Goal: Task Accomplishment & Management: Use online tool/utility

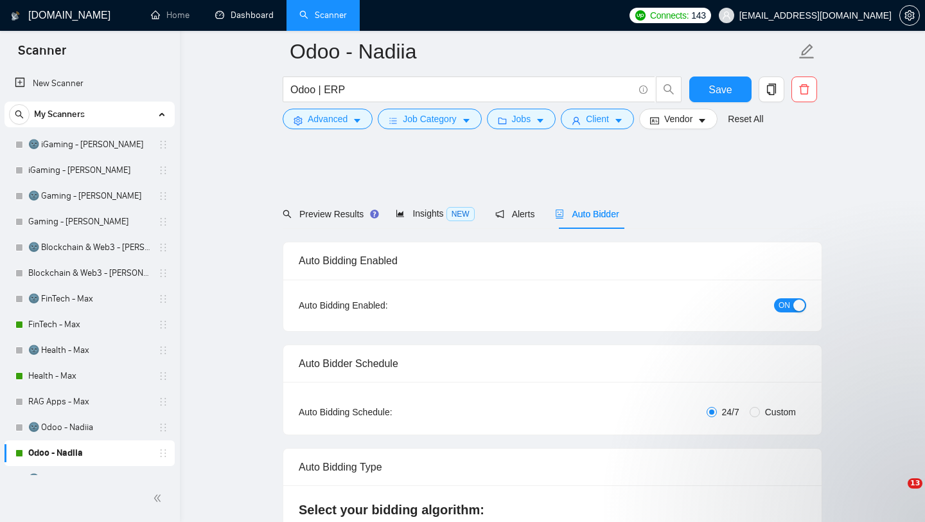
click at [856, 15] on span "[EMAIL_ADDRESS][DOMAIN_NAME]" at bounding box center [815, 15] width 152 height 0
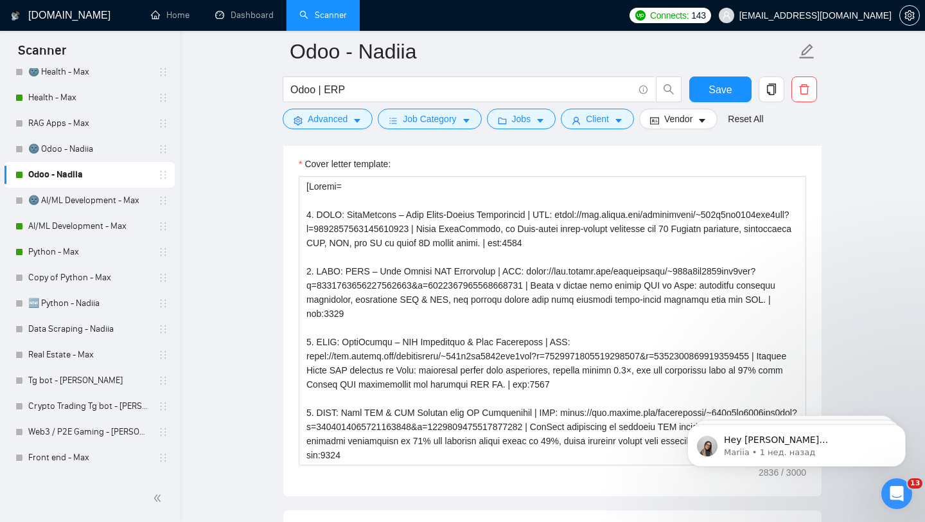
click at [844, 15] on span "[EMAIL_ADDRESS][DOMAIN_NAME]" at bounding box center [815, 15] width 152 height 0
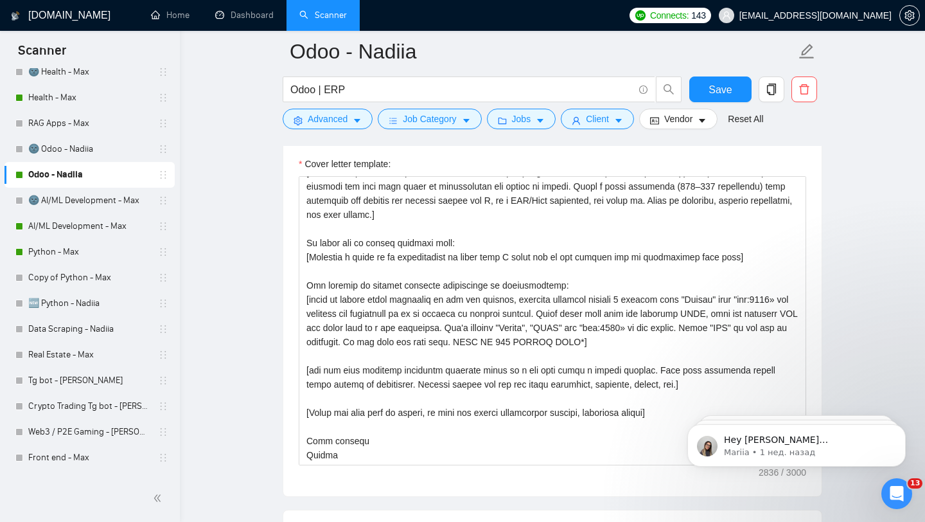
scroll to position [3408, 0]
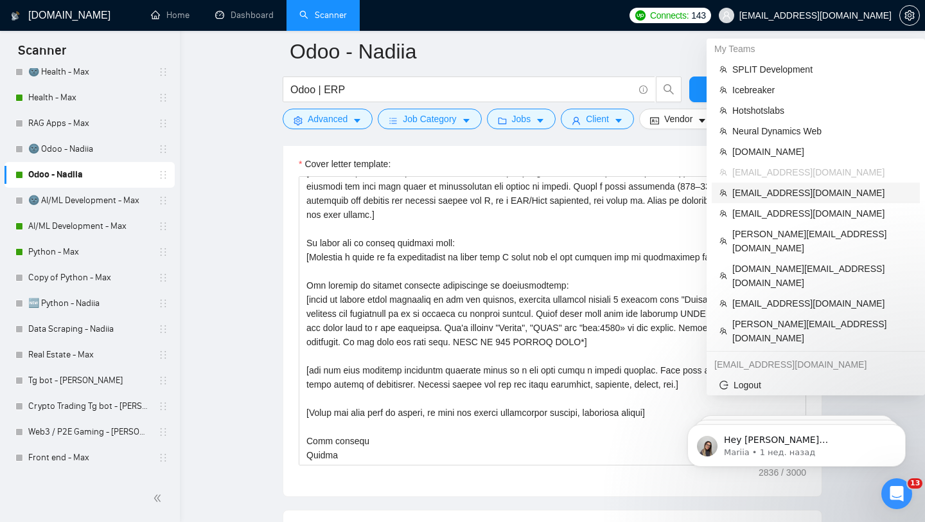
click at [781, 190] on span "[EMAIL_ADDRESS][DOMAIN_NAME]" at bounding box center [822, 193] width 180 height 14
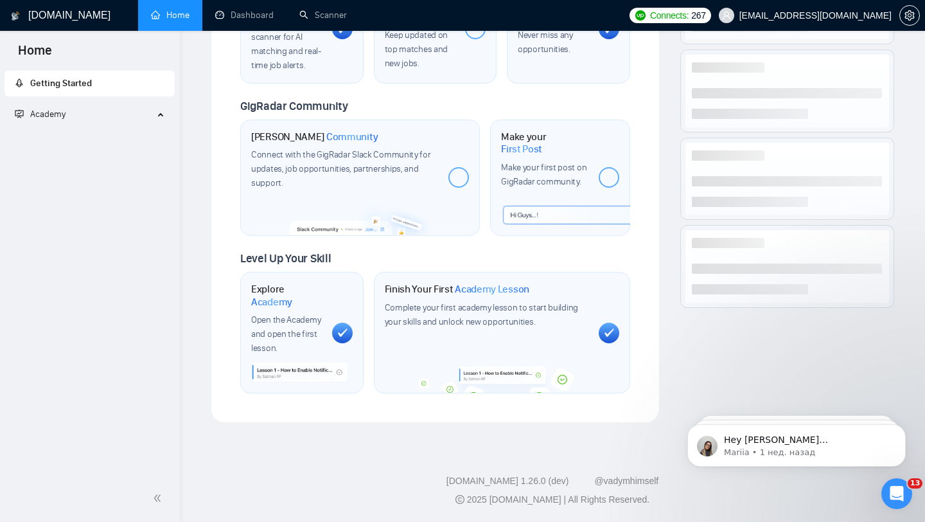
scroll to position [568, 0]
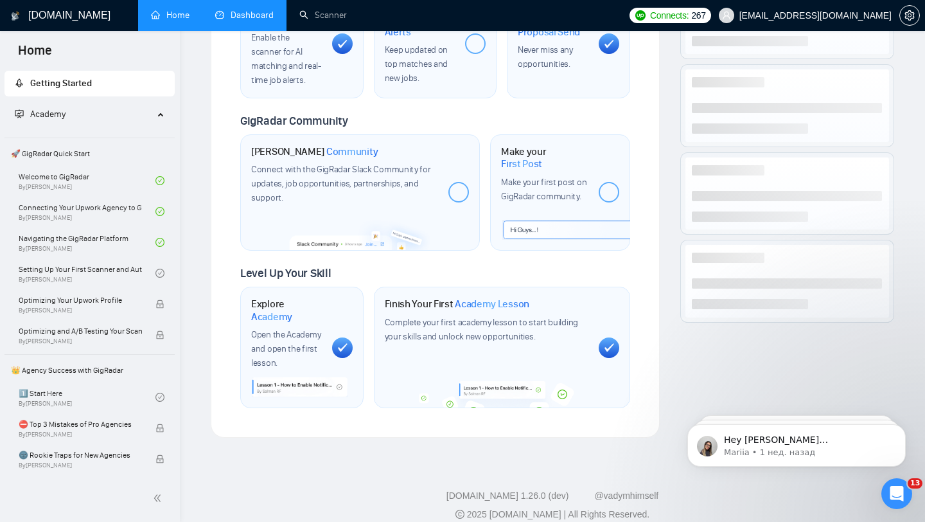
click at [249, 13] on link "Dashboard" at bounding box center [244, 15] width 58 height 11
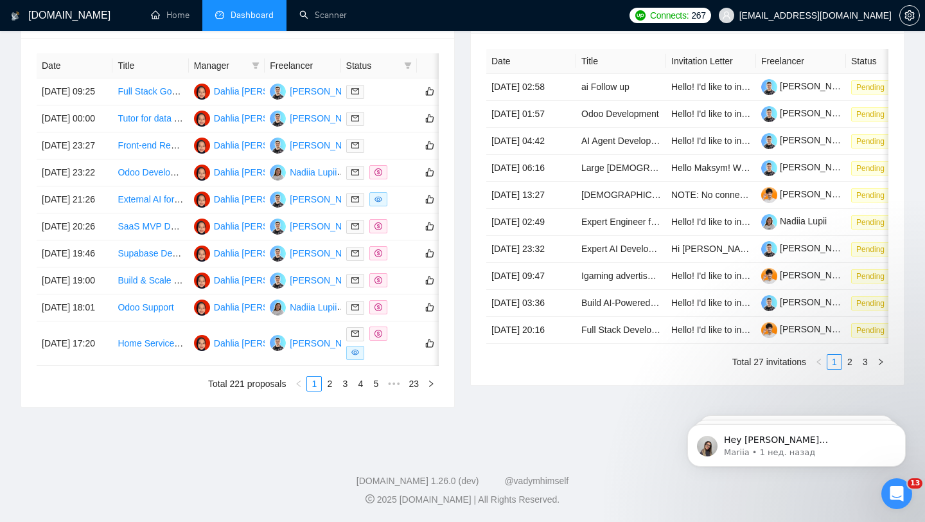
type input "[DATE]"
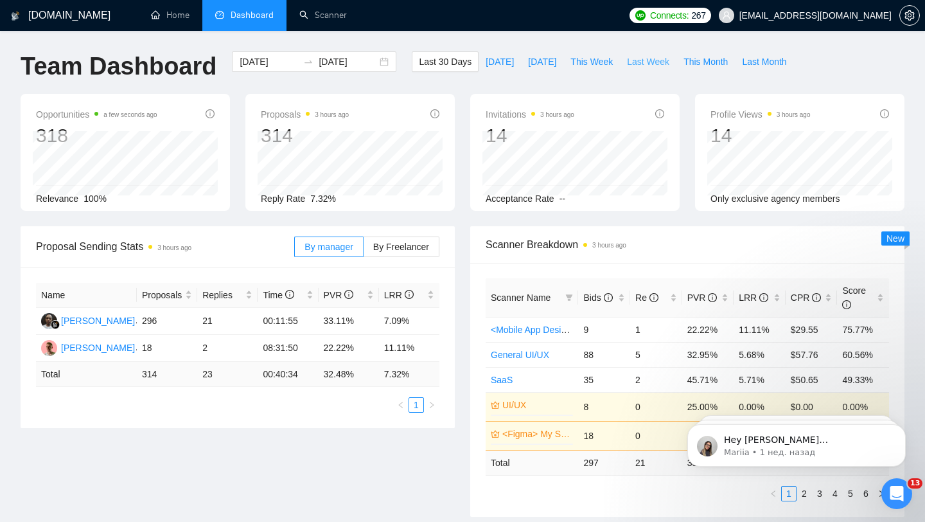
click at [643, 60] on span "Last Week" at bounding box center [648, 62] width 42 height 14
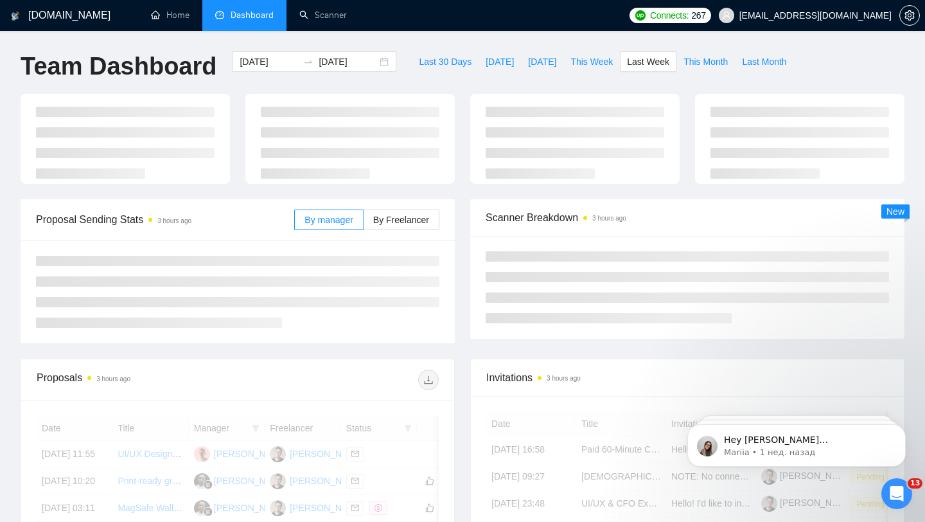
type input "[DATE]"
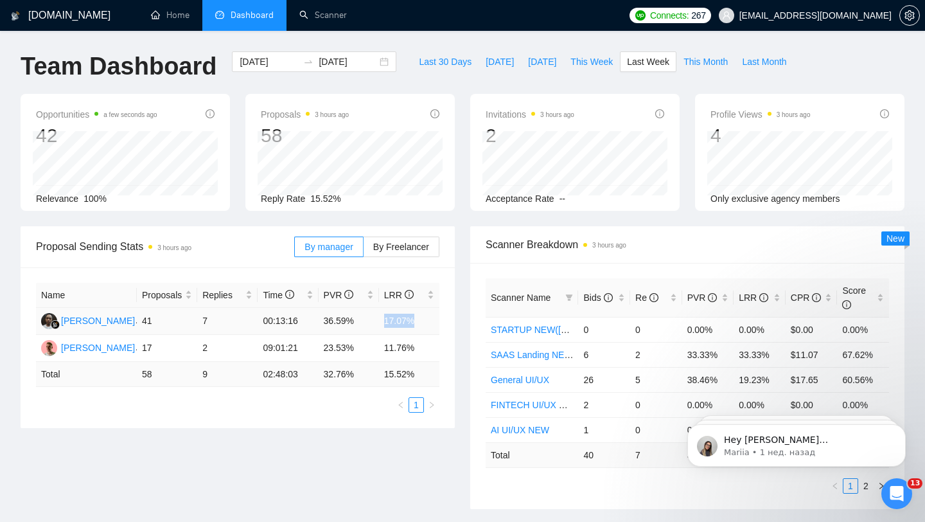
drag, startPoint x: 418, startPoint y: 321, endPoint x: 381, endPoint y: 319, distance: 36.6
click at [381, 319] on td "17.07%" at bounding box center [409, 321] width 60 height 27
drag, startPoint x: 420, startPoint y: 349, endPoint x: 387, endPoint y: 344, distance: 33.1
click at [387, 344] on td "11.76%" at bounding box center [409, 348] width 60 height 27
click at [452, 306] on div "Name Proposals Replies Time PVR LRR [PERSON_NAME] 41 7 00:13:16 36.59% 17.07% […" at bounding box center [238, 347] width 434 height 161
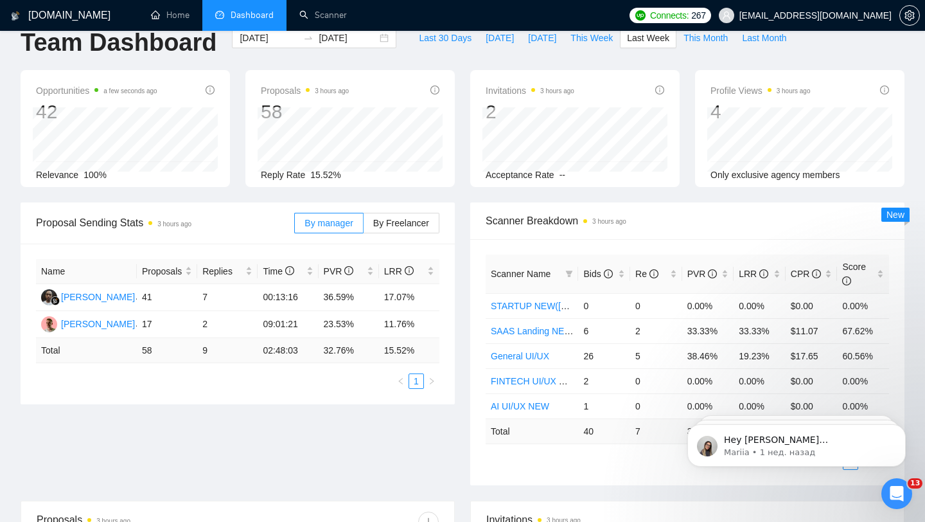
scroll to position [23, 0]
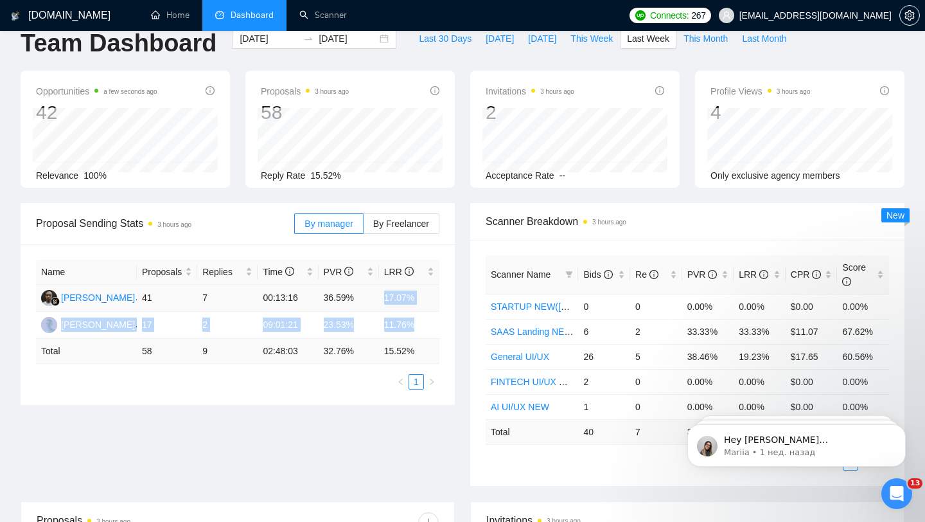
drag, startPoint x: 418, startPoint y: 325, endPoint x: 378, endPoint y: 306, distance: 43.7
click at [378, 306] on tbody "[PERSON_NAME] 41 7 00:13:16 36.59% 17.07% [PERSON_NAME] 17 2 09:01:21 23.53% 11…" at bounding box center [237, 312] width 403 height 54
click at [461, 368] on div "Proposal Sending Stats 3 hours ago By manager By Freelancer Name Proposals Repl…" at bounding box center [238, 304] width 450 height 202
click at [400, 297] on td "17.07%" at bounding box center [409, 298] width 60 height 27
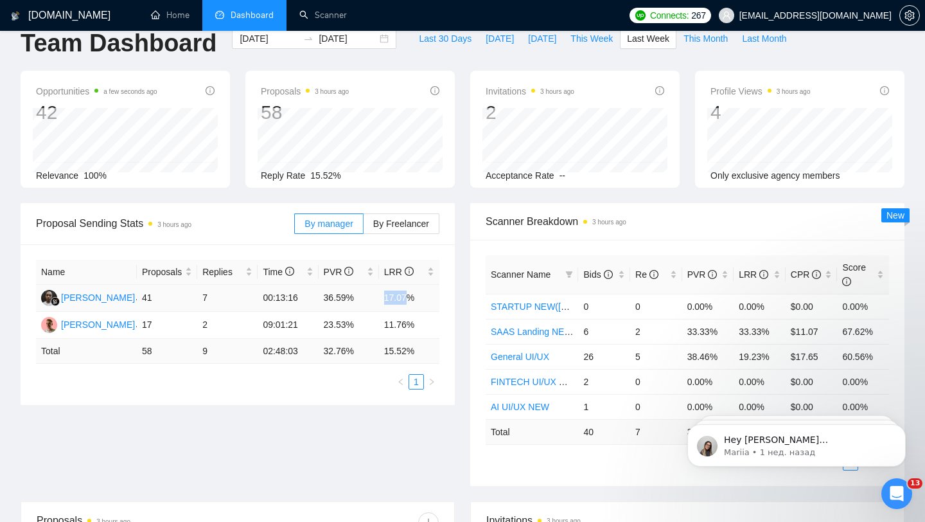
click at [402, 297] on td "17.07%" at bounding box center [409, 298] width 60 height 27
click at [396, 325] on td "11.76%" at bounding box center [409, 325] width 60 height 27
click at [396, 294] on td "17.07%" at bounding box center [409, 298] width 60 height 27
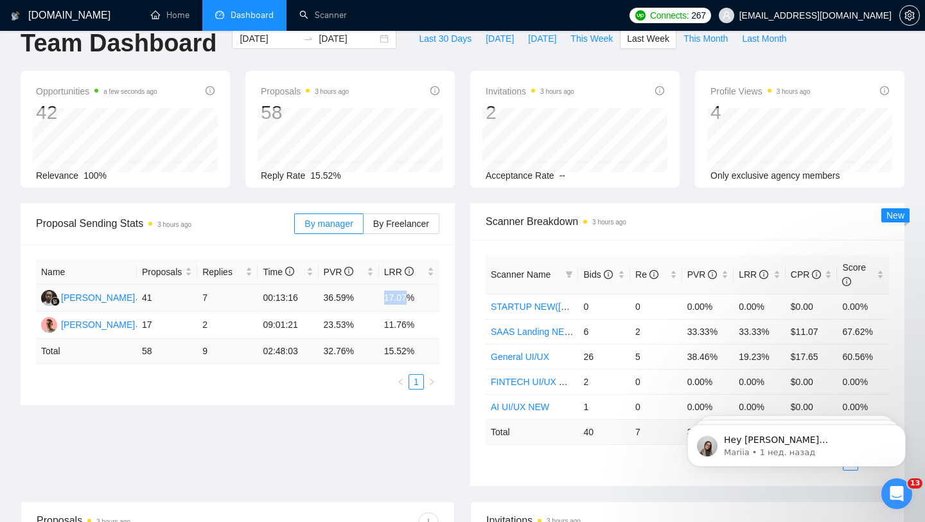
click at [396, 294] on td "17.07%" at bounding box center [409, 298] width 60 height 27
click at [400, 326] on td "11.76%" at bounding box center [409, 325] width 60 height 27
click at [456, 311] on div "Proposal Sending Stats 3 hours ago By manager By Freelancer Name Proposals Repl…" at bounding box center [238, 304] width 450 height 202
drag, startPoint x: 384, startPoint y: 298, endPoint x: 427, endPoint y: 293, distance: 42.7
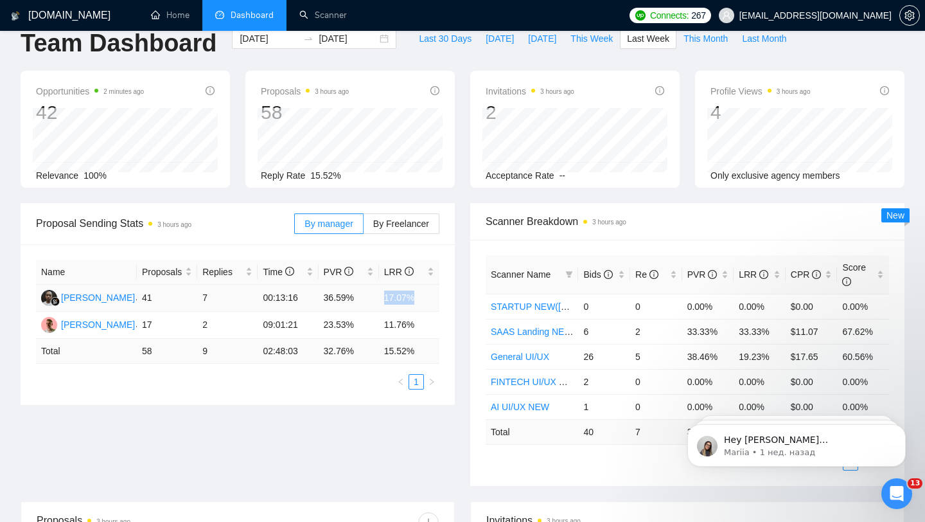
click at [427, 293] on td "17.07%" at bounding box center [409, 298] width 60 height 27
drag, startPoint x: 384, startPoint y: 319, endPoint x: 422, endPoint y: 321, distance: 38.0
click at [422, 321] on td "11.76%" at bounding box center [409, 325] width 60 height 27
click at [450, 268] on div "Name Proposals Replies Time PVR LRR [PERSON_NAME] 41 7 00:13:16 36.59% 17.07% […" at bounding box center [238, 324] width 434 height 161
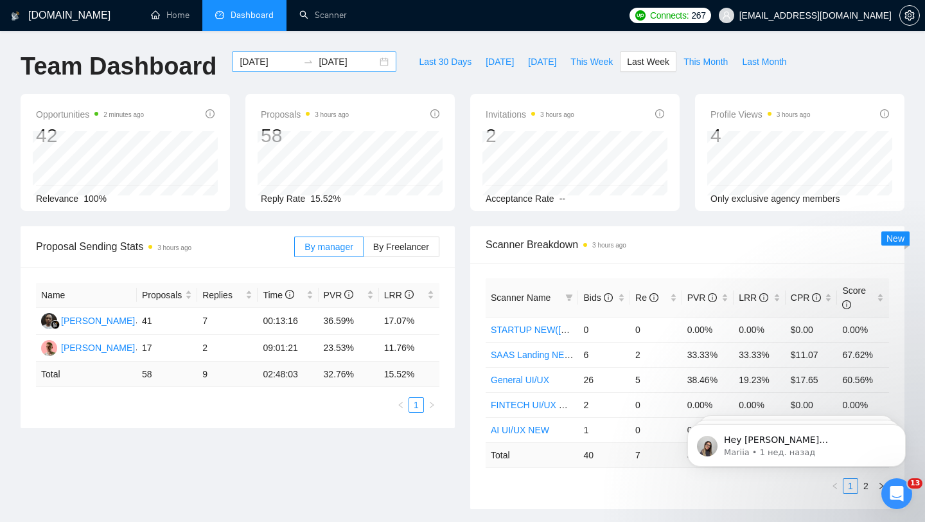
click at [372, 64] on div "[DATE] [DATE]" at bounding box center [314, 61] width 164 height 21
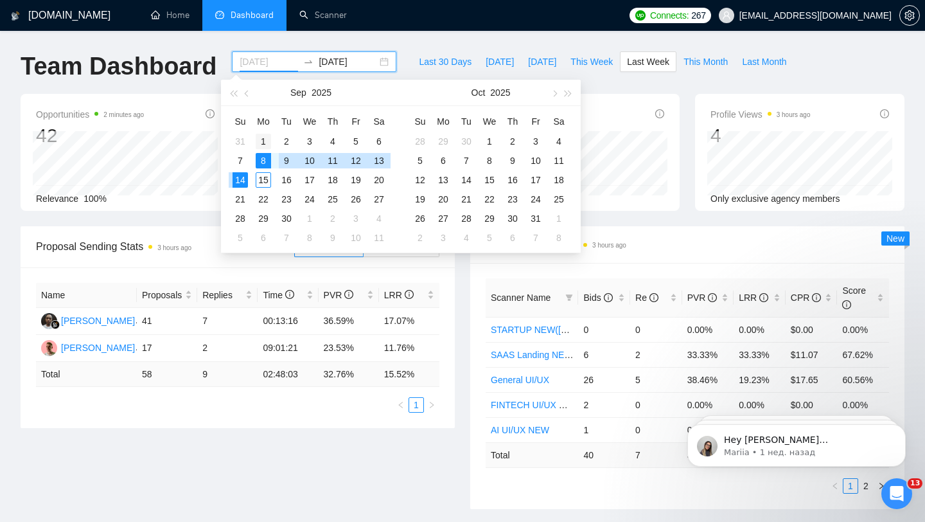
type input "[DATE]"
click at [263, 137] on div "1" at bounding box center [263, 141] width 15 height 15
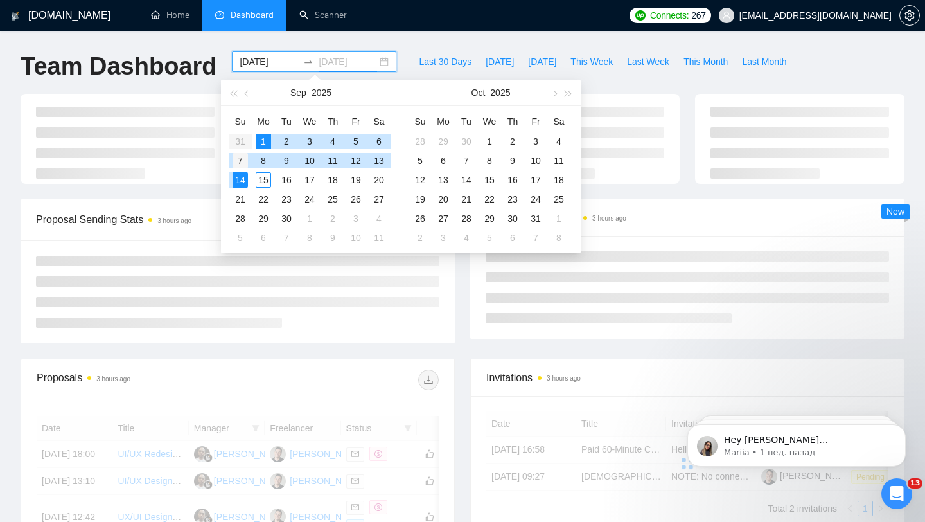
type input "[DATE]"
click at [243, 158] on div "7" at bounding box center [240, 160] width 15 height 15
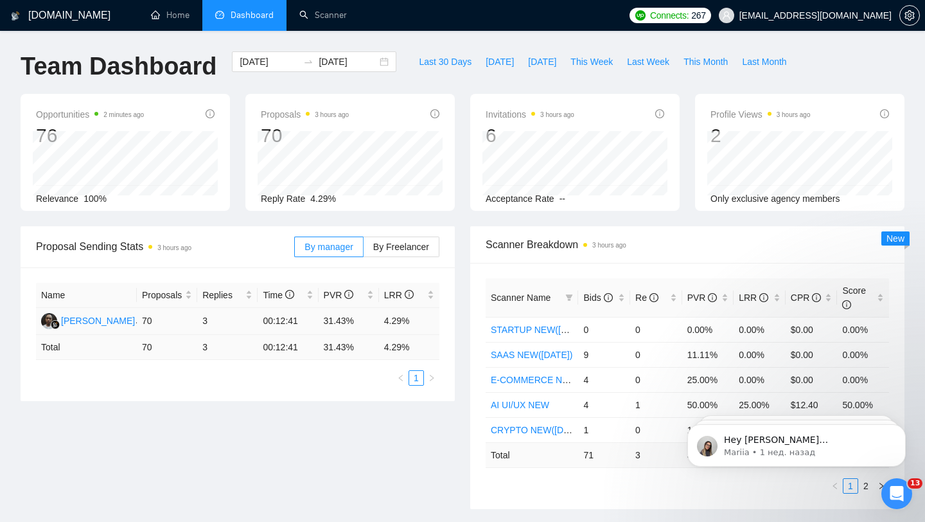
drag, startPoint x: 376, startPoint y: 317, endPoint x: 393, endPoint y: 321, distance: 17.6
click at [376, 317] on td "31.43%" at bounding box center [349, 321] width 60 height 27
drag, startPoint x: 410, startPoint y: 321, endPoint x: 526, endPoint y: 314, distance: 116.5
click at [382, 320] on td "4.29%" at bounding box center [409, 321] width 60 height 27
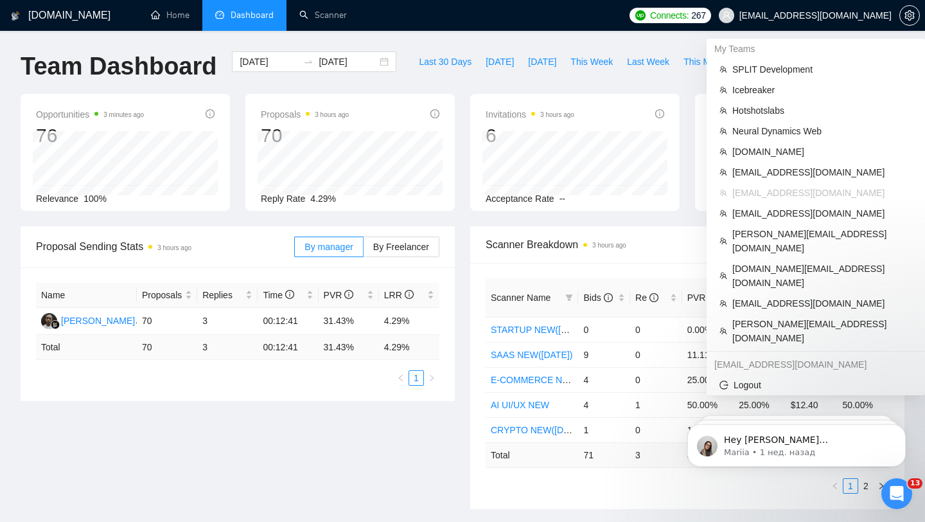
click at [836, 15] on span "[EMAIL_ADDRESS][DOMAIN_NAME]" at bounding box center [815, 15] width 152 height 0
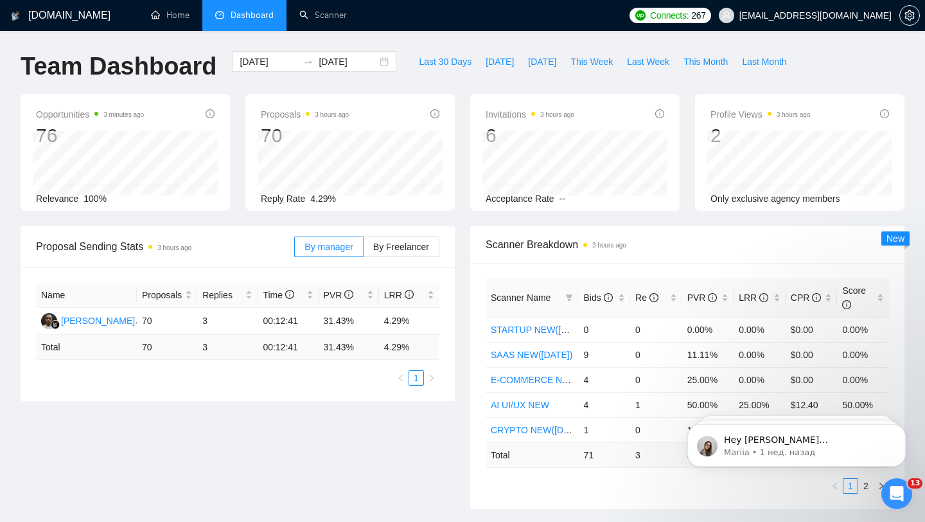
click at [834, 23] on span "[EMAIL_ADDRESS][DOMAIN_NAME]" at bounding box center [805, 15] width 188 height 41
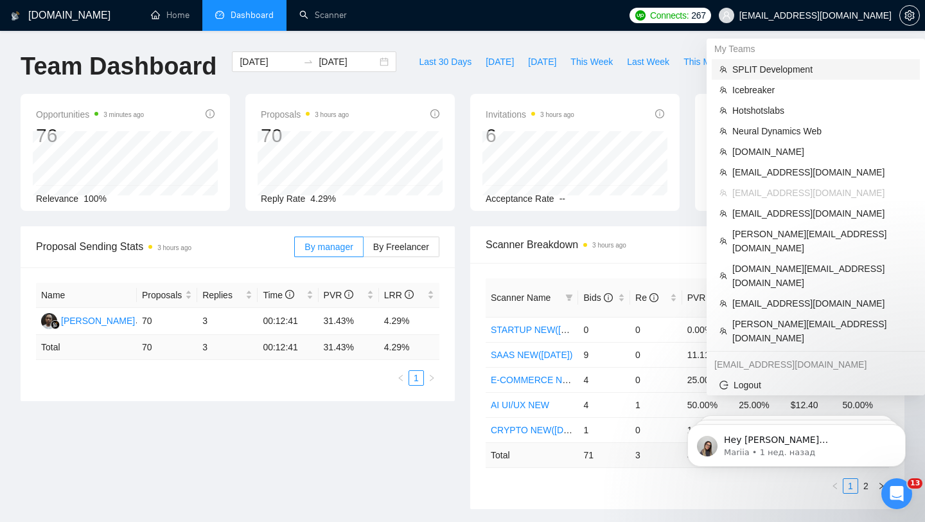
click at [785, 66] on span "SPLIT Development" at bounding box center [822, 69] width 180 height 14
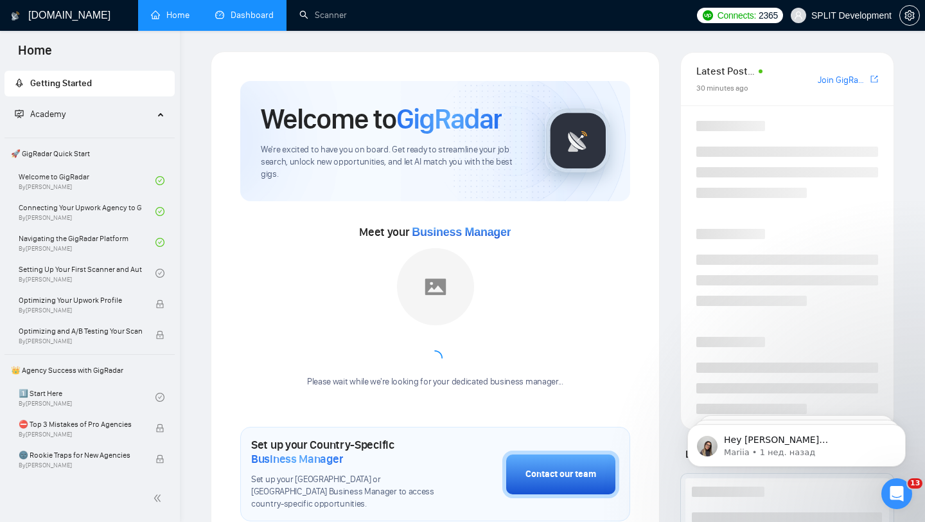
click at [243, 18] on link "Dashboard" at bounding box center [244, 15] width 58 height 11
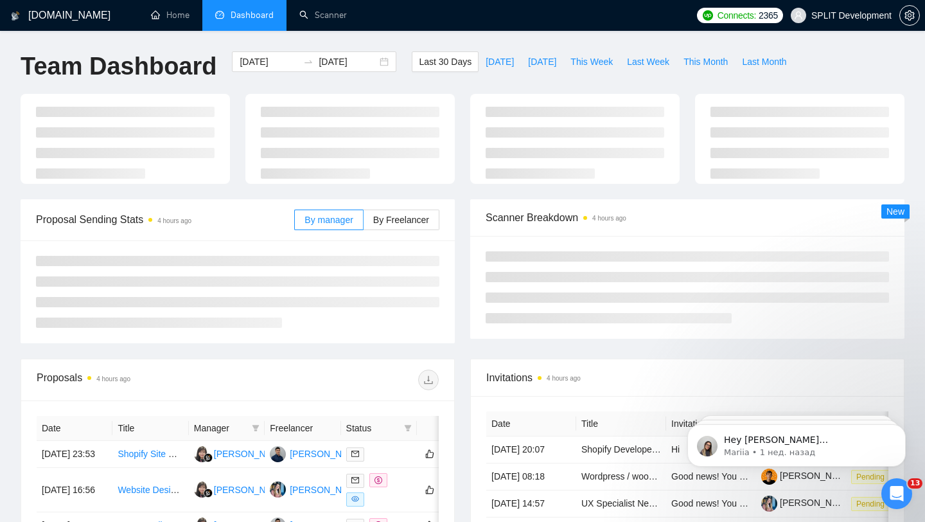
type input "[DATE]"
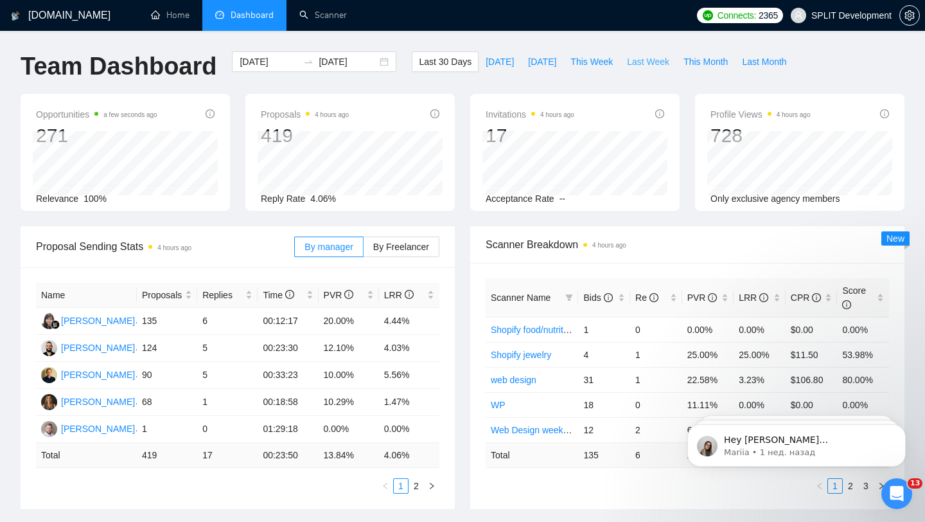
click at [648, 54] on button "Last Week" at bounding box center [648, 61] width 57 height 21
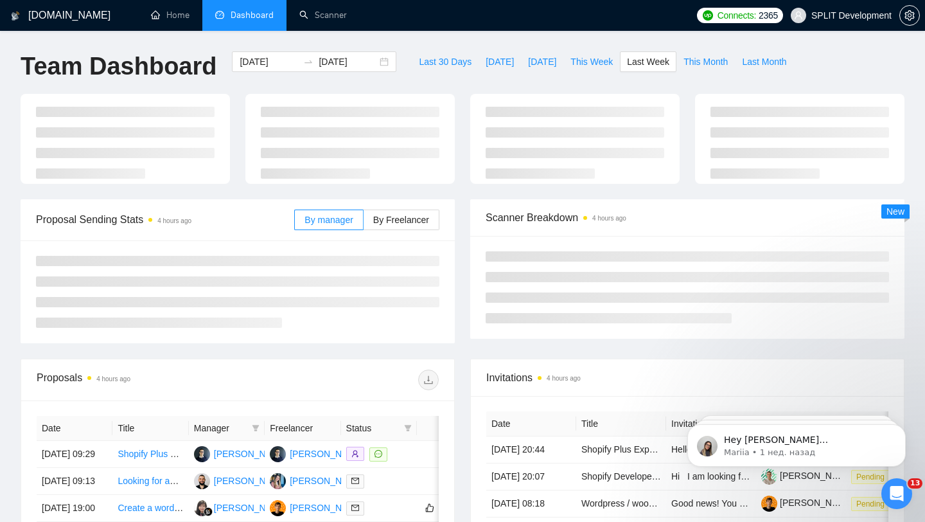
type input "[DATE]"
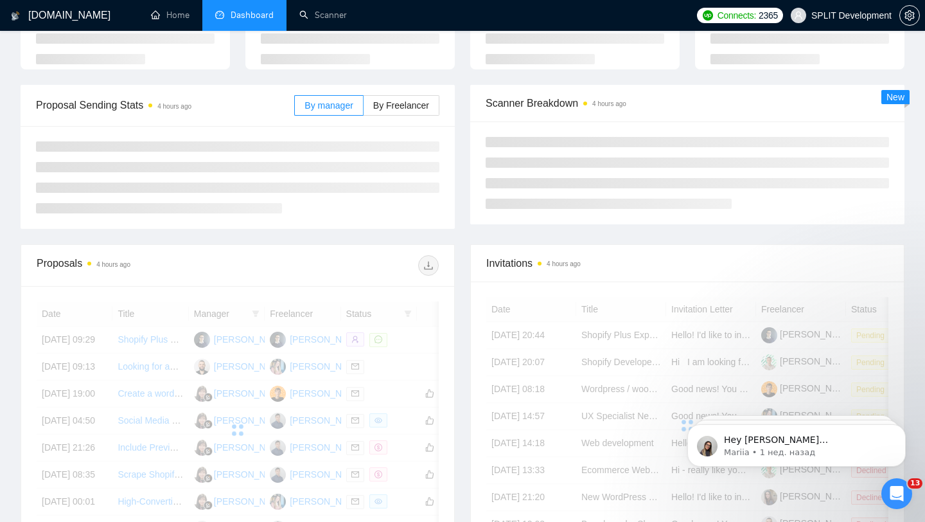
scroll to position [103, 0]
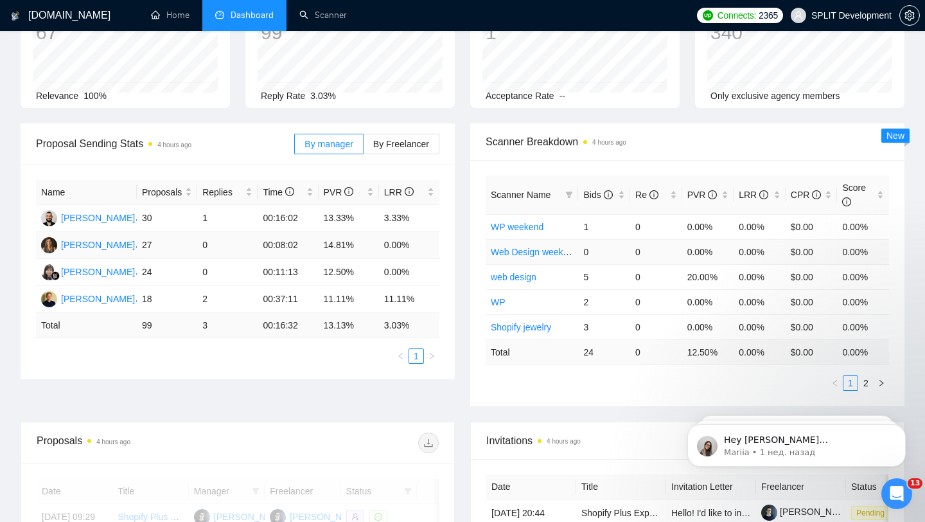
click at [165, 323] on td "99" at bounding box center [167, 325] width 60 height 25
click at [403, 324] on td "3.03 %" at bounding box center [409, 325] width 60 height 25
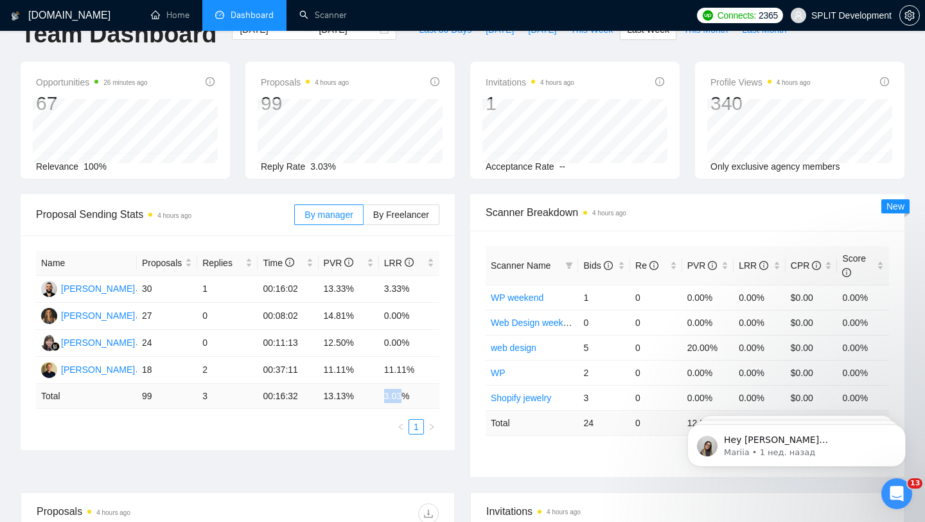
scroll to position [0, 0]
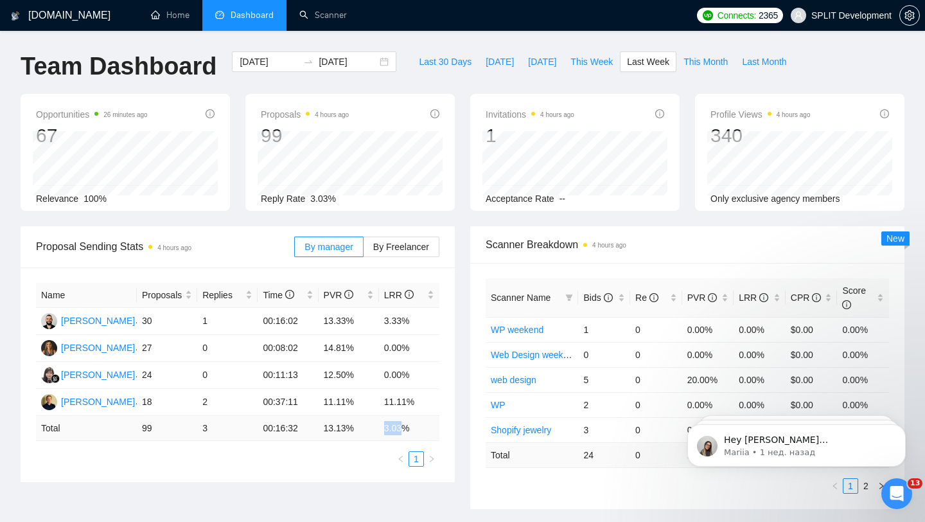
click at [844, 15] on span "SPLIT Development" at bounding box center [851, 15] width 80 height 0
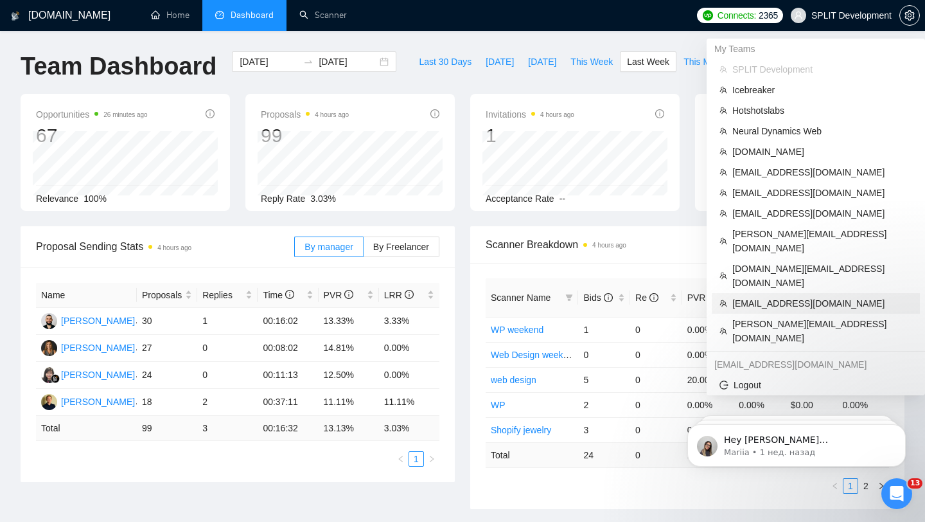
drag, startPoint x: 802, startPoint y: 278, endPoint x: 786, endPoint y: 276, distance: 16.1
click at [802, 296] on span "[EMAIL_ADDRESS][DOMAIN_NAME]" at bounding box center [822, 303] width 180 height 14
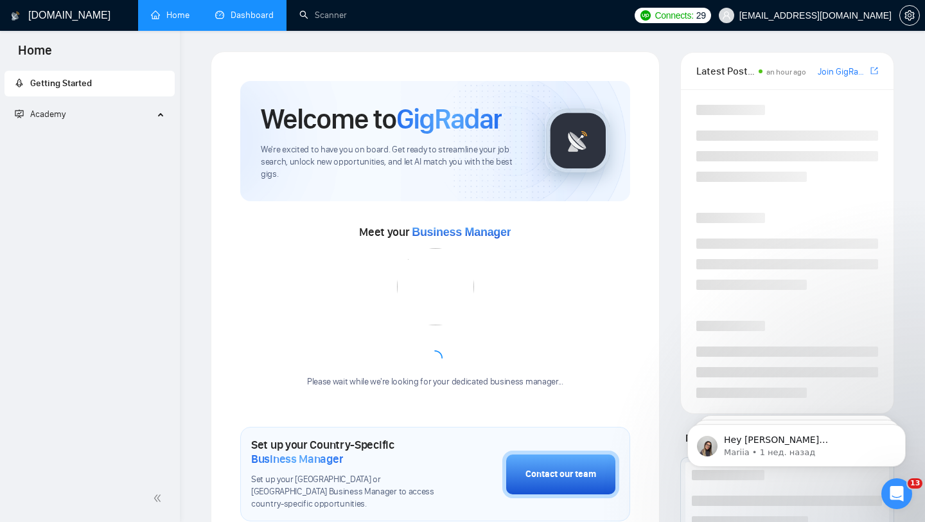
click at [259, 12] on link "Dashboard" at bounding box center [244, 15] width 58 height 11
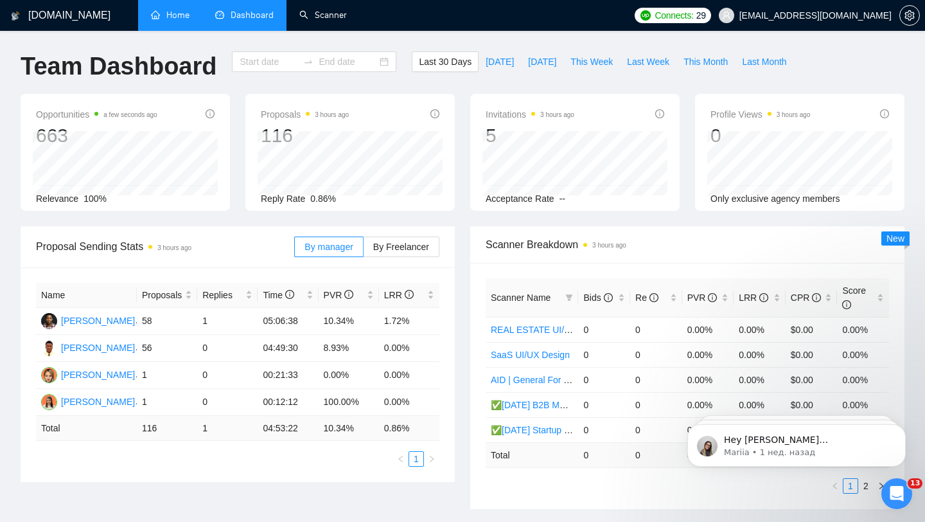
click at [261, 20] on span "Dashboard" at bounding box center [252, 15] width 43 height 11
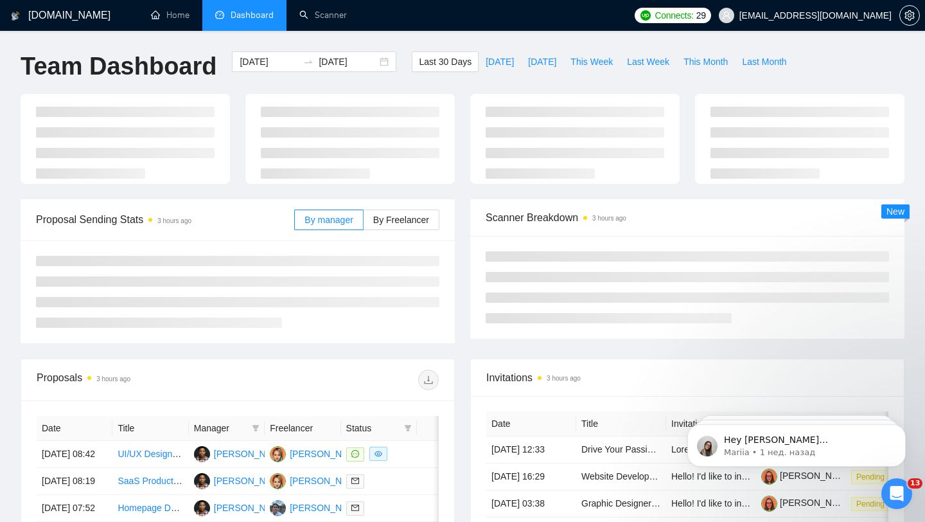
type input "[DATE]"
click at [331, 20] on link "Scanner" at bounding box center [323, 15] width 48 height 11
click at [328, 15] on link "Scanner" at bounding box center [323, 15] width 48 height 11
click at [327, 16] on link "Scanner" at bounding box center [323, 15] width 48 height 11
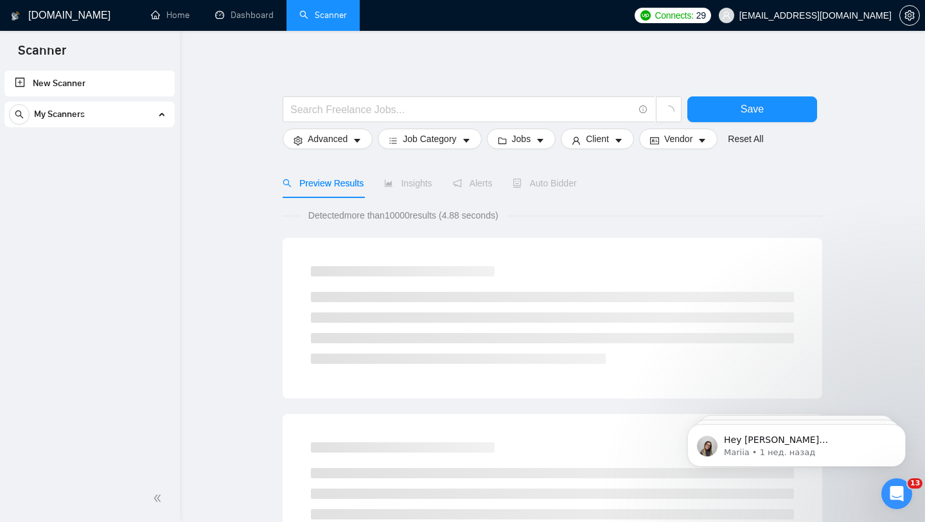
click at [162, 116] on div "My Scanners" at bounding box center [89, 115] width 161 height 26
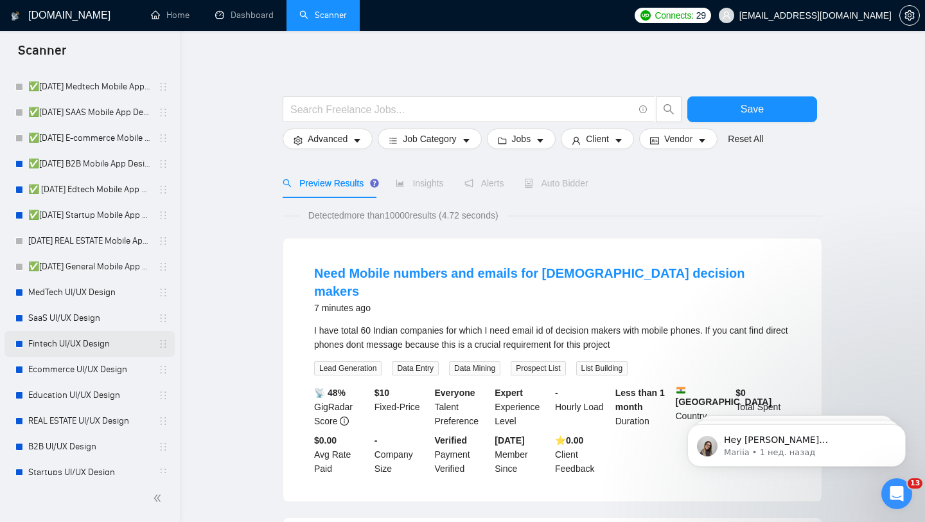
scroll to position [125, 0]
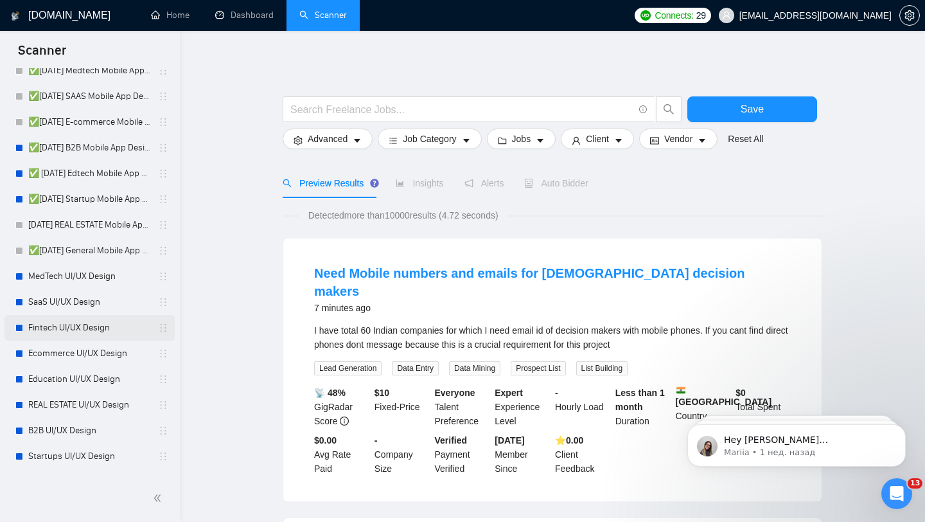
click at [123, 330] on link "Fintech UI/UX Design" at bounding box center [89, 328] width 122 height 26
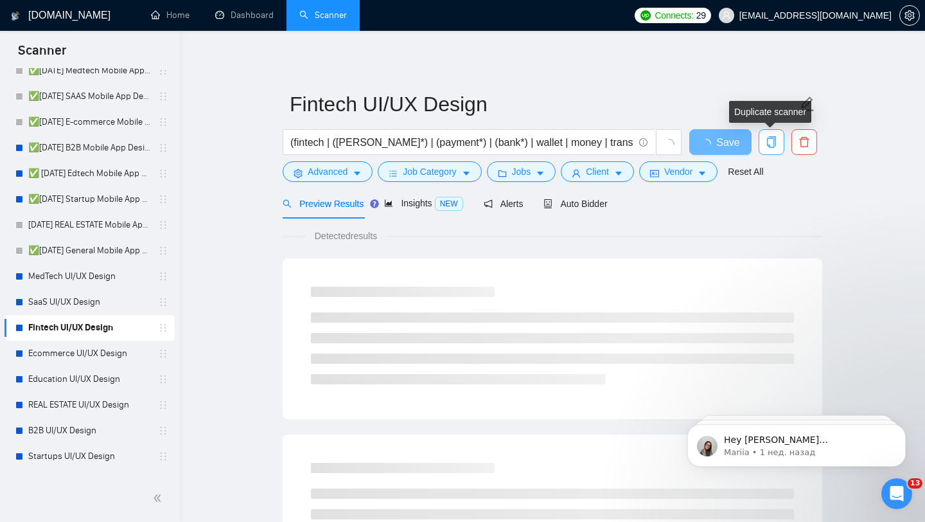
click at [768, 147] on icon "copy" at bounding box center [772, 142] width 12 height 12
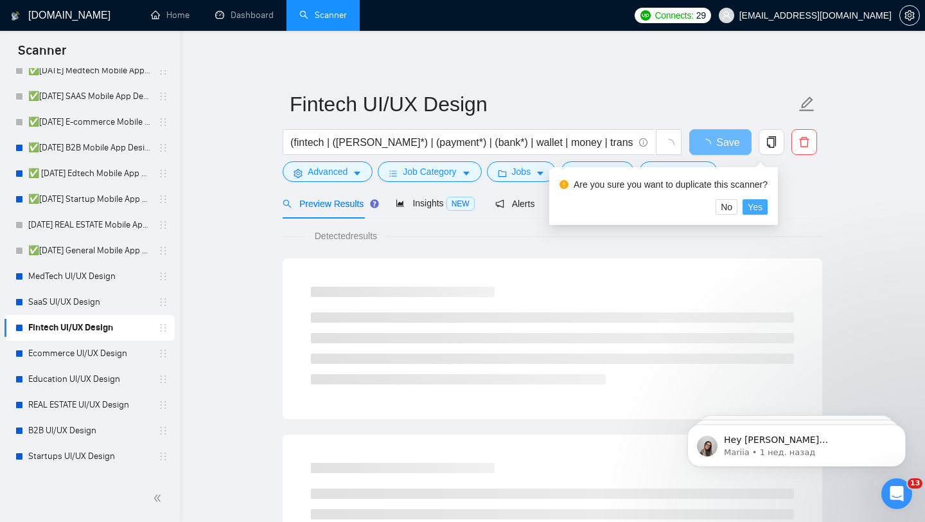
click at [763, 206] on span "Yes" at bounding box center [755, 207] width 15 height 14
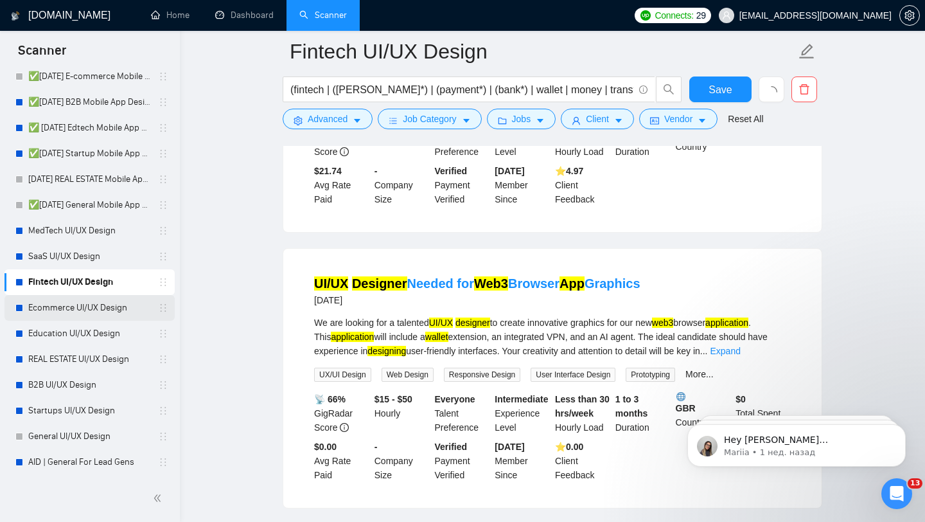
scroll to position [1187, 0]
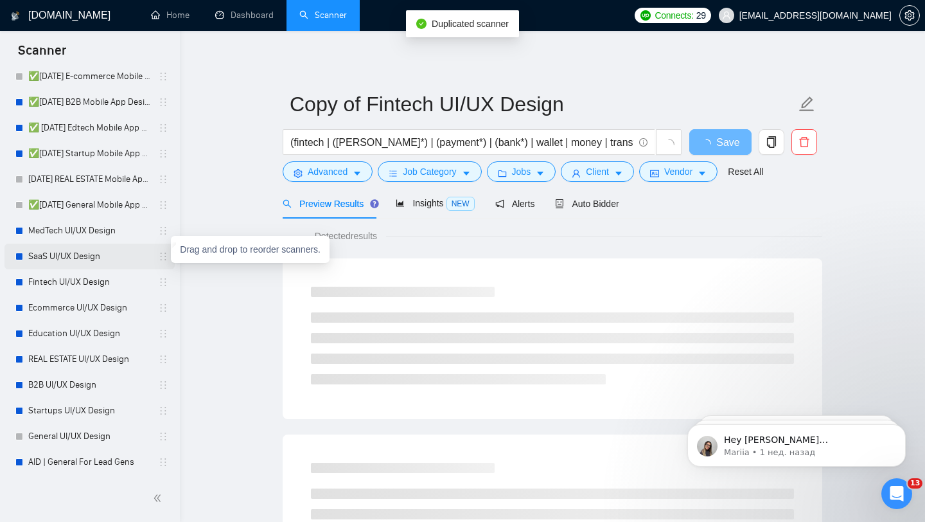
click at [139, 259] on link "SaaS UI/UX Design" at bounding box center [89, 256] width 122 height 26
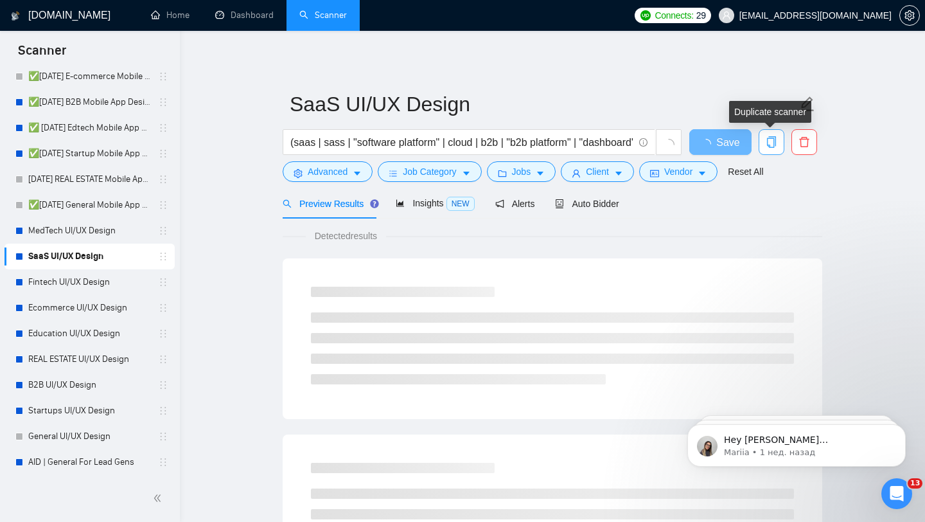
click at [769, 146] on icon "copy" at bounding box center [771, 142] width 9 height 12
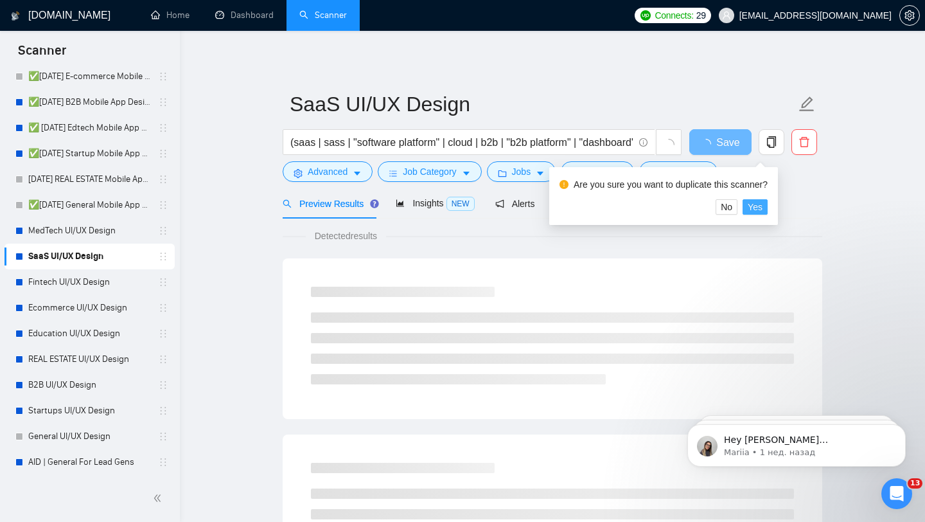
click at [757, 213] on span "Yes" at bounding box center [755, 207] width 15 height 14
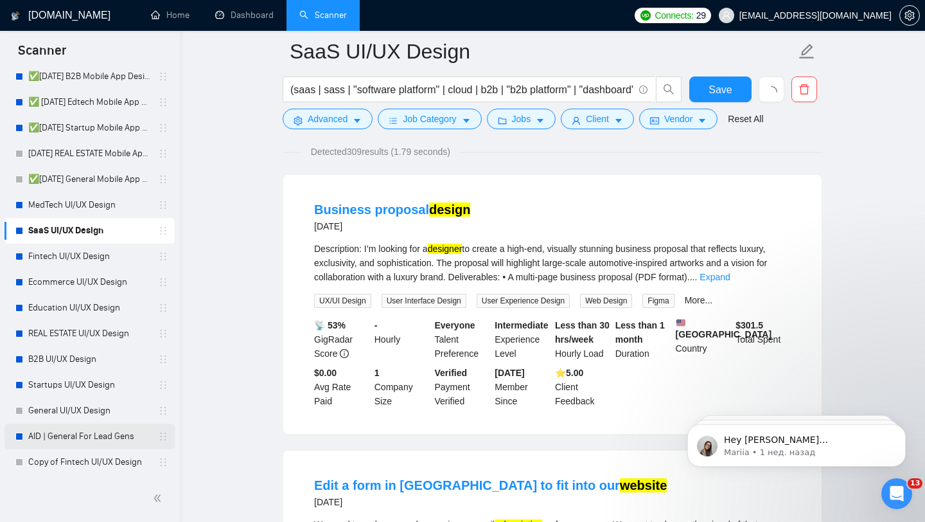
scroll to position [456, 0]
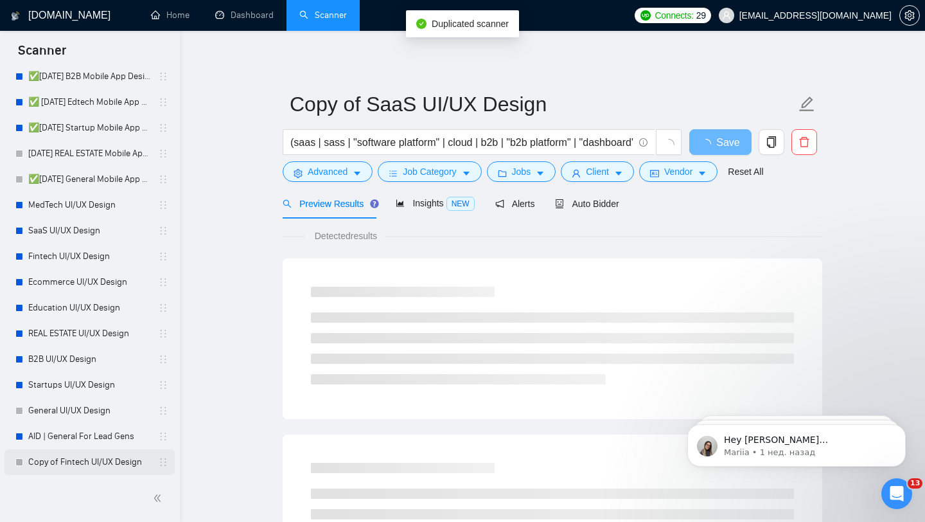
scroll to position [222, 0]
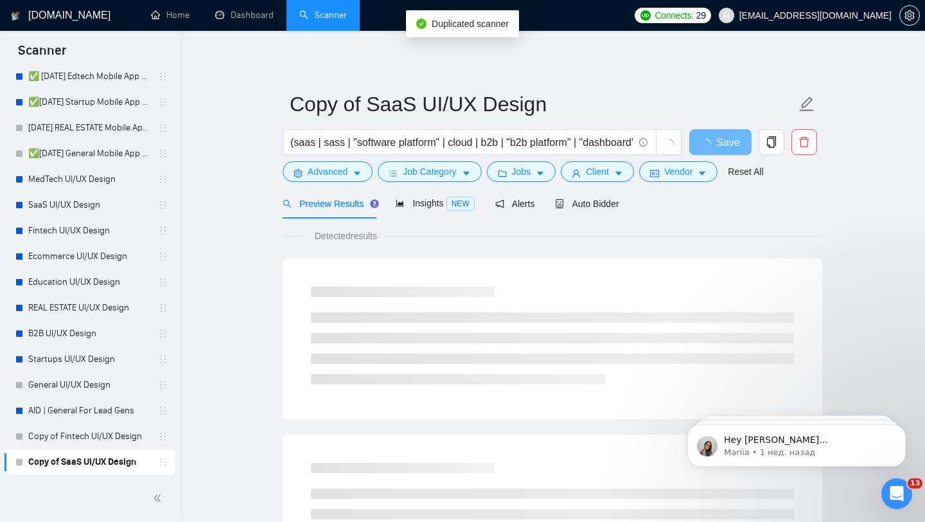
click at [108, 449] on link "Copy of SaaS UI/UX Design" at bounding box center [89, 462] width 122 height 26
click at [119, 441] on link "Copy of Fintech UI/UX Design" at bounding box center [89, 436] width 122 height 26
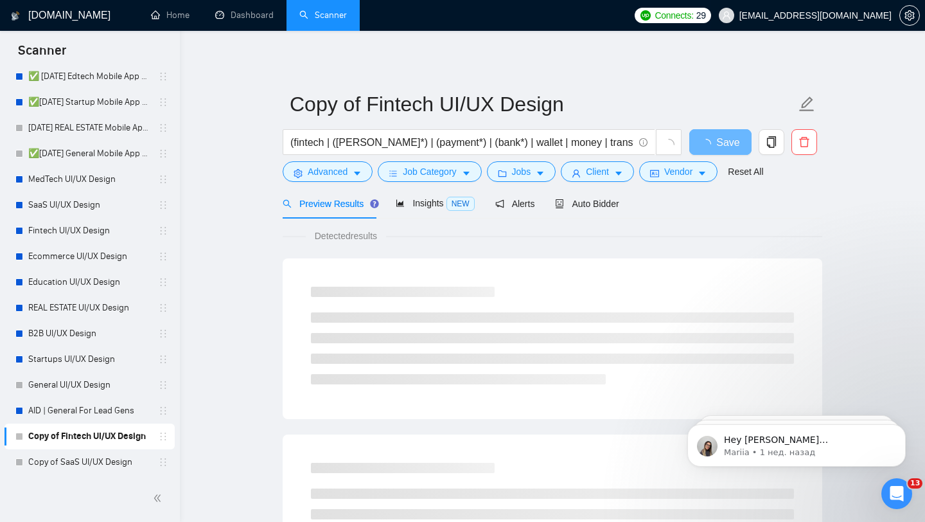
click at [832, 22] on span "[EMAIL_ADDRESS][DOMAIN_NAME]" at bounding box center [805, 15] width 188 height 41
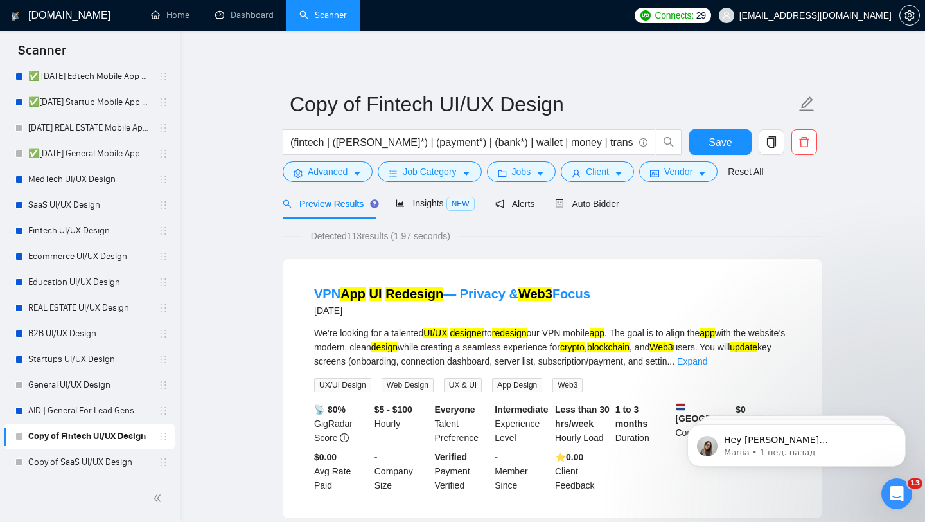
click at [855, 15] on span "[EMAIL_ADDRESS][DOMAIN_NAME]" at bounding box center [815, 15] width 152 height 0
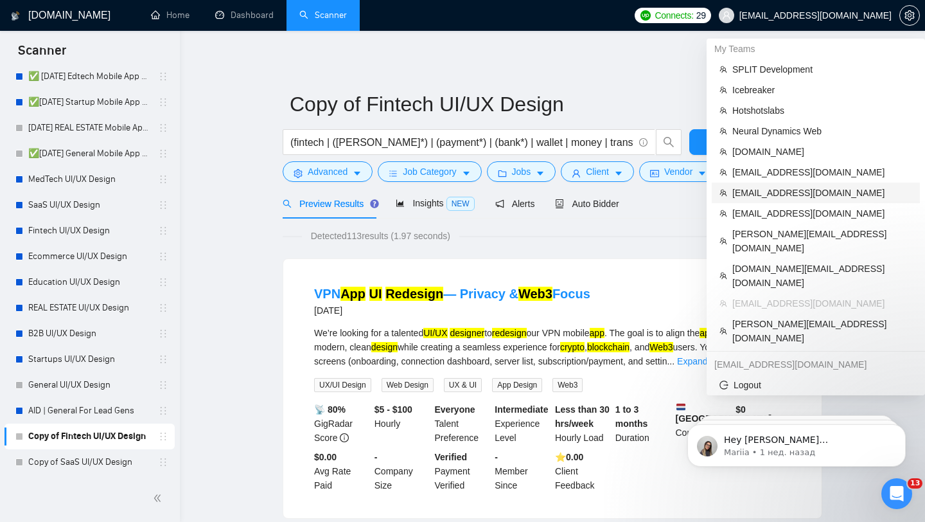
click at [766, 195] on span "[EMAIL_ADDRESS][DOMAIN_NAME]" at bounding box center [822, 193] width 180 height 14
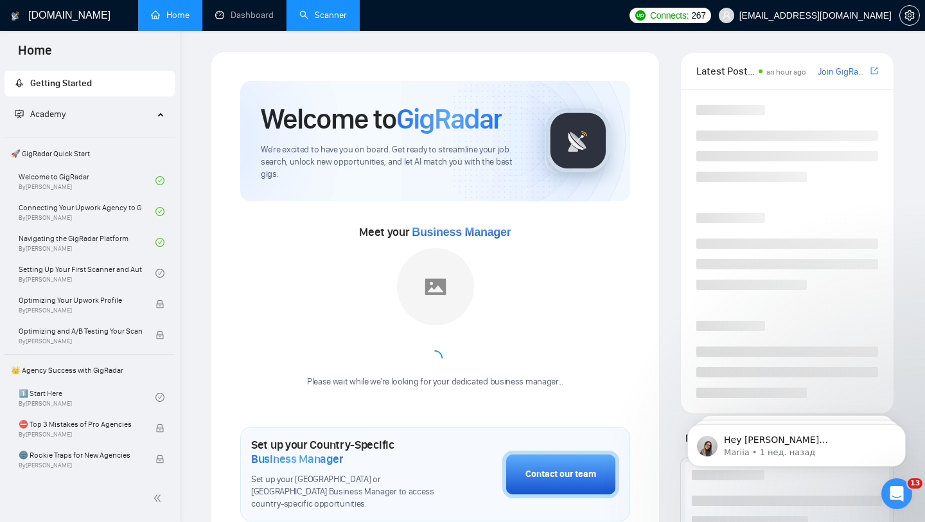
click at [323, 21] on link "Scanner" at bounding box center [323, 15] width 48 height 11
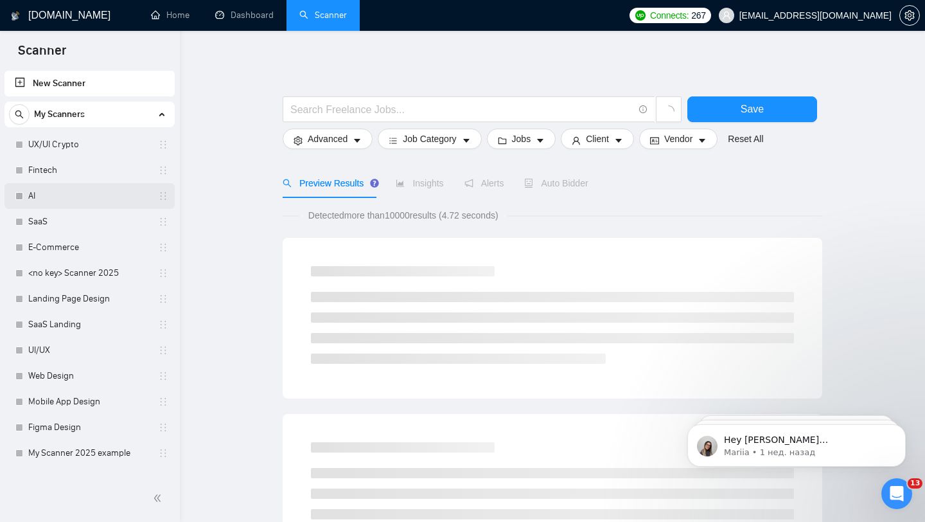
click at [106, 188] on link "AI" at bounding box center [89, 196] width 122 height 26
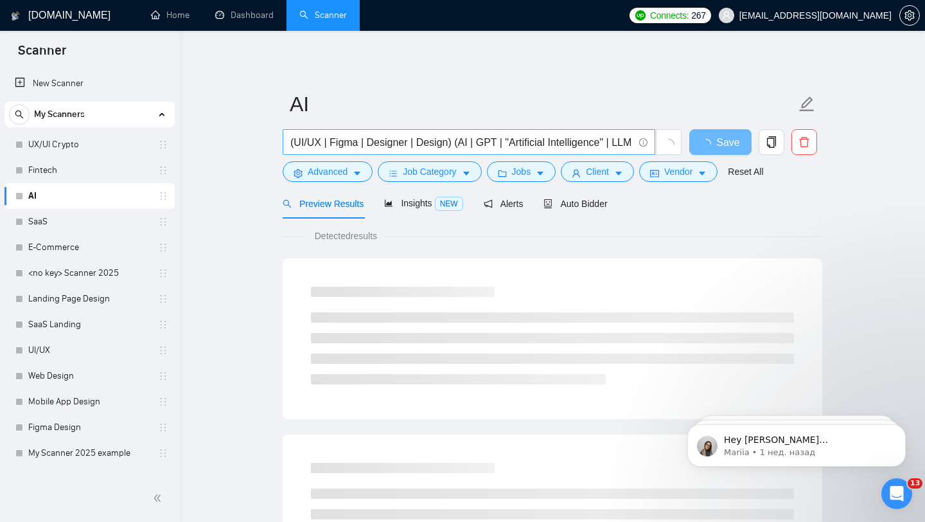
click at [342, 145] on input "(UI/UX | Figma | Designer | Design) (AI | GPT | "Artificial Intelligence" | LLM…" at bounding box center [461, 142] width 343 height 16
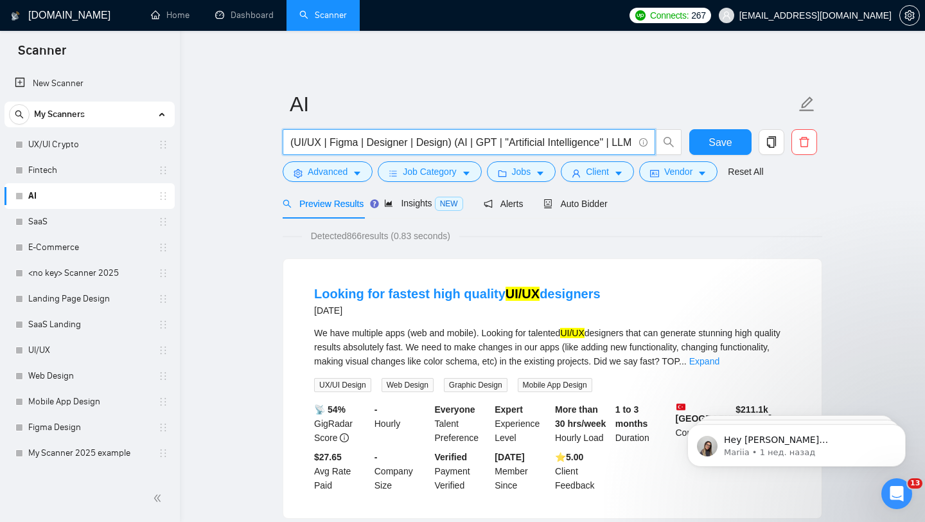
scroll to position [0, 6]
drag, startPoint x: 456, startPoint y: 139, endPoint x: 632, endPoint y: 138, distance: 176.7
click at [632, 138] on input "(UI/UX | Figma | Designer | Design) (AI | GPT | "Artificial Intelligence" | LLM…" at bounding box center [461, 142] width 343 height 16
drag, startPoint x: 632, startPoint y: 140, endPoint x: 448, endPoint y: 139, distance: 183.7
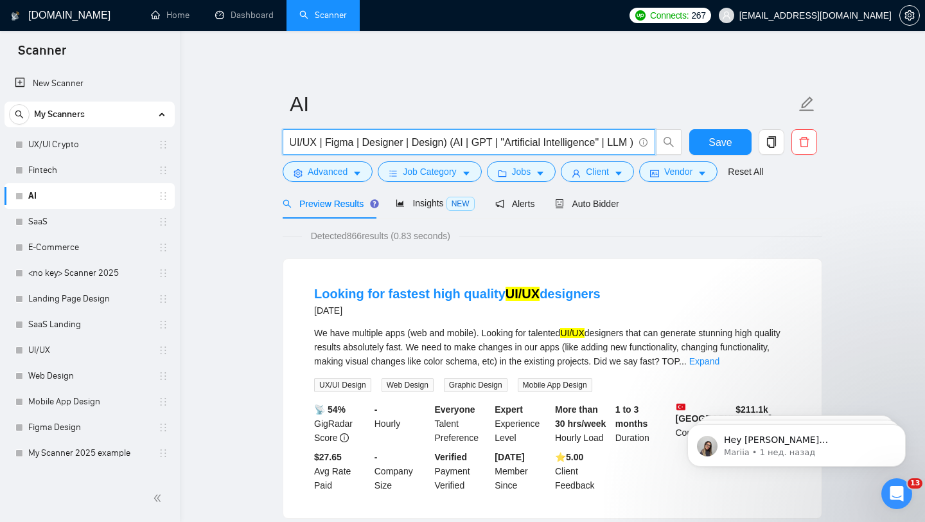
click at [448, 139] on input "(UI/UX | Figma | Designer | Design) (AI | GPT | "Artificial Intelligence" | LLM…" at bounding box center [461, 142] width 343 height 16
click at [798, 3] on span "[EMAIL_ADDRESS][DOMAIN_NAME]" at bounding box center [805, 15] width 188 height 41
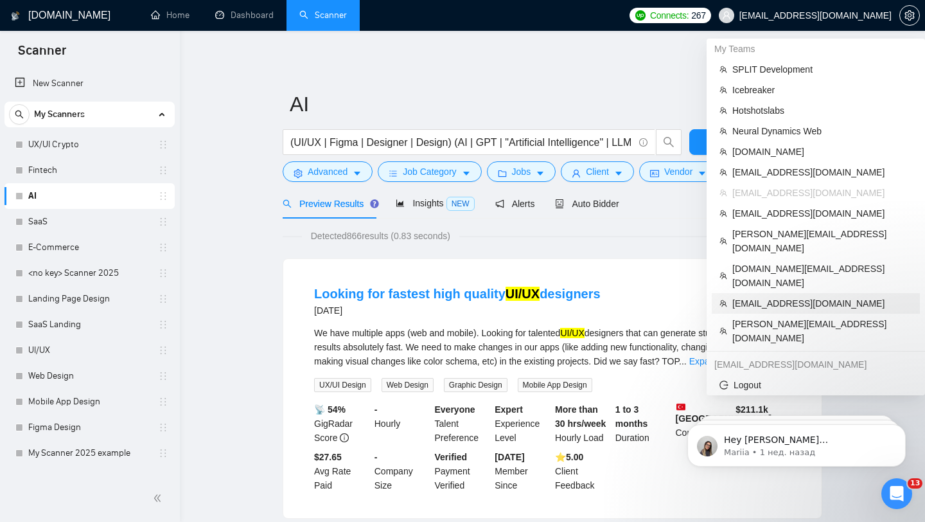
click at [772, 296] on span "[EMAIL_ADDRESS][DOMAIN_NAME]" at bounding box center [822, 303] width 180 height 14
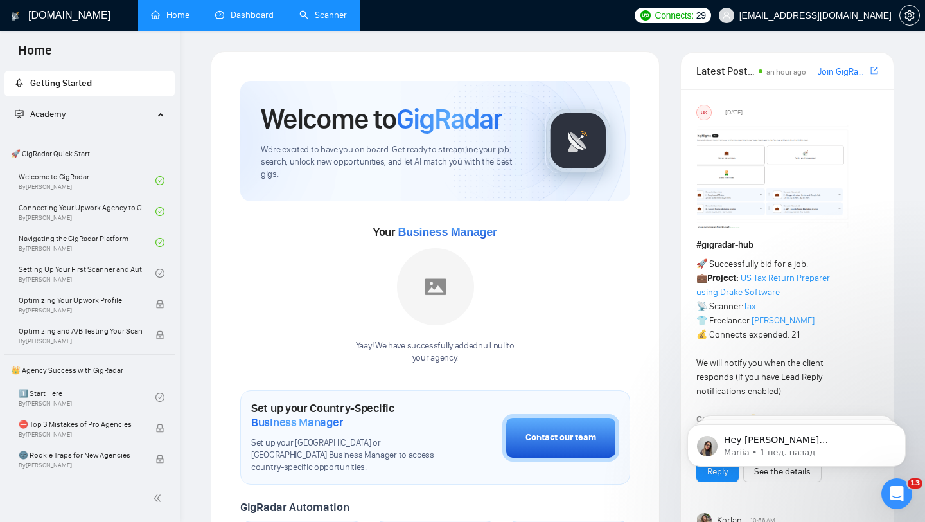
click at [264, 20] on link "Dashboard" at bounding box center [244, 15] width 58 height 11
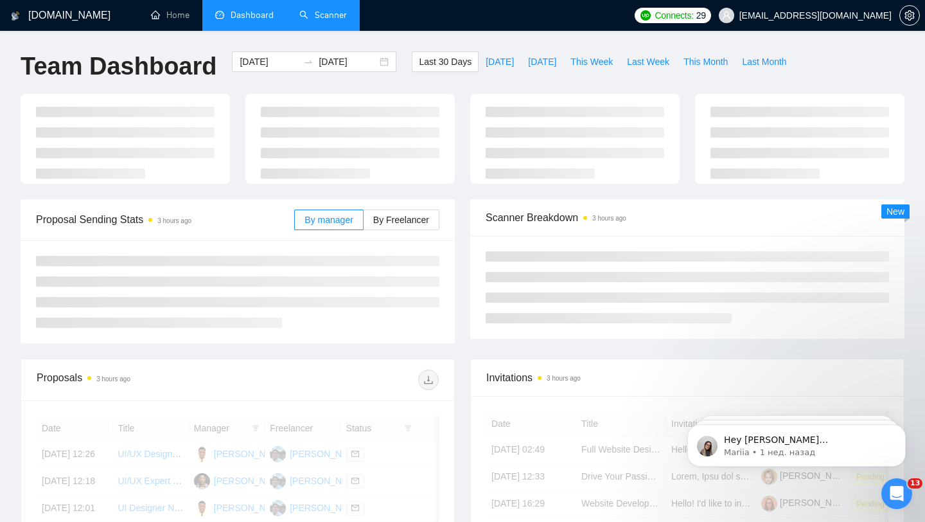
click at [308, 15] on link "Scanner" at bounding box center [323, 15] width 48 height 11
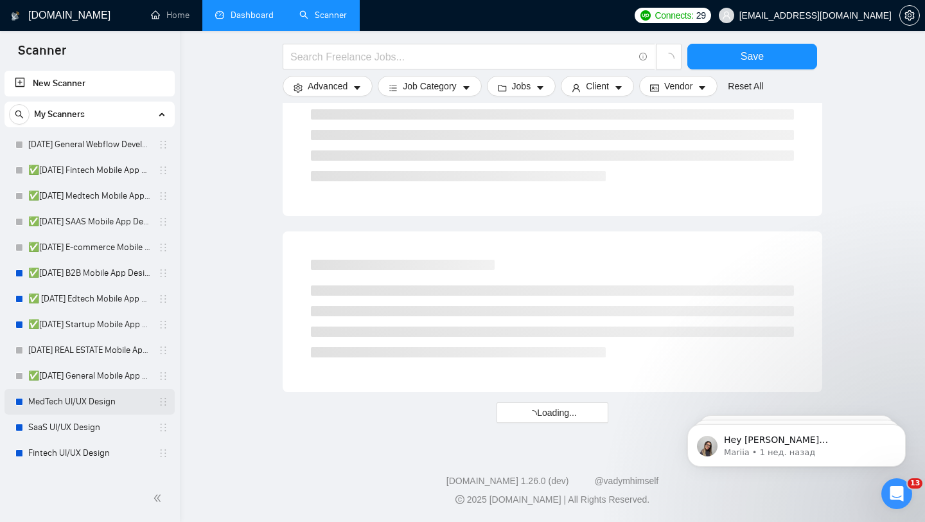
scroll to position [222, 0]
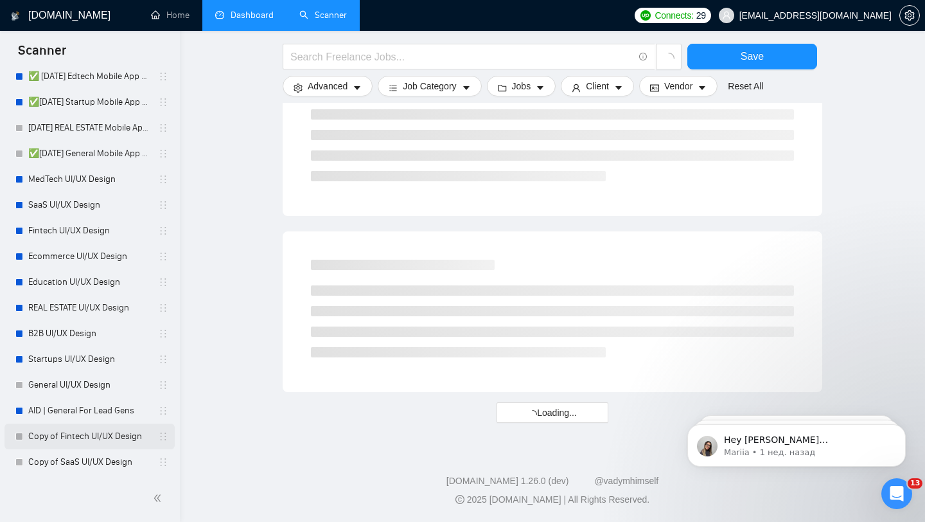
click at [111, 432] on link "Copy of Fintech UI/UX Design" at bounding box center [89, 436] width 122 height 26
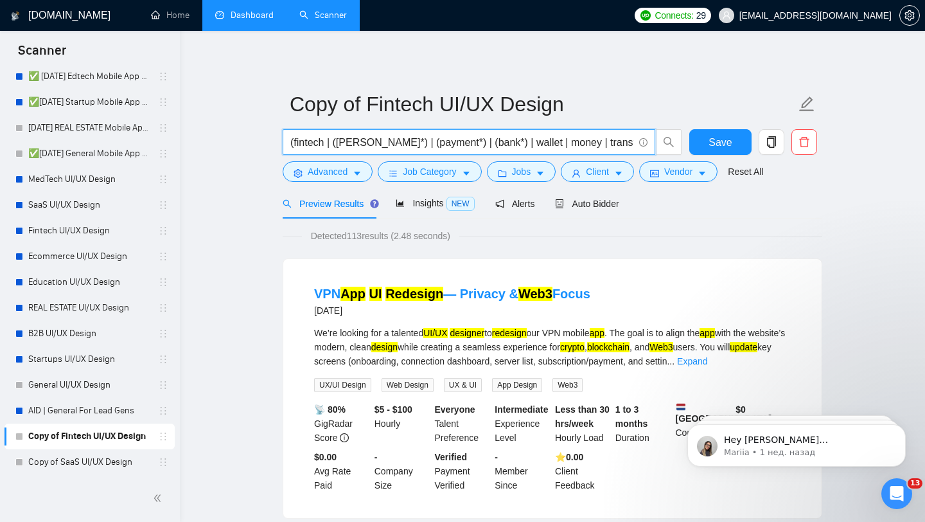
drag, startPoint x: 529, startPoint y: 145, endPoint x: 231, endPoint y: 121, distance: 299.0
paste input "AI | GPT | "Artificial Intelligence" | LLM"
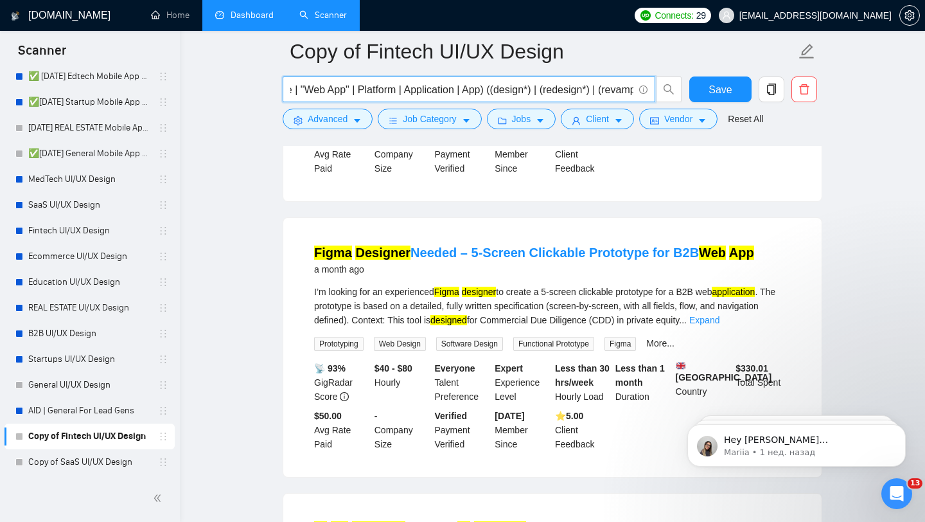
scroll to position [2138, 0]
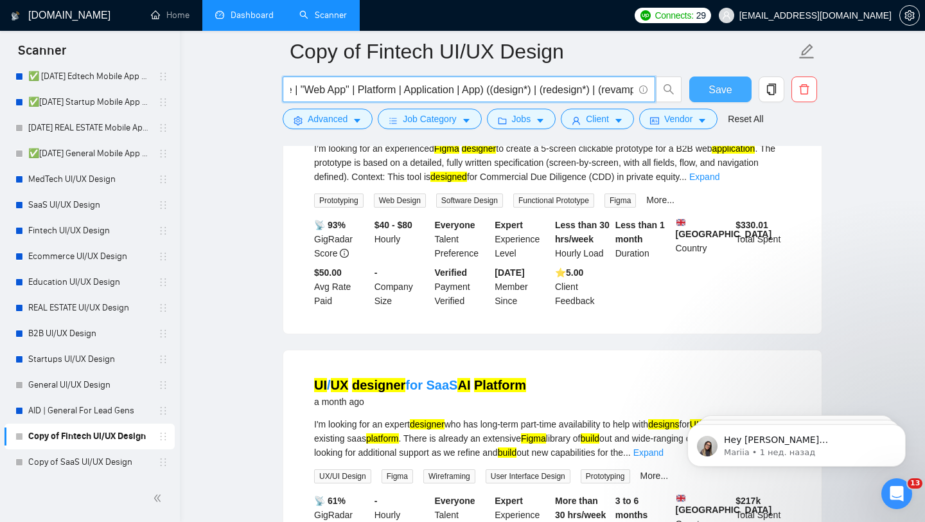
type input "(AI | GPT | "Artificial Intelligence" | LLM ) ((UI/UX | UX | UI | UX/UI | Figma…"
click at [724, 85] on span "Save" at bounding box center [720, 90] width 23 height 16
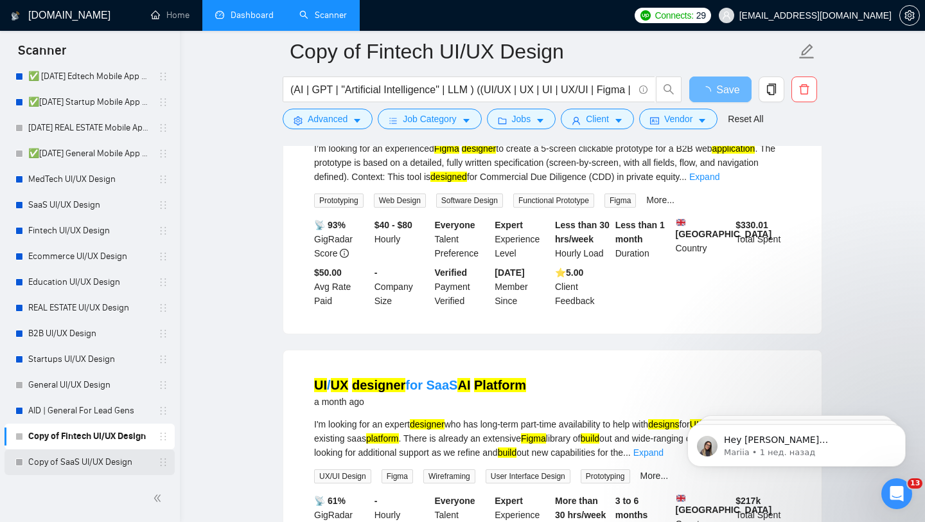
click at [109, 464] on link "Copy of SaaS UI/UX Design" at bounding box center [89, 462] width 122 height 26
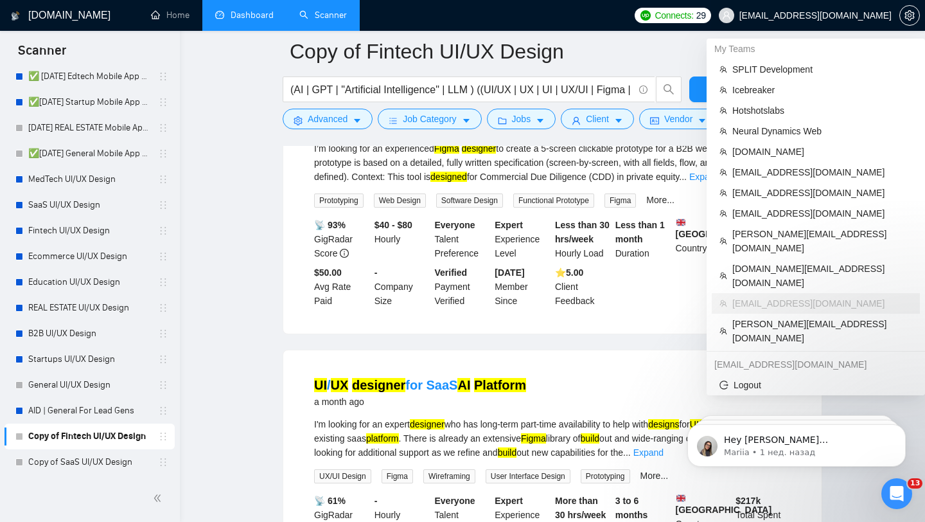
click at [829, 15] on span "[EMAIL_ADDRESS][DOMAIN_NAME]" at bounding box center [815, 15] width 152 height 0
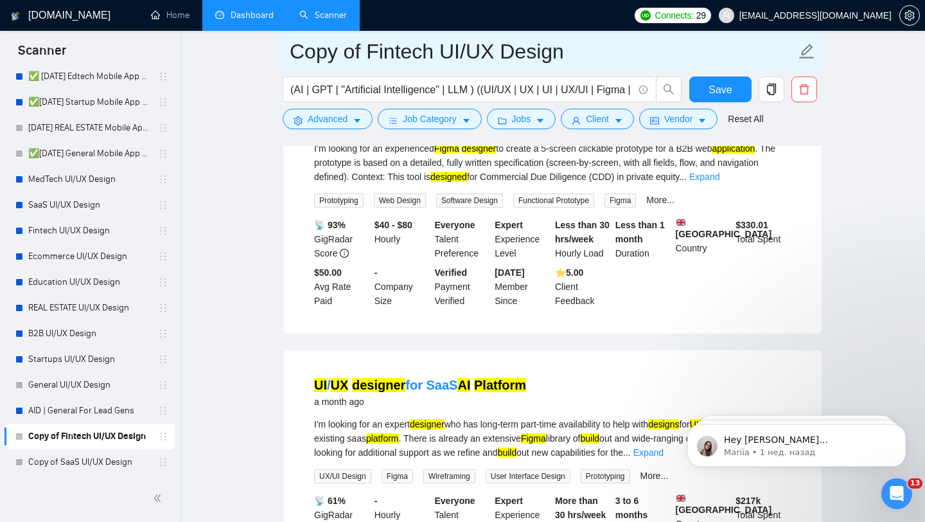
drag, startPoint x: 430, startPoint y: 50, endPoint x: 260, endPoint y: 46, distance: 170.9
type input "AI UI/UX Design"
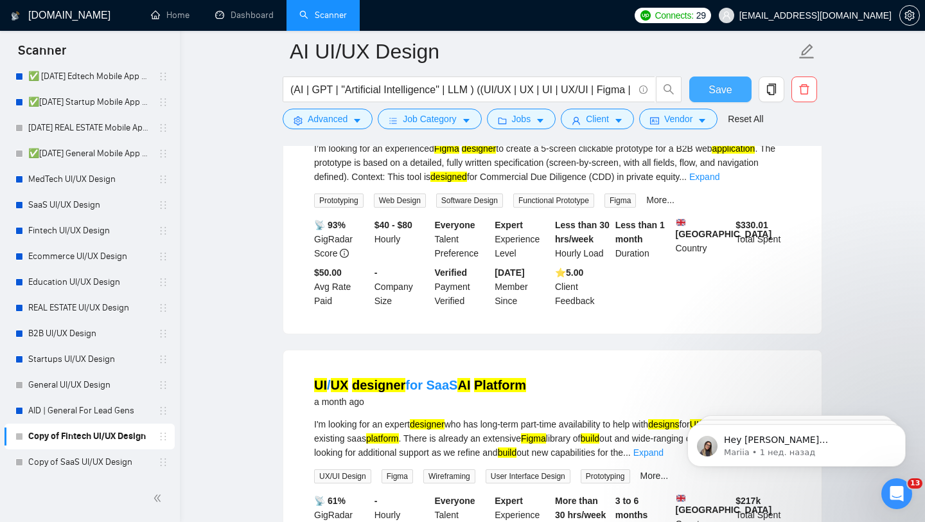
click at [729, 84] on span "Save" at bounding box center [720, 90] width 23 height 16
click at [67, 456] on link "Copy of SaaS UI/UX Design" at bounding box center [89, 462] width 122 height 26
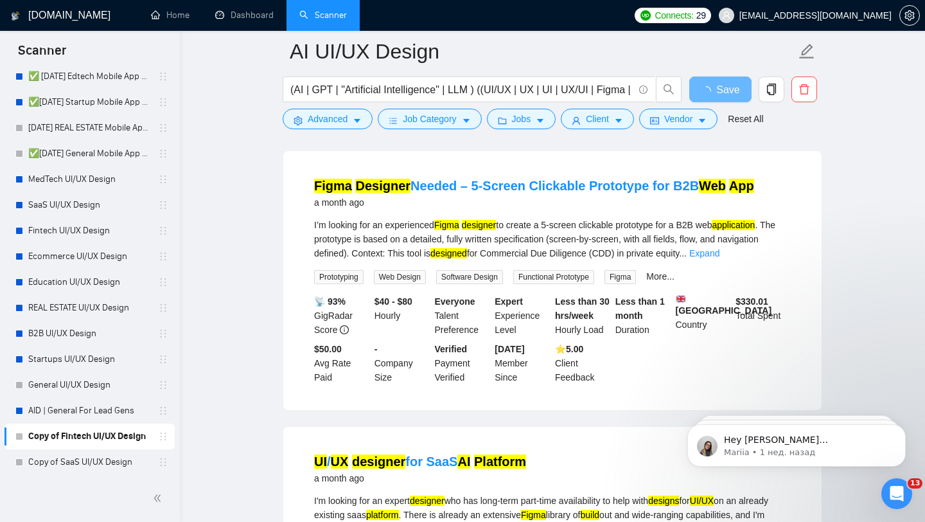
scroll to position [2677, 0]
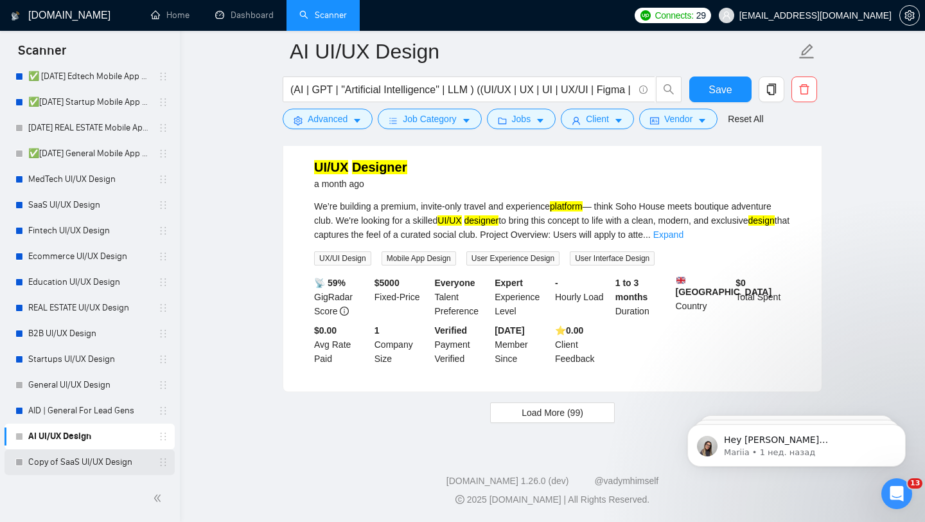
click at [81, 459] on link "Copy of SaaS UI/UX Design" at bounding box center [89, 462] width 122 height 26
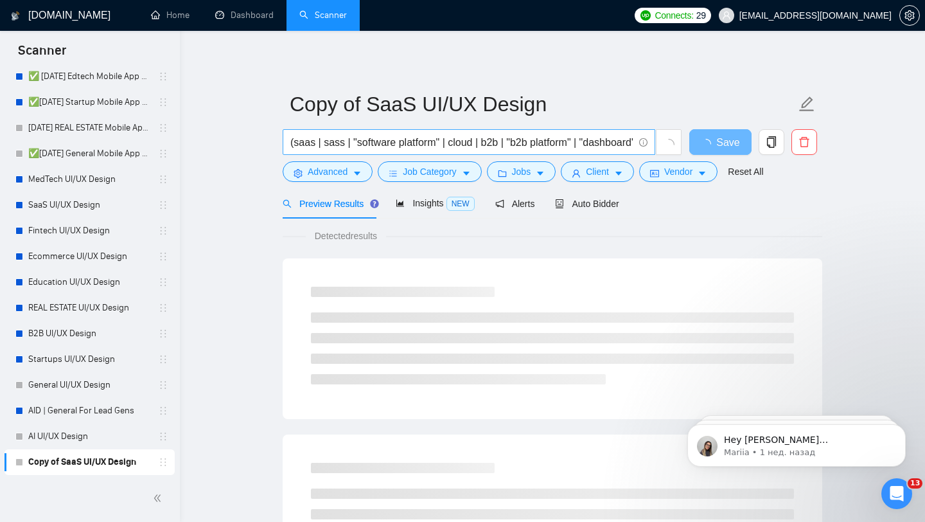
click at [394, 145] on input "(saas | sass | "software platform" | cloud | b2b | "b2b platform" | "dashboard"…" at bounding box center [461, 142] width 343 height 16
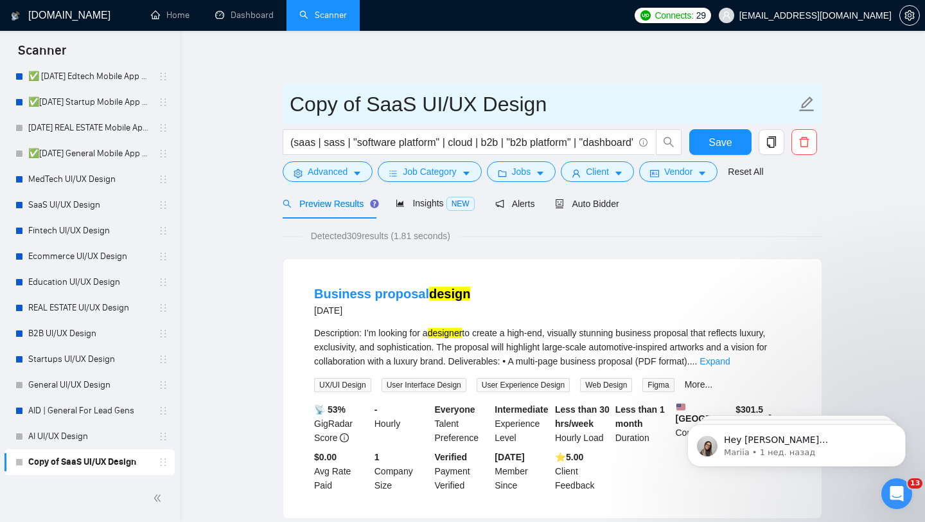
drag, startPoint x: 370, startPoint y: 106, endPoint x: 217, endPoint y: 103, distance: 153.6
type input "SaaS UI/UX Design"
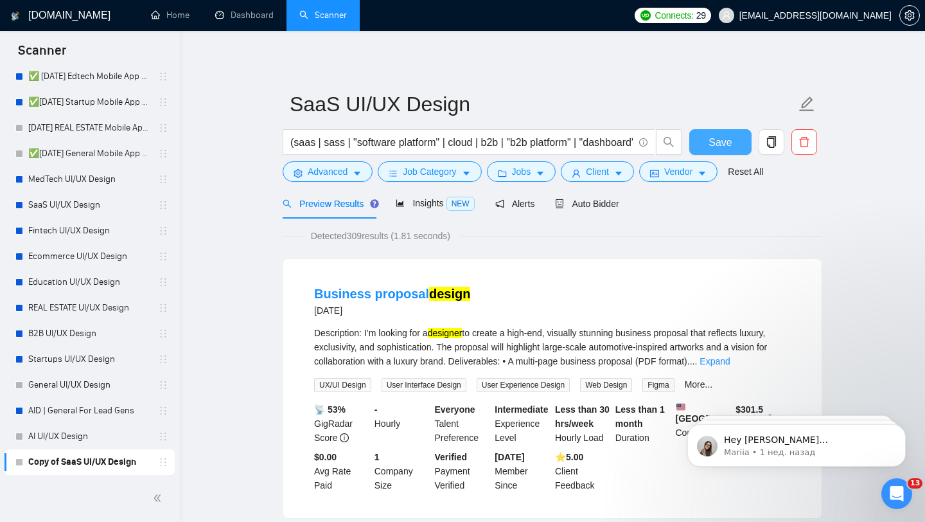
click at [730, 148] on span "Save" at bounding box center [720, 142] width 23 height 16
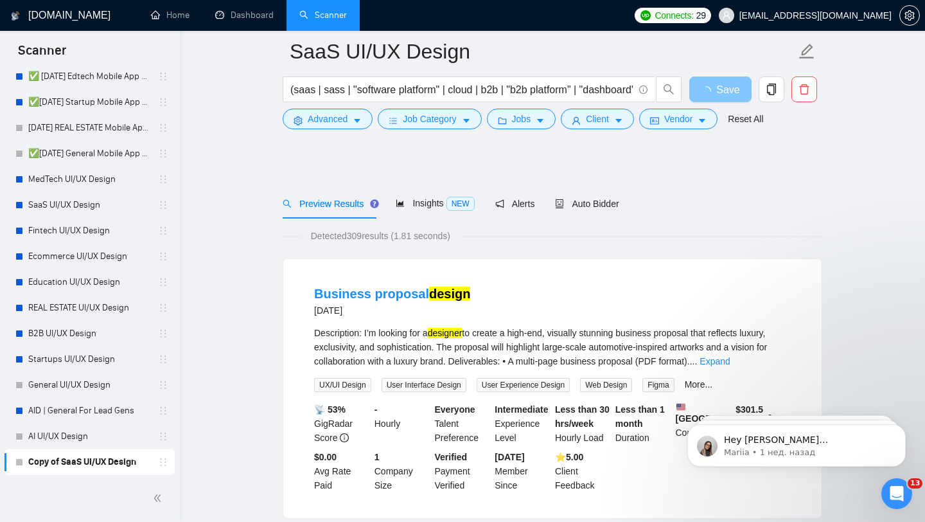
scroll to position [58, 0]
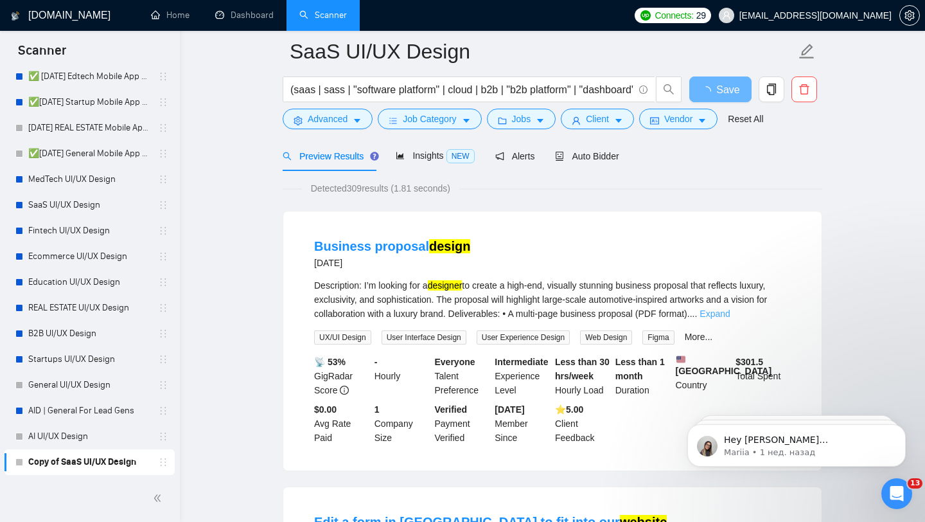
click at [730, 315] on link "Expand" at bounding box center [715, 313] width 30 height 10
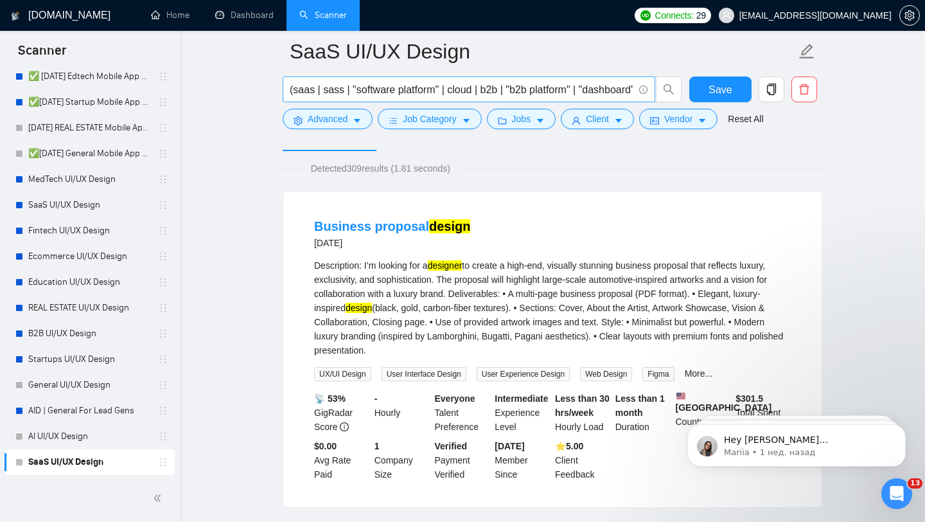
scroll to position [0, 0]
drag, startPoint x: 485, startPoint y: 91, endPoint x: 589, endPoint y: 86, distance: 104.2
click at [589, 86] on input "(saas | sass | "software platform" | cloud | b2b | "b2b platform" | "dashboard"…" at bounding box center [461, 90] width 343 height 16
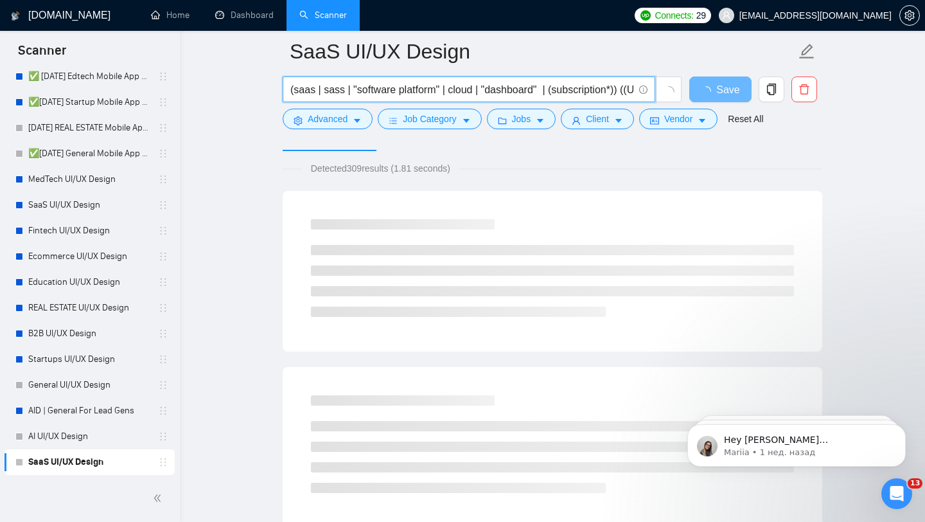
click at [545, 91] on input "(saas | sass | "software platform" | cloud | "dashboard" | (subscription*)) ((U…" at bounding box center [461, 90] width 343 height 16
type input "(saas | sass | "software platform" | cloud | "dashboard" | (subscription*)) ((U…"
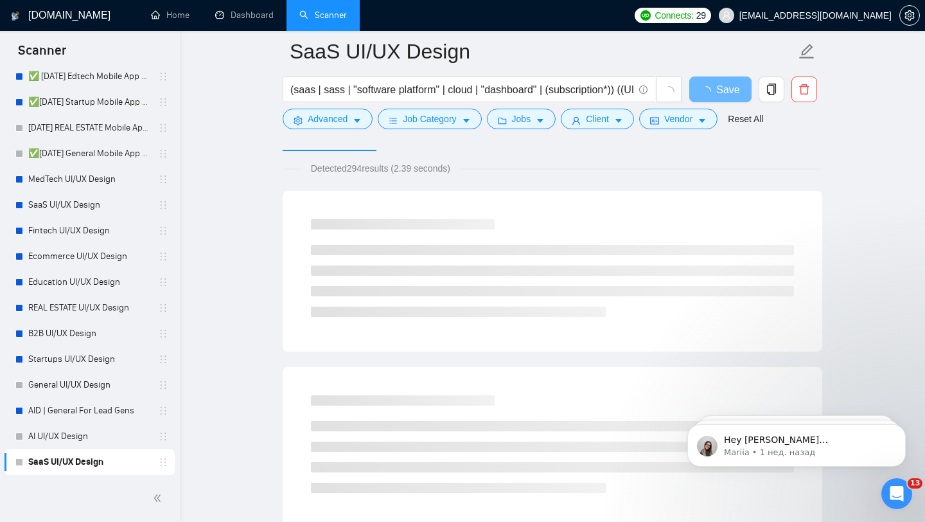
click at [427, 173] on span "Detected 294 results (2.39 seconds)" at bounding box center [380, 168] width 157 height 14
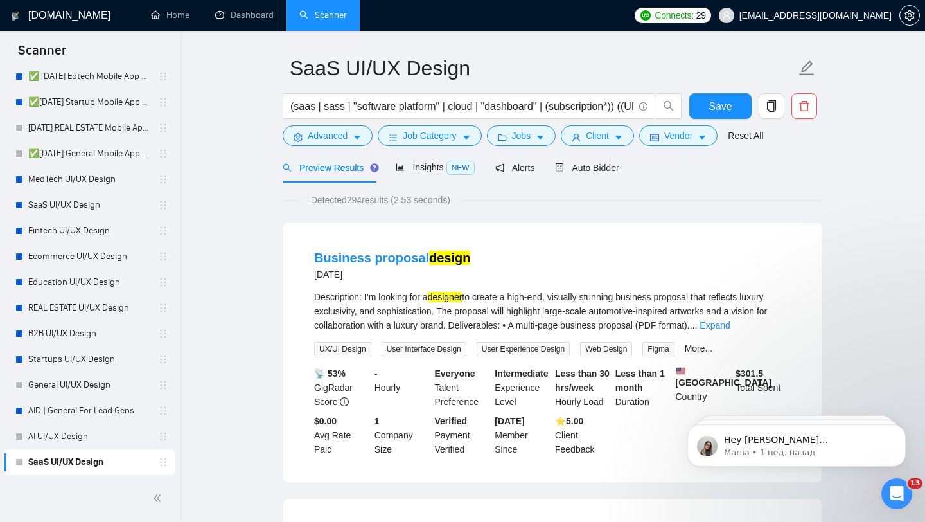
scroll to position [53, 0]
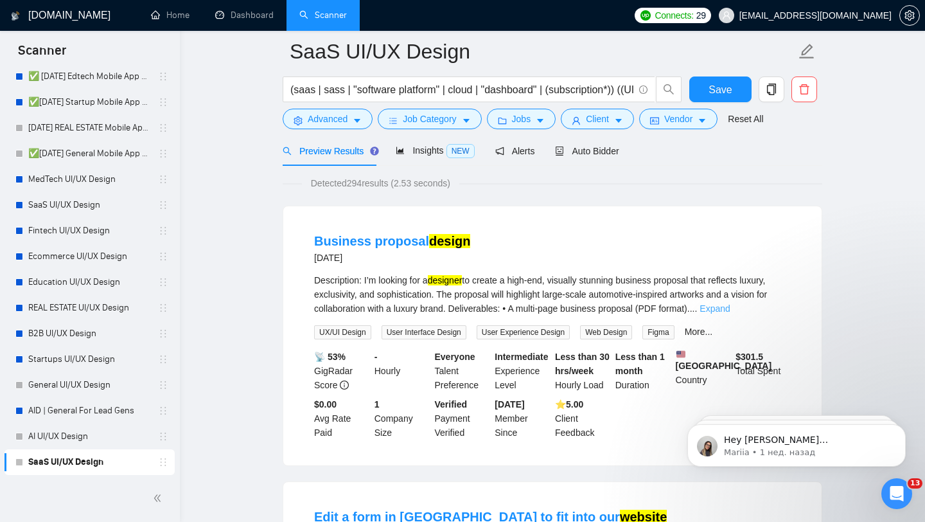
click at [730, 304] on link "Expand" at bounding box center [715, 308] width 30 height 10
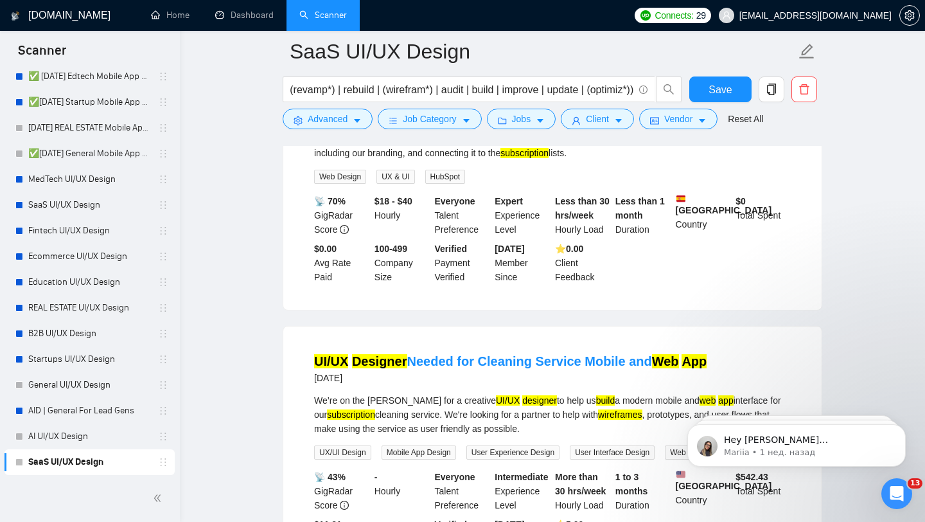
scroll to position [561, 0]
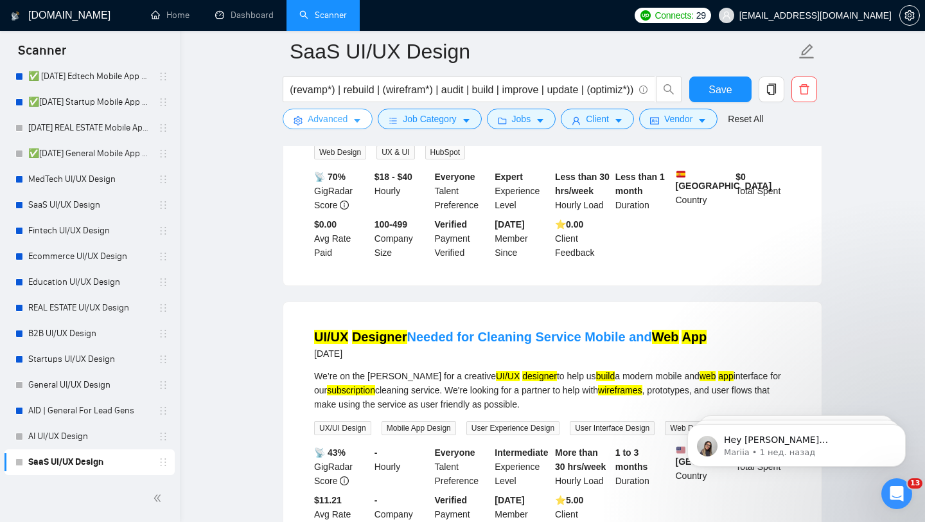
click at [303, 115] on button "Advanced" at bounding box center [328, 119] width 90 height 21
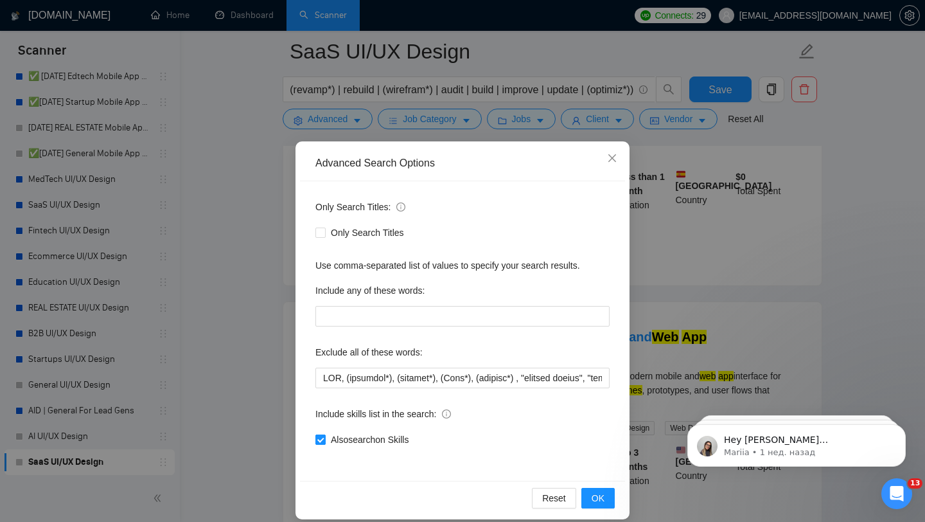
click at [342, 440] on span "Also search on Skills" at bounding box center [370, 439] width 88 height 14
click at [324, 440] on input "Also search on Skills" at bounding box center [319, 438] width 9 height 9
checkbox input "false"
click at [272, 364] on div "Advanced Search Options Only Search Titles: Only Search Titles Use comma-separa…" at bounding box center [462, 261] width 925 height 522
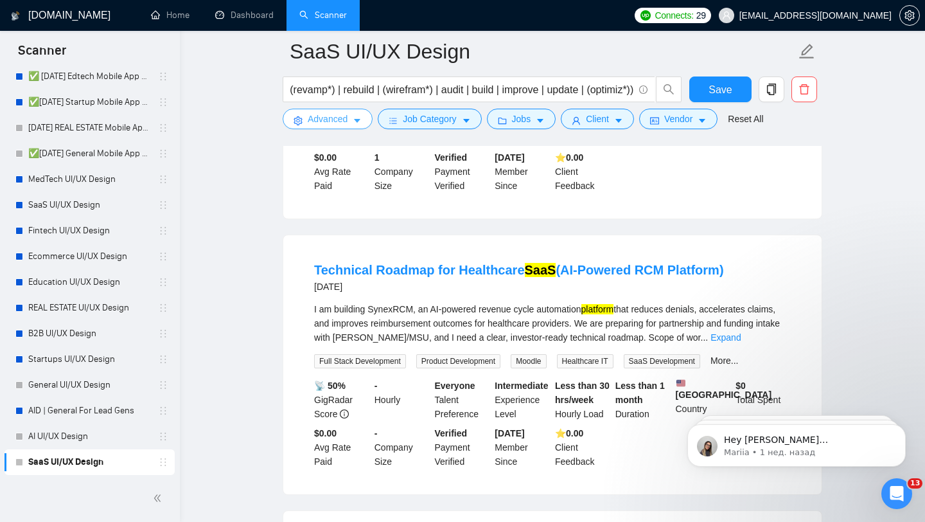
scroll to position [312, 0]
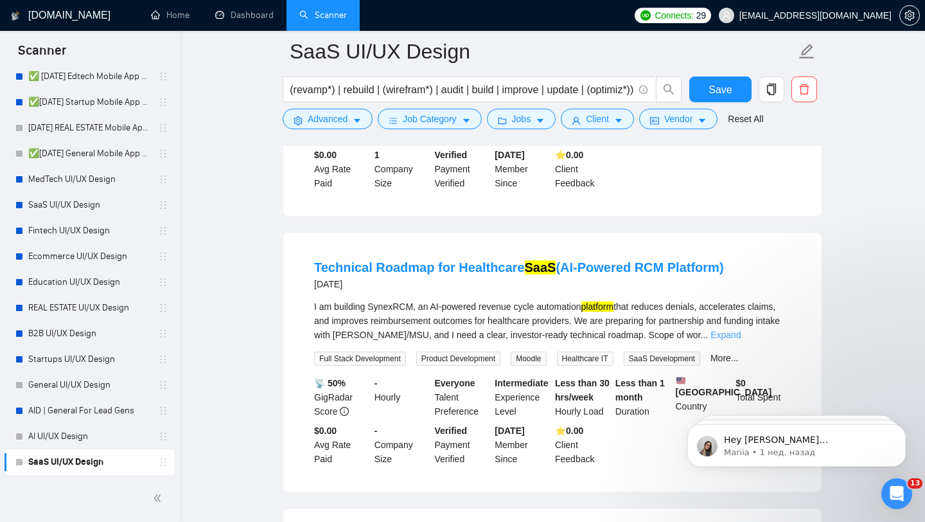
click at [741, 338] on link "Expand" at bounding box center [726, 335] width 30 height 10
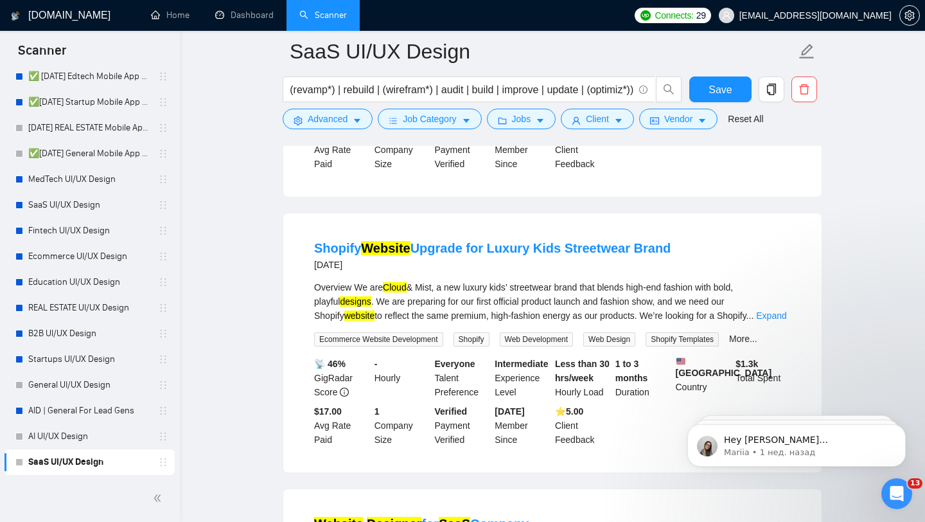
scroll to position [1625, 0]
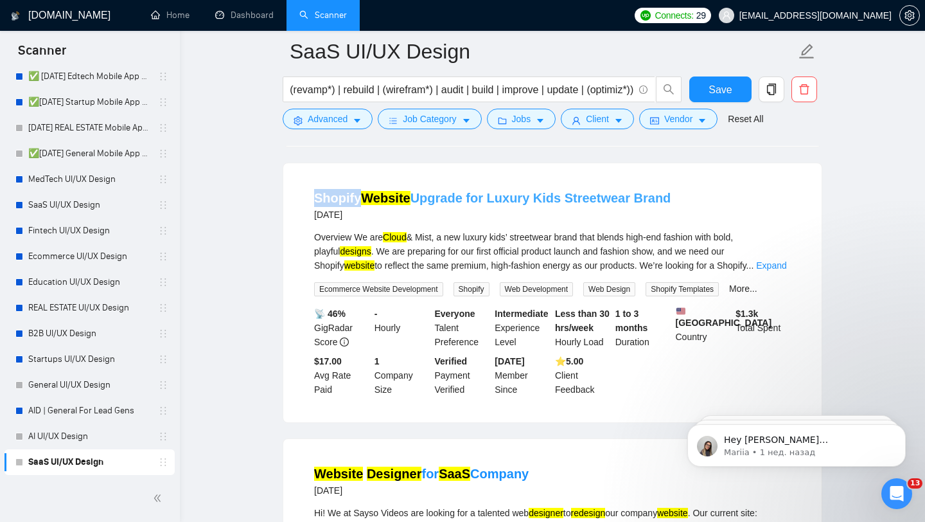
drag, startPoint x: 298, startPoint y: 208, endPoint x: 358, endPoint y: 210, distance: 60.4
click at [359, 210] on li "Shopify Website Upgrade for Luxury Kids Streetwear Brand [DATE] Overview We are…" at bounding box center [553, 293] width 508 height 228
copy link "Shopify"
click at [308, 124] on span "Advanced" at bounding box center [328, 119] width 40 height 14
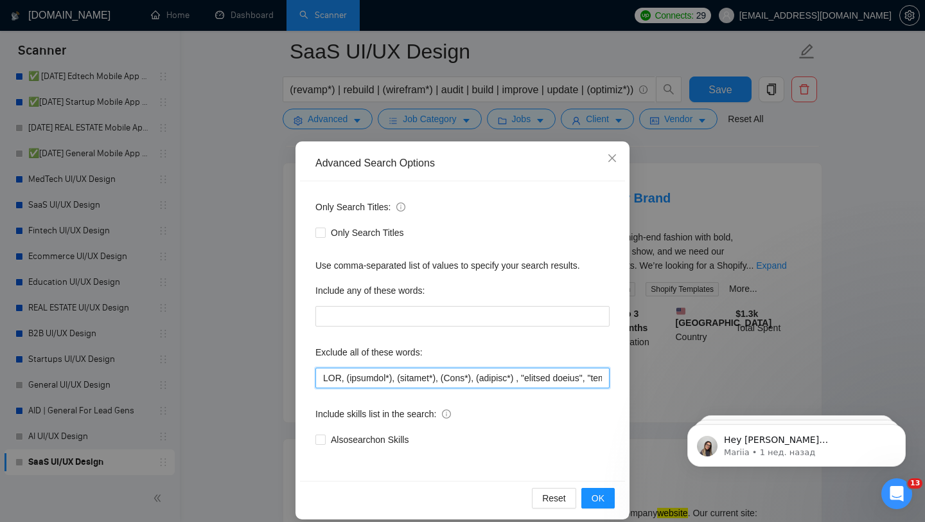
click at [321, 381] on input "text" at bounding box center [462, 377] width 294 height 21
paste input "Shopify"
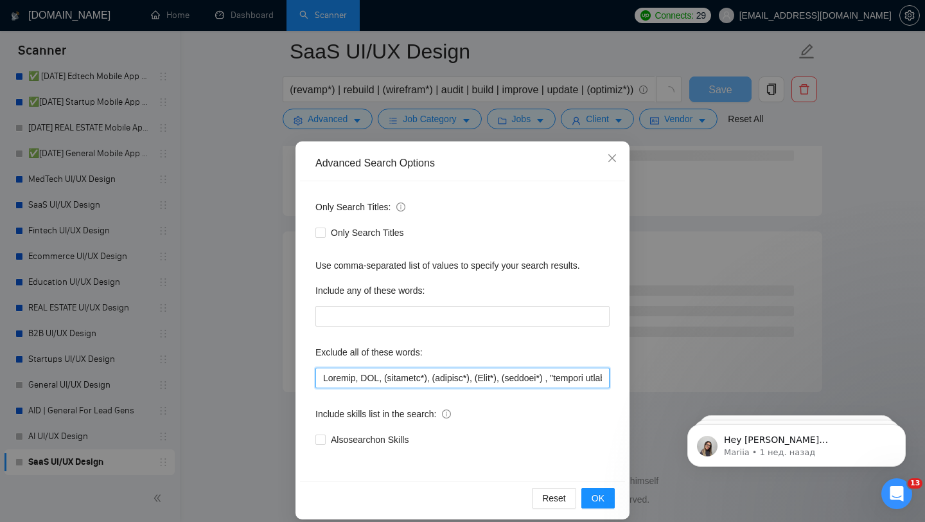
scroll to position [1622, 0]
type input "Shopify, CMS, (research*), (consult*), (Test*), (develop*) , "shopify expert", …"
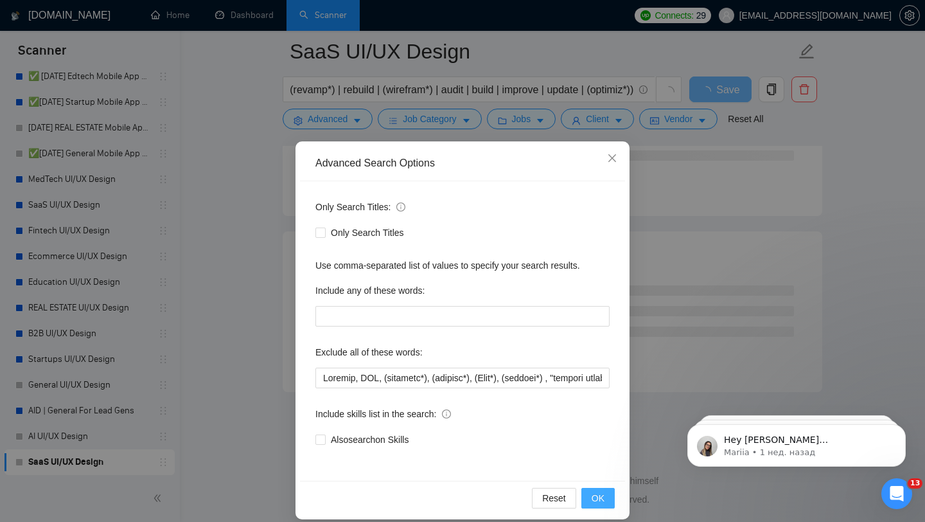
click at [604, 492] on span "OK" at bounding box center [598, 498] width 13 height 14
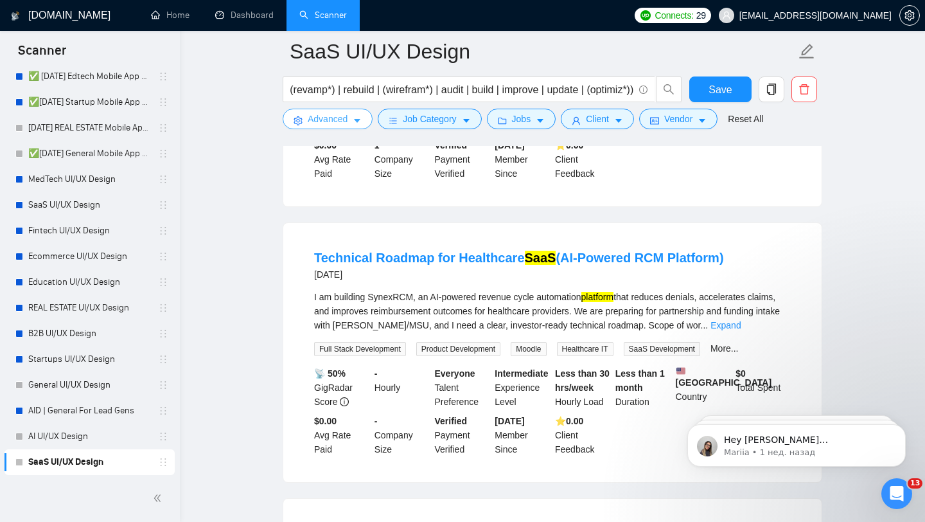
scroll to position [325, 0]
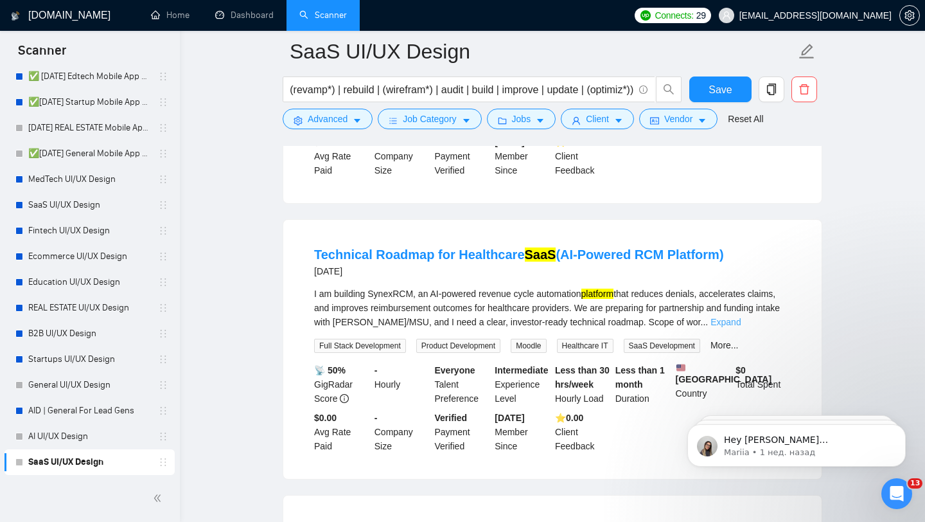
click at [741, 324] on link "Expand" at bounding box center [726, 322] width 30 height 10
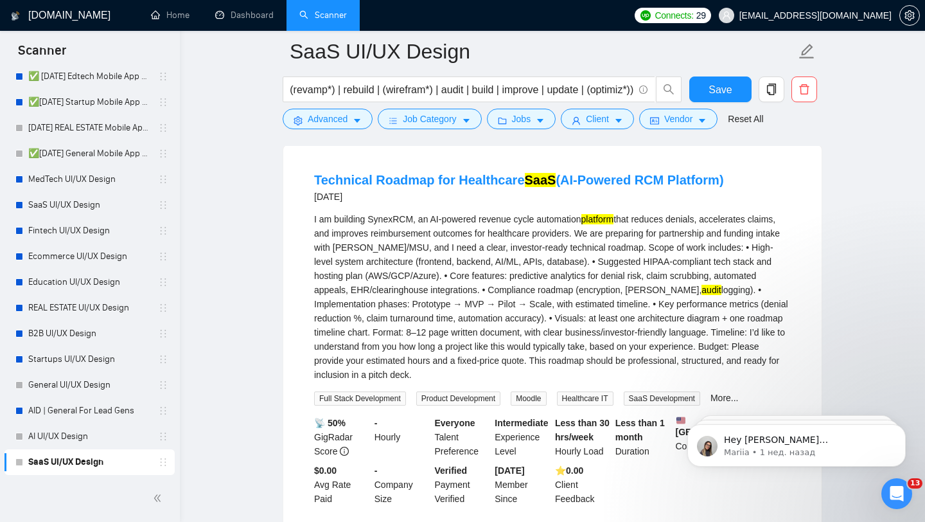
scroll to position [449, 0]
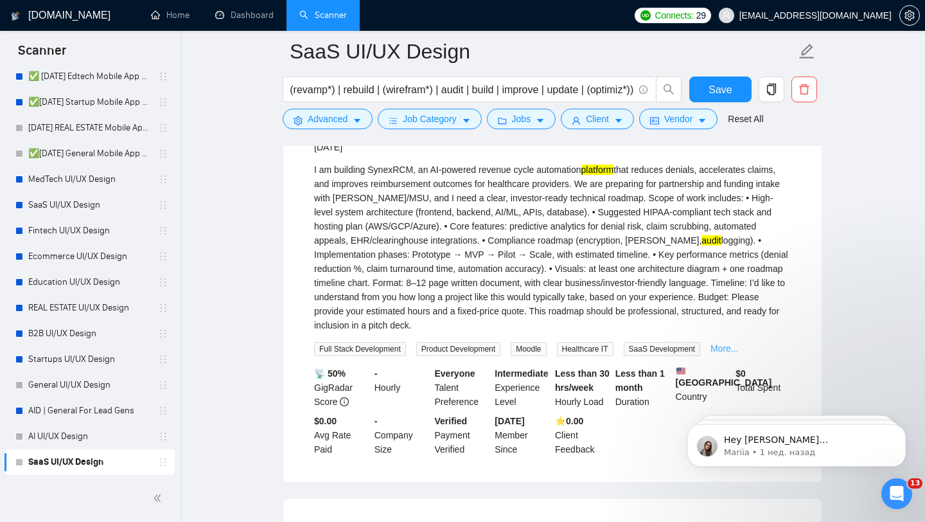
click at [739, 349] on link "More..." at bounding box center [725, 348] width 28 height 10
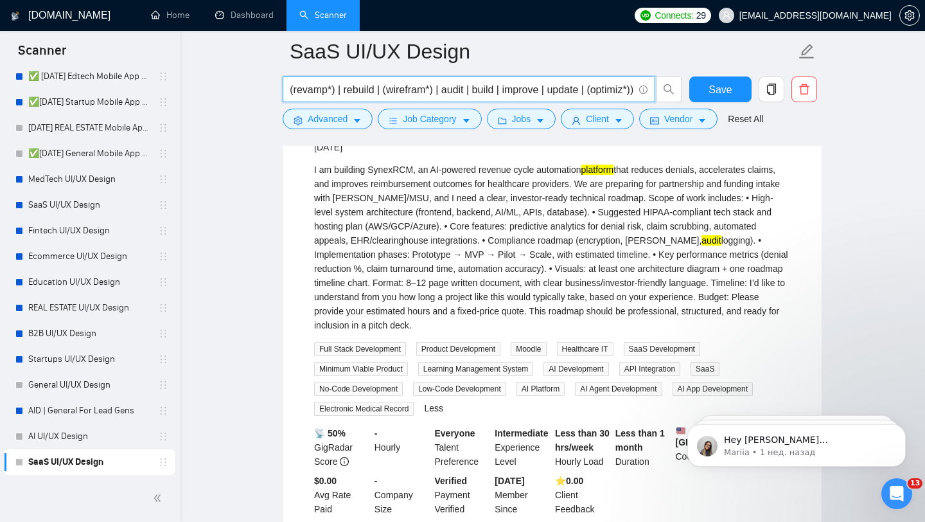
drag, startPoint x: 436, startPoint y: 92, endPoint x: 462, endPoint y: 94, distance: 26.4
click at [462, 94] on input "(saas | sass | "software platform" | cloud | "dashboard" | (subscription*)) ((U…" at bounding box center [461, 90] width 343 height 16
type input "(saas | sass | "software platform" | cloud | "dashboard" | (subscription*)) ((U…"
click at [726, 85] on span "Save" at bounding box center [720, 90] width 23 height 16
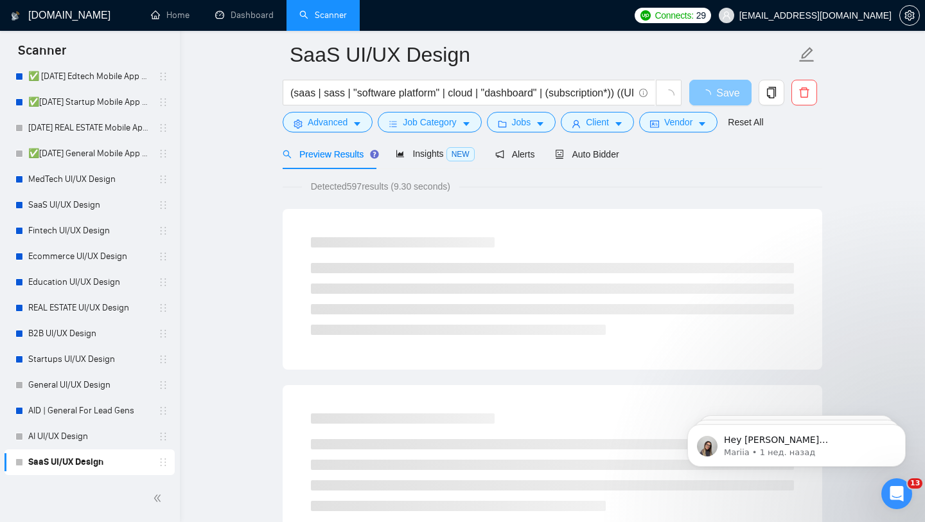
scroll to position [52, 0]
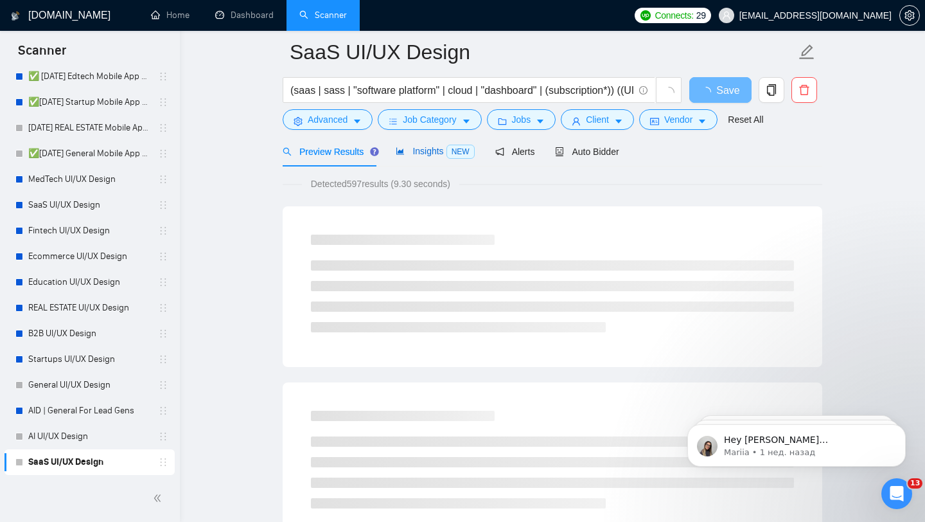
click at [412, 150] on span "Insights NEW" at bounding box center [435, 151] width 78 height 10
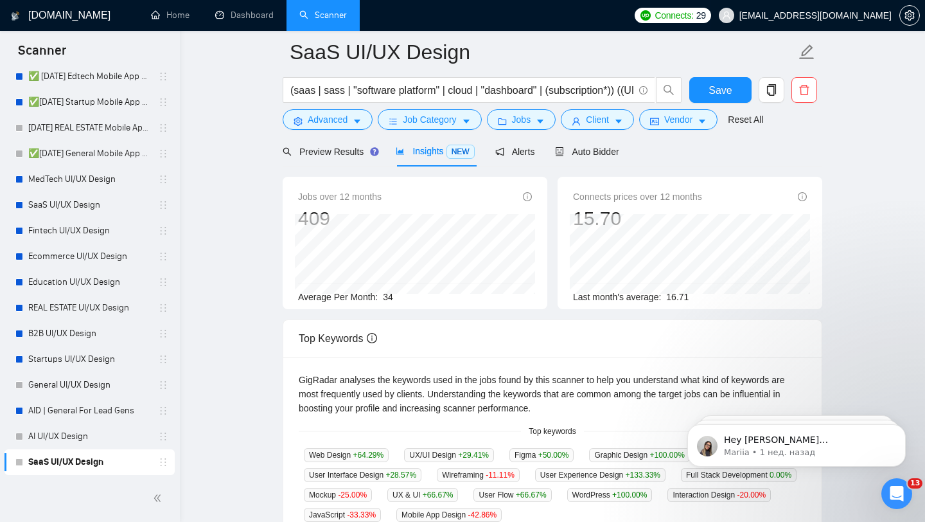
click at [841, 15] on span "[EMAIL_ADDRESS][DOMAIN_NAME]" at bounding box center [815, 15] width 152 height 0
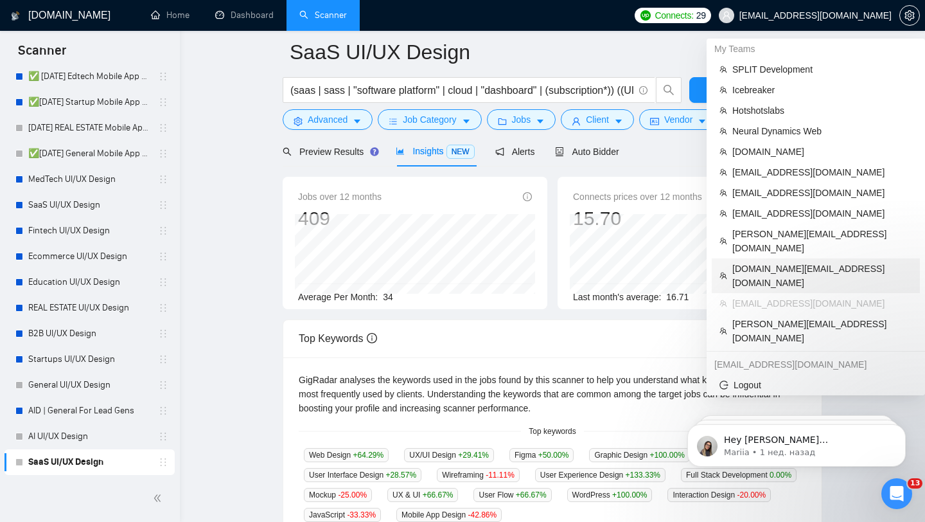
click at [786, 261] on span "[DOMAIN_NAME][EMAIL_ADDRESS][DOMAIN_NAME]" at bounding box center [822, 275] width 180 height 28
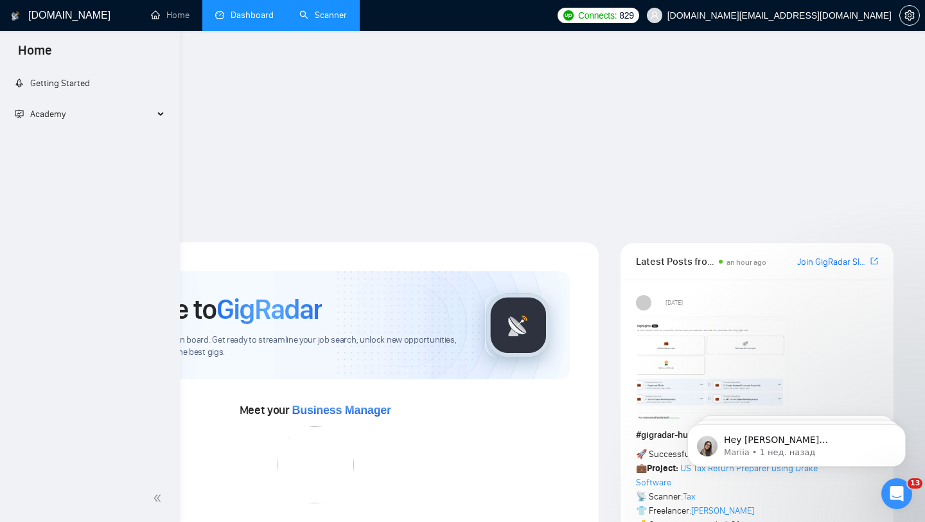
click at [252, 17] on link "Dashboard" at bounding box center [244, 15] width 58 height 11
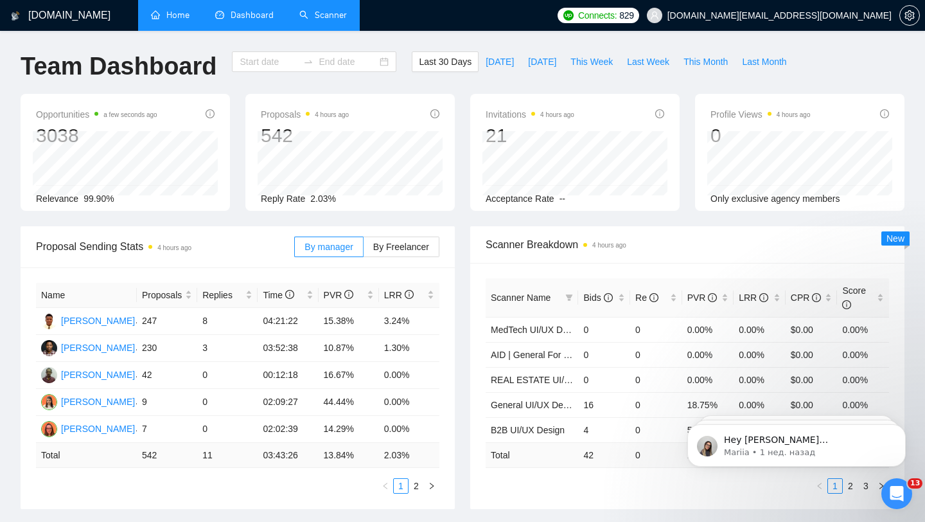
type input "[DATE]"
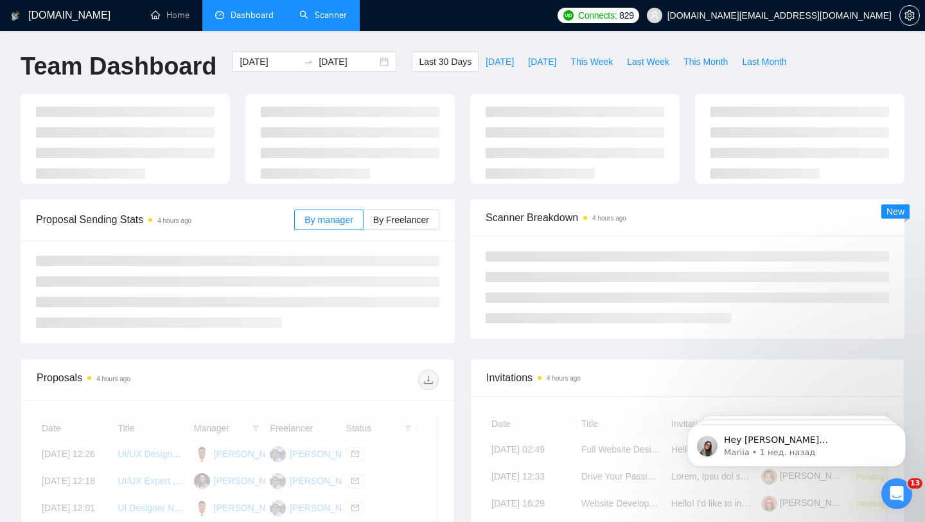
click at [324, 21] on link "Scanner" at bounding box center [323, 15] width 48 height 11
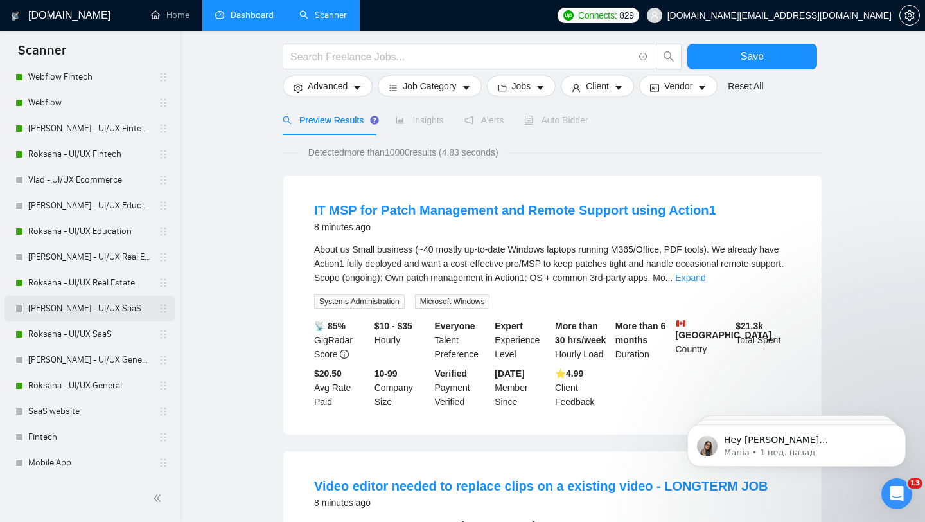
scroll to position [234, 0]
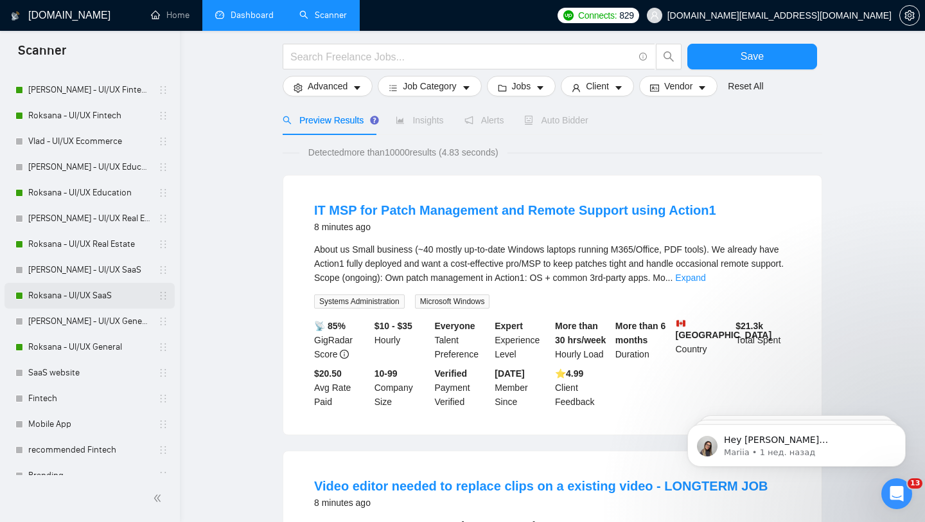
click at [99, 294] on link "Roksana - UI/UX SaaS" at bounding box center [89, 296] width 122 height 26
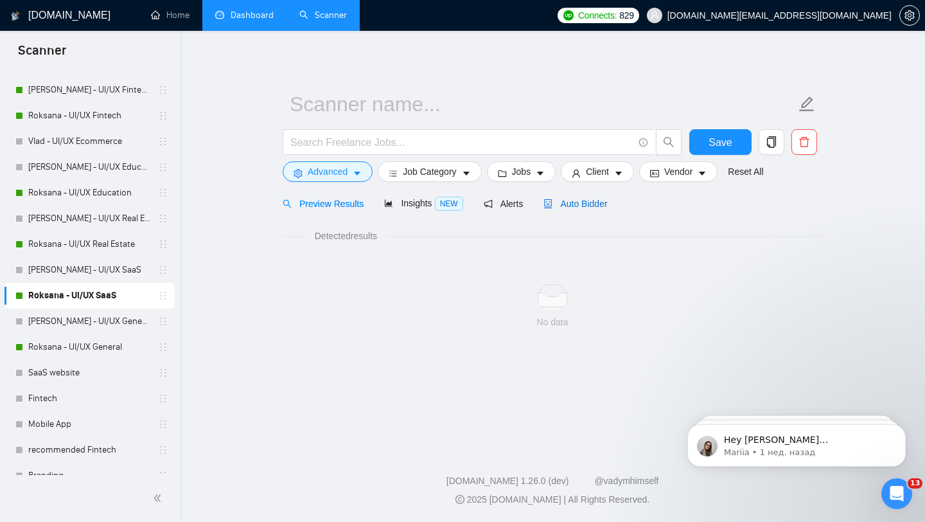
click at [588, 205] on span "Auto Bidder" at bounding box center [576, 204] width 64 height 10
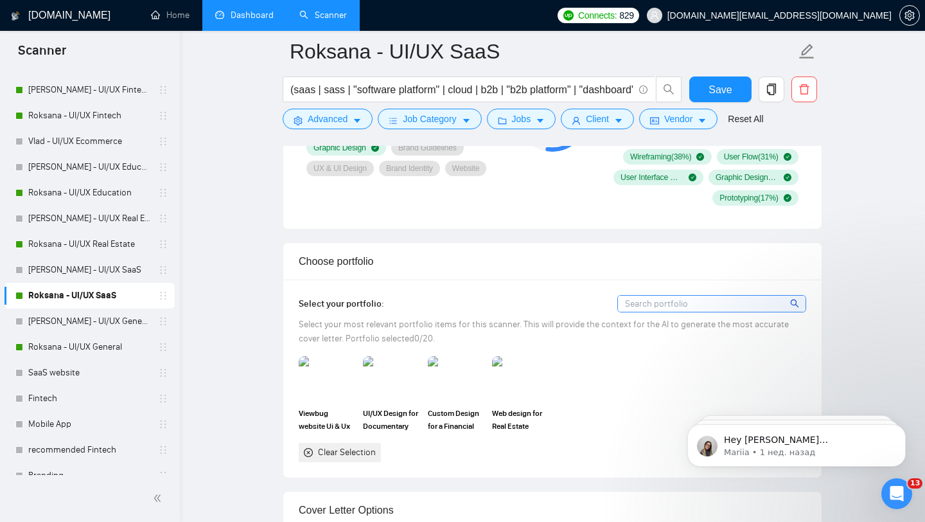
scroll to position [1133, 0]
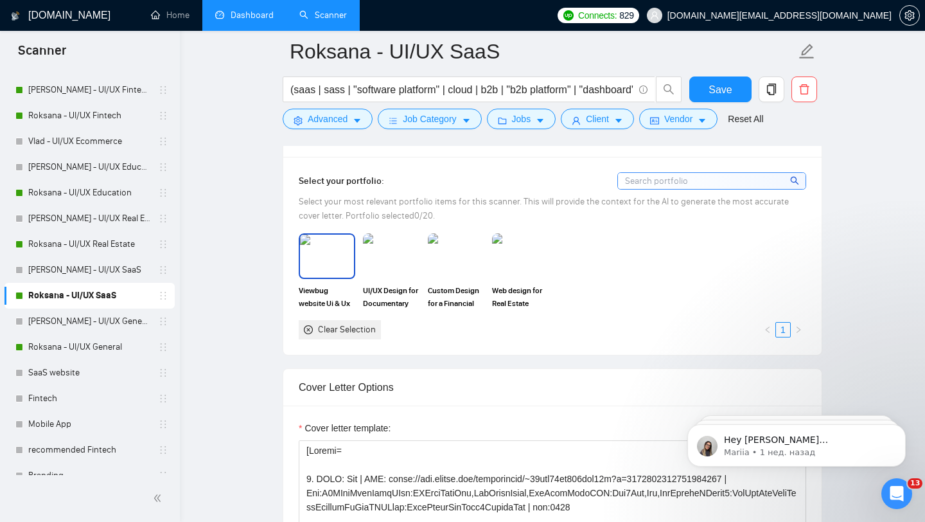
click at [303, 254] on img at bounding box center [327, 255] width 54 height 42
click at [344, 328] on div "Clear Selection" at bounding box center [347, 330] width 58 height 14
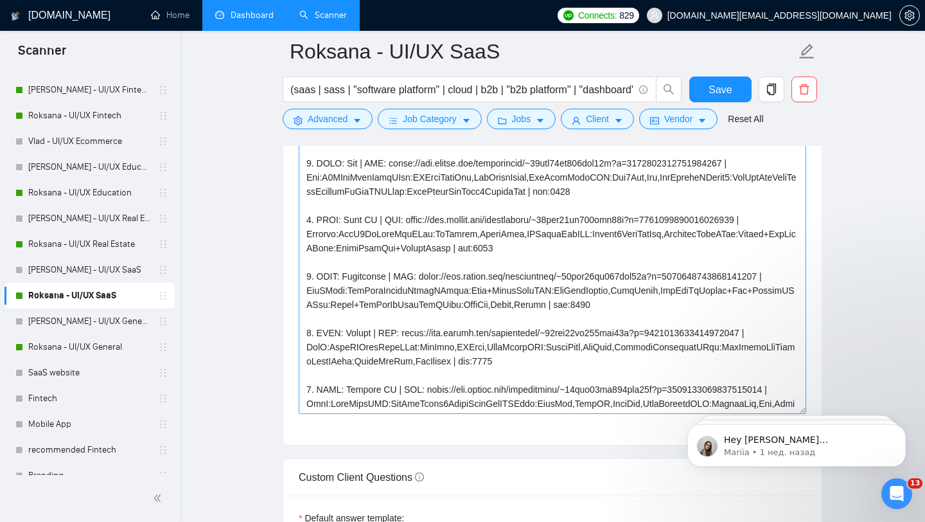
scroll to position [1385, 0]
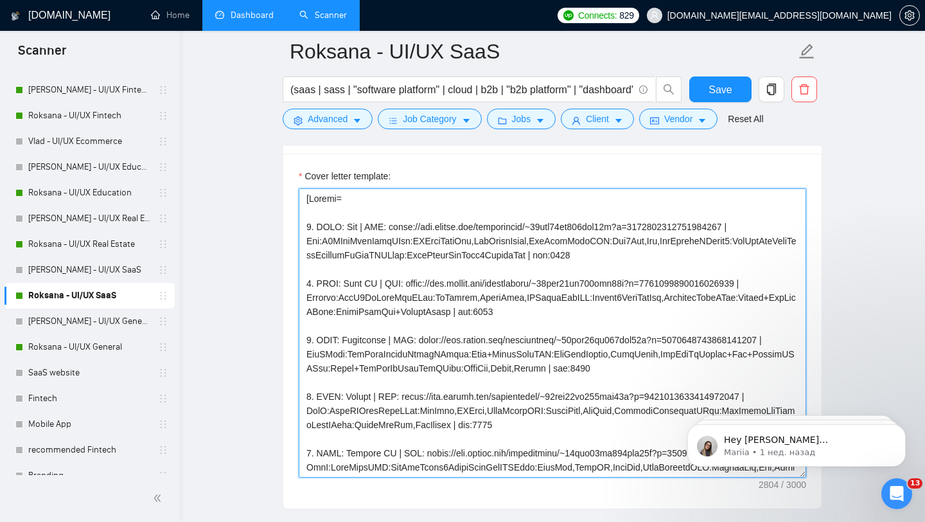
click at [363, 227] on textarea "Cover letter template:" at bounding box center [553, 332] width 508 height 289
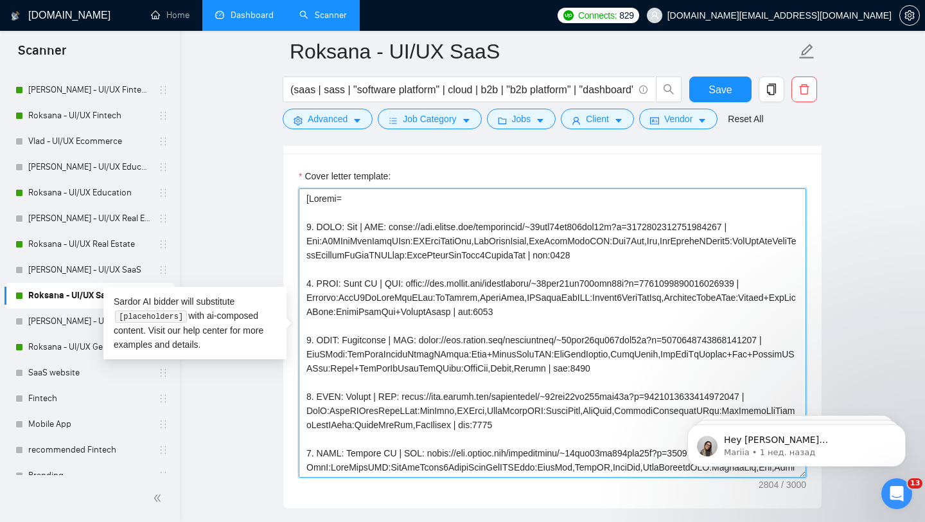
drag, startPoint x: 346, startPoint y: 339, endPoint x: 370, endPoint y: 336, distance: 24.0
click at [370, 336] on textarea "Cover letter template:" at bounding box center [553, 332] width 508 height 289
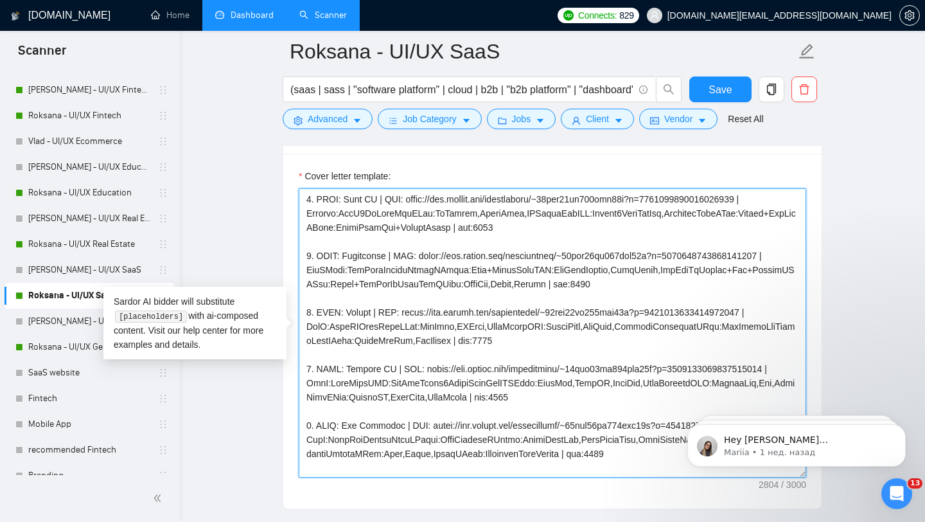
scroll to position [0, 0]
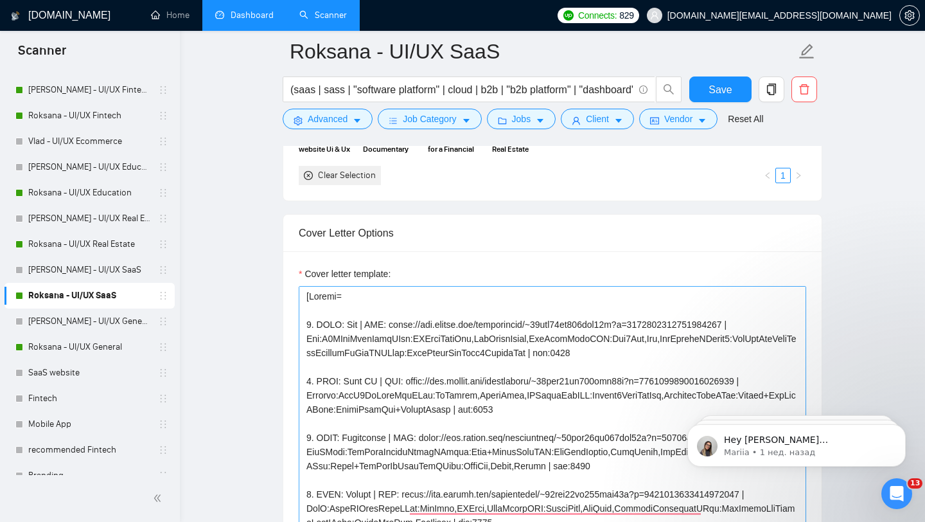
drag, startPoint x: 118, startPoint y: 349, endPoint x: 310, endPoint y: 303, distance: 197.4
click at [118, 349] on link "Roksana - UI/UX General" at bounding box center [89, 347] width 122 height 26
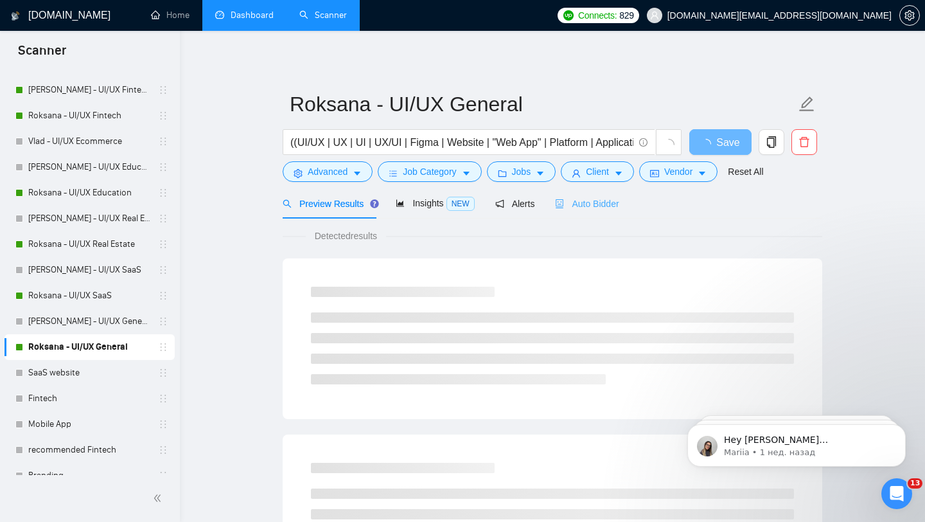
click at [576, 211] on div "Auto Bidder" at bounding box center [587, 203] width 64 height 30
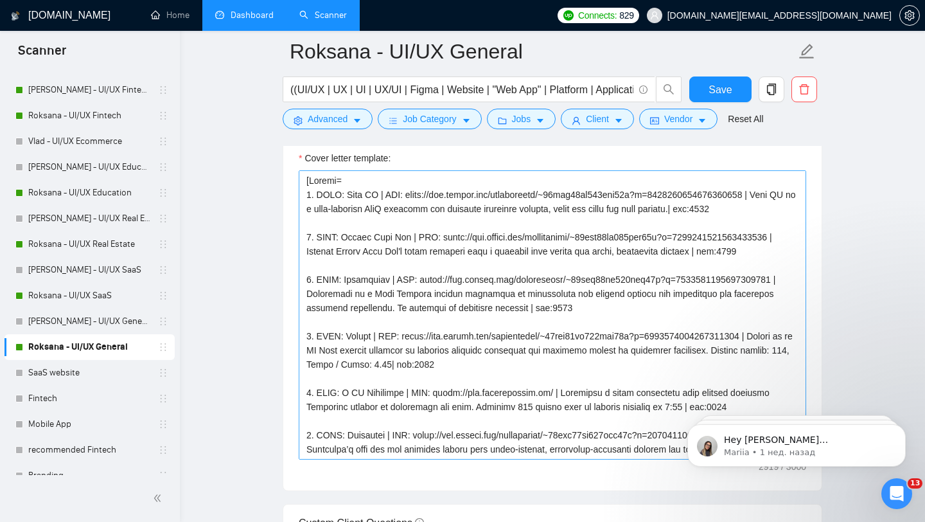
scroll to position [1399, 0]
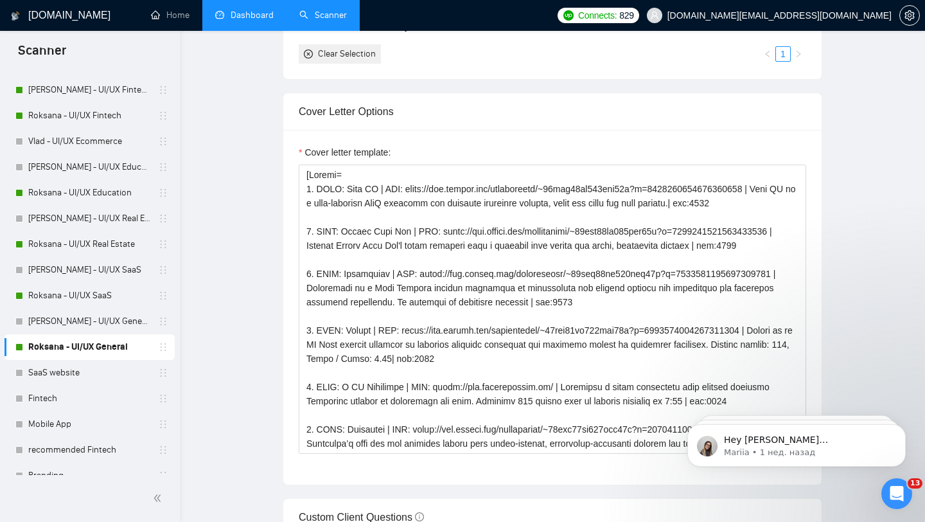
scroll to position [0, 0]
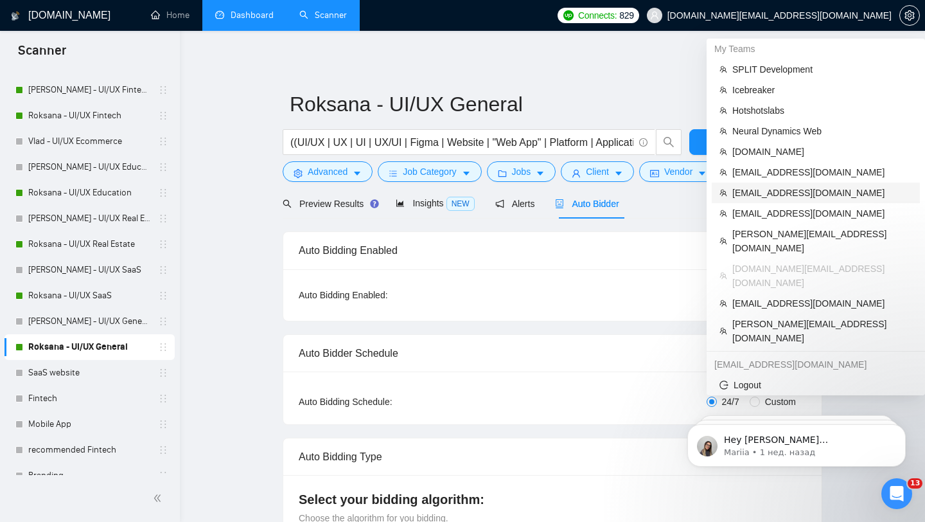
click at [768, 190] on span "[EMAIL_ADDRESS][DOMAIN_NAME]" at bounding box center [822, 193] width 180 height 14
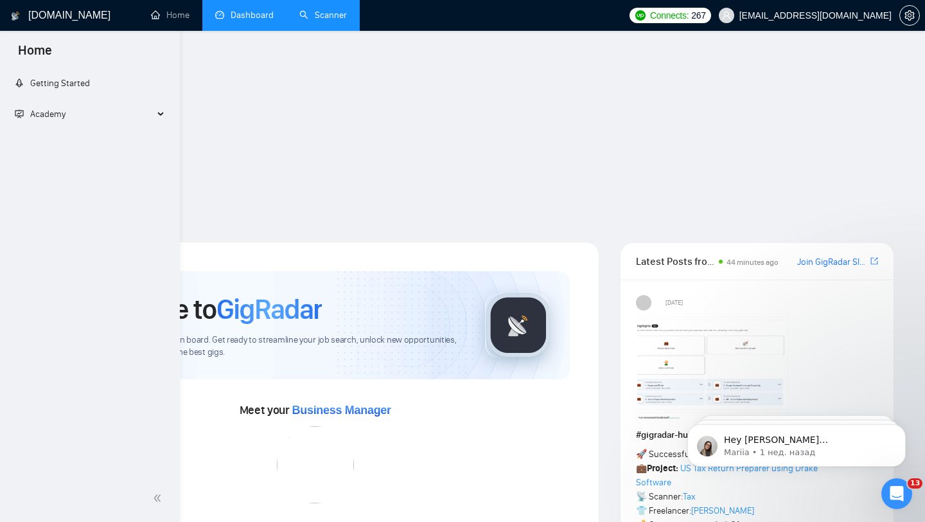
click at [250, 18] on link "Dashboard" at bounding box center [244, 15] width 58 height 11
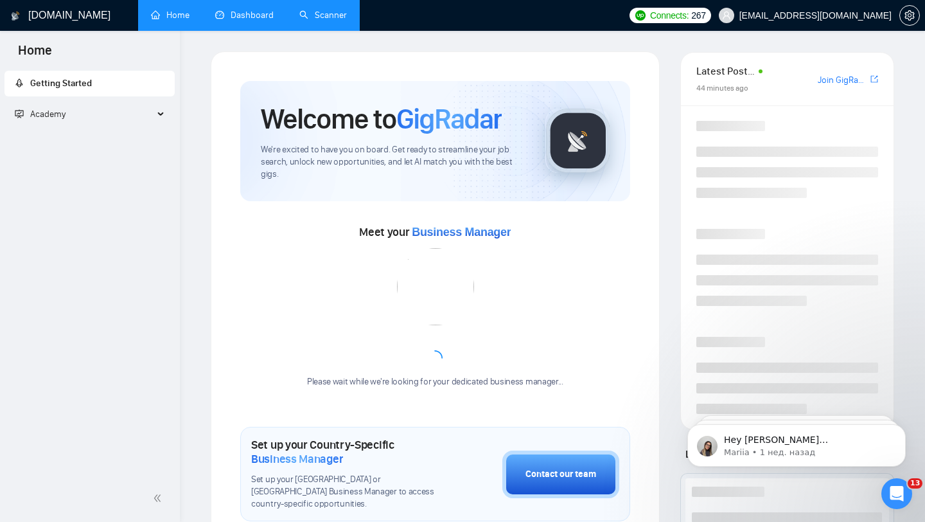
click at [245, 21] on li "Dashboard" at bounding box center [244, 15] width 84 height 31
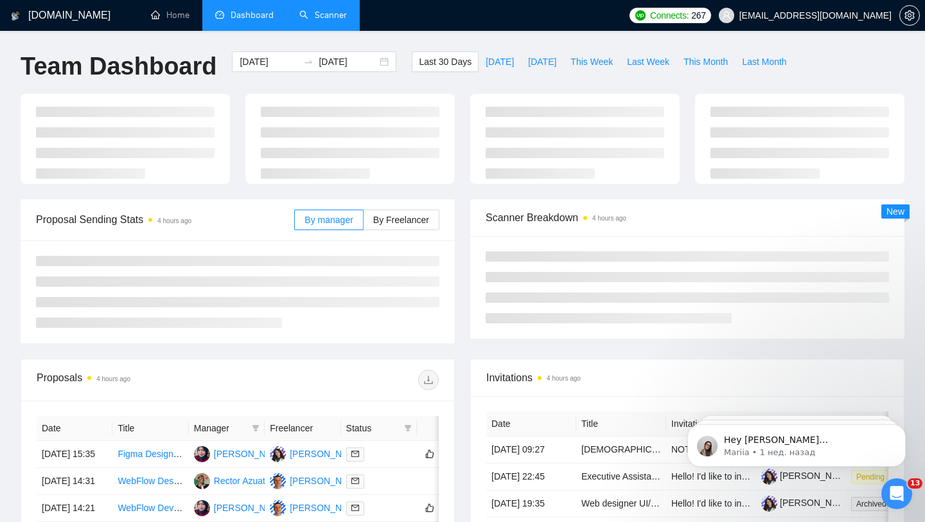
type input "[DATE]"
drag, startPoint x: 651, startPoint y: 62, endPoint x: 574, endPoint y: 112, distance: 92.3
click at [651, 62] on span "Last Week" at bounding box center [648, 62] width 42 height 14
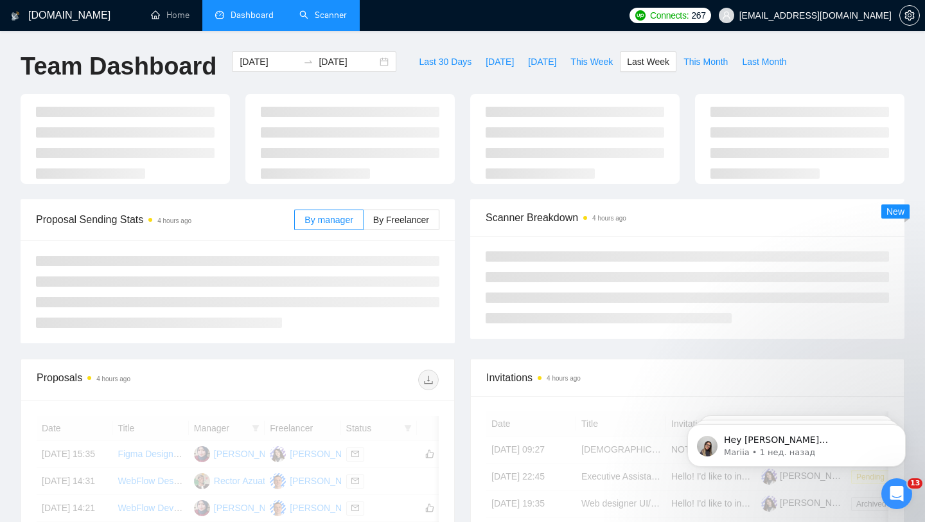
type input "[DATE]"
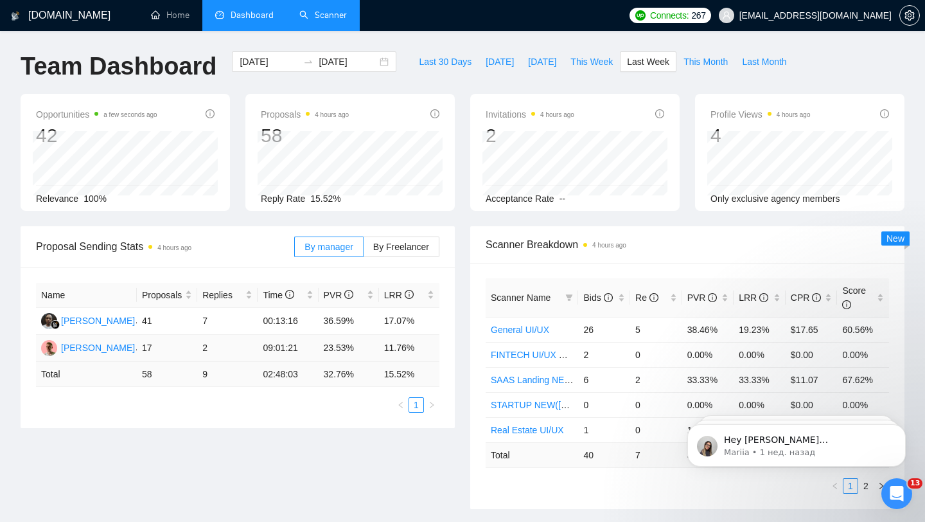
click at [425, 355] on tbody "[PERSON_NAME] 41 7 00:13:16 36.59% 17.07% [PERSON_NAME] 17 2 09:01:21 23.53% 11…" at bounding box center [237, 335] width 403 height 54
click at [468, 351] on div "Scanner Breakdown 4 hours ago Scanner Name Bids Re PVR LRR CPR Score General UI…" at bounding box center [688, 367] width 450 height 283
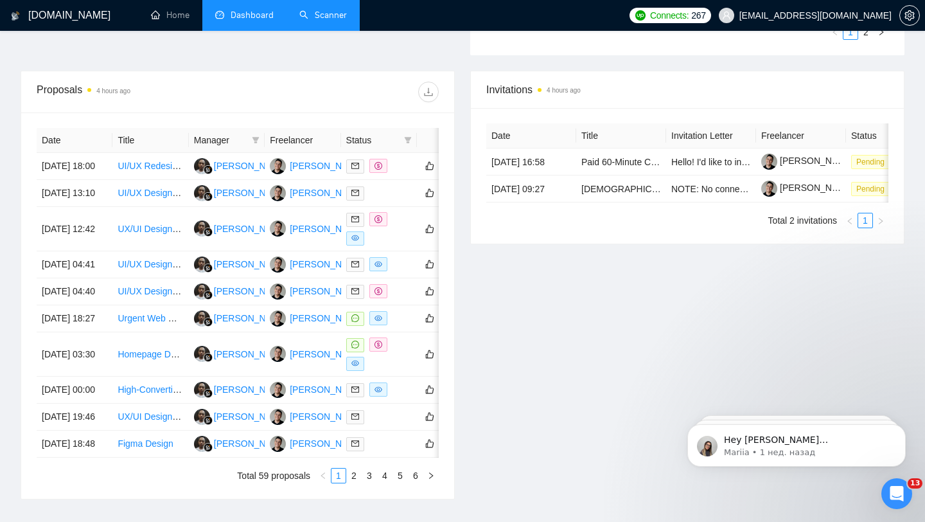
scroll to position [456, 0]
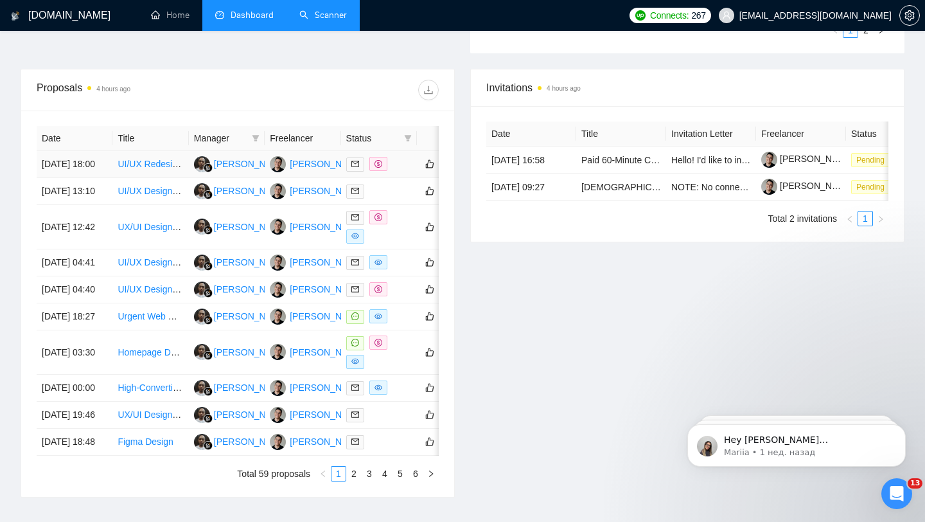
click at [400, 172] on div at bounding box center [379, 164] width 66 height 15
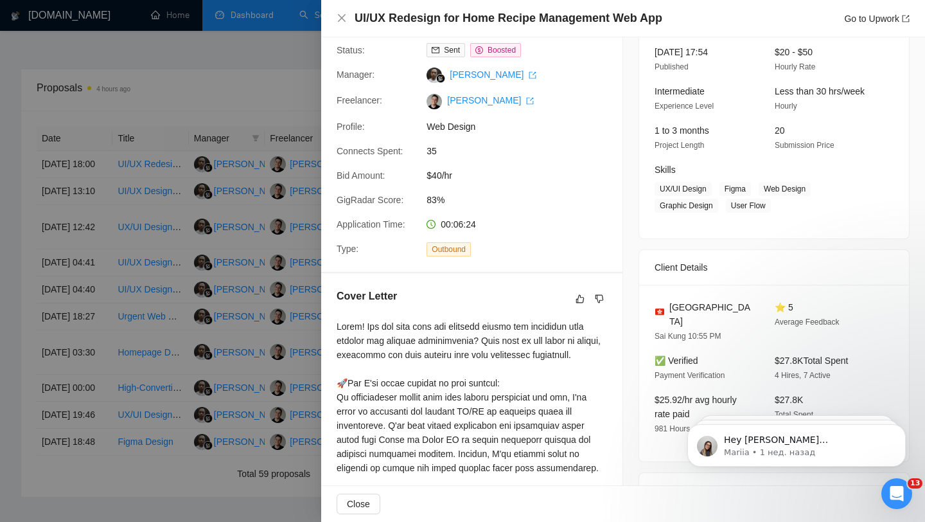
scroll to position [92, 0]
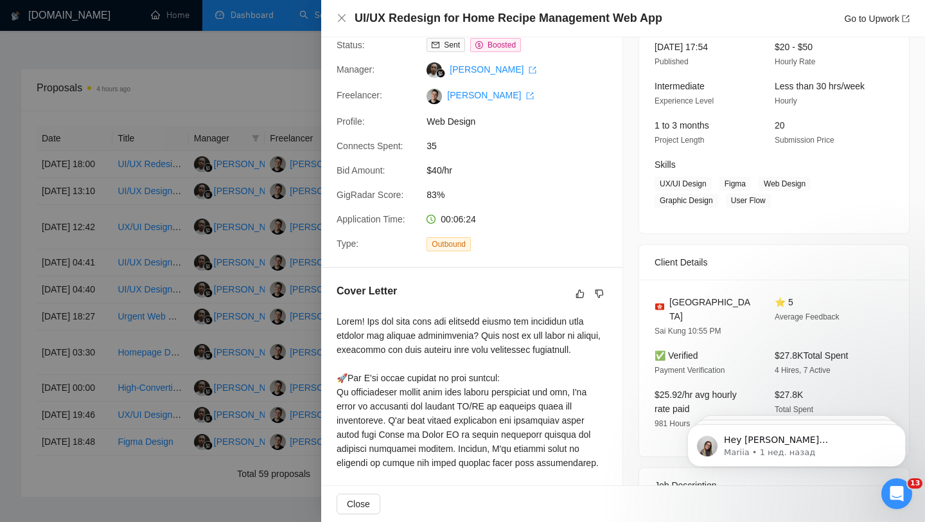
click at [230, 296] on div at bounding box center [462, 261] width 925 height 522
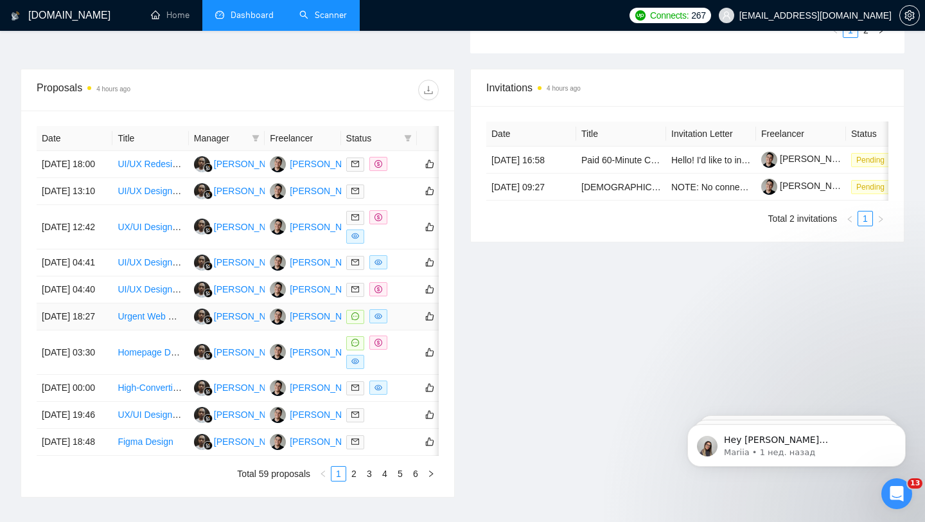
click at [398, 324] on div at bounding box center [379, 316] width 66 height 15
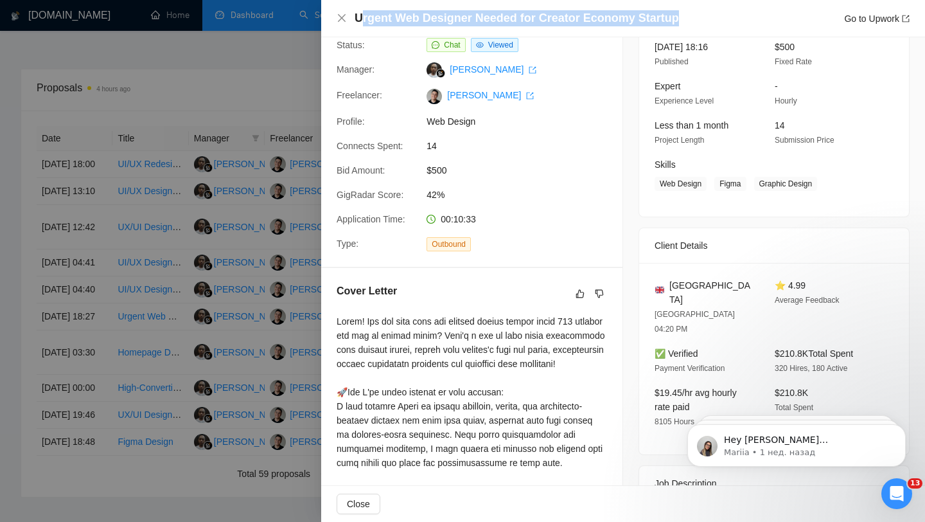
drag, startPoint x: 359, startPoint y: 19, endPoint x: 678, endPoint y: 26, distance: 319.4
click at [679, 26] on div "Urgent Web Designer Needed for Creator Economy Startup Go to Upwork" at bounding box center [632, 18] width 555 height 16
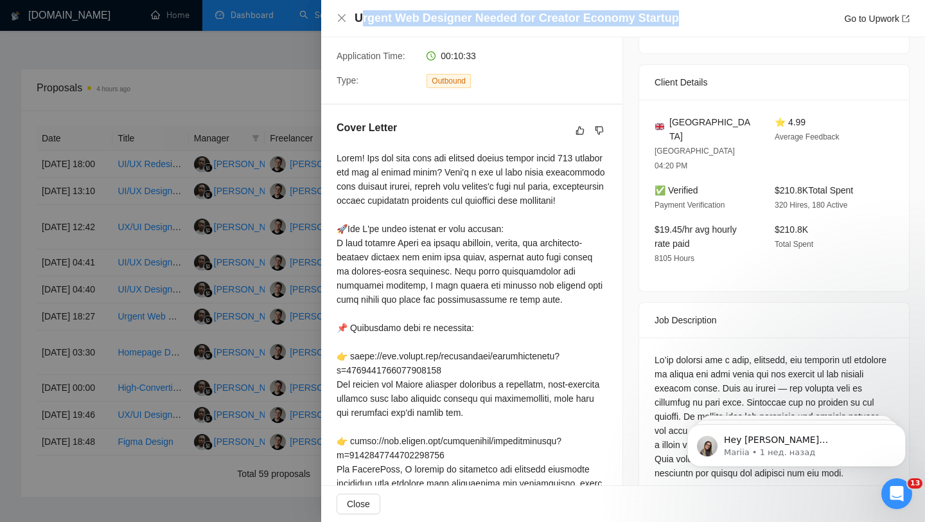
scroll to position [301, 0]
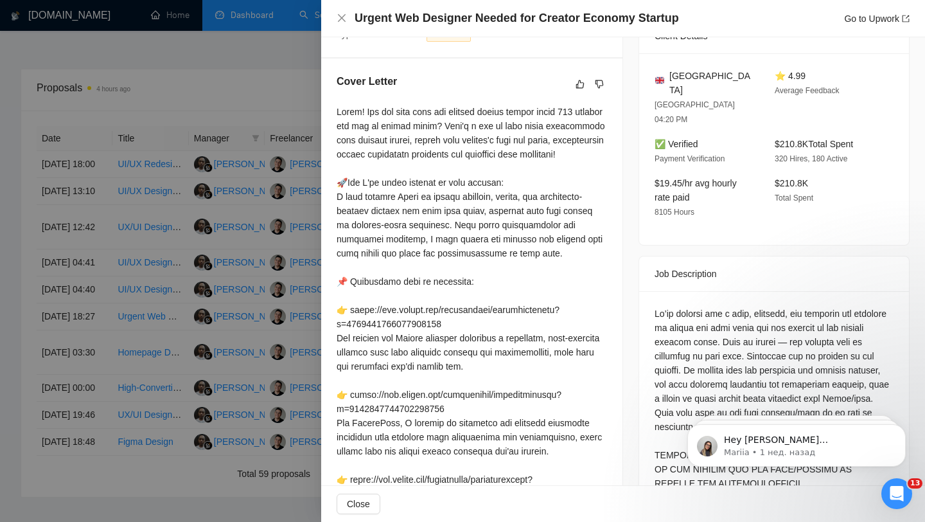
click at [208, 293] on div at bounding box center [462, 261] width 925 height 522
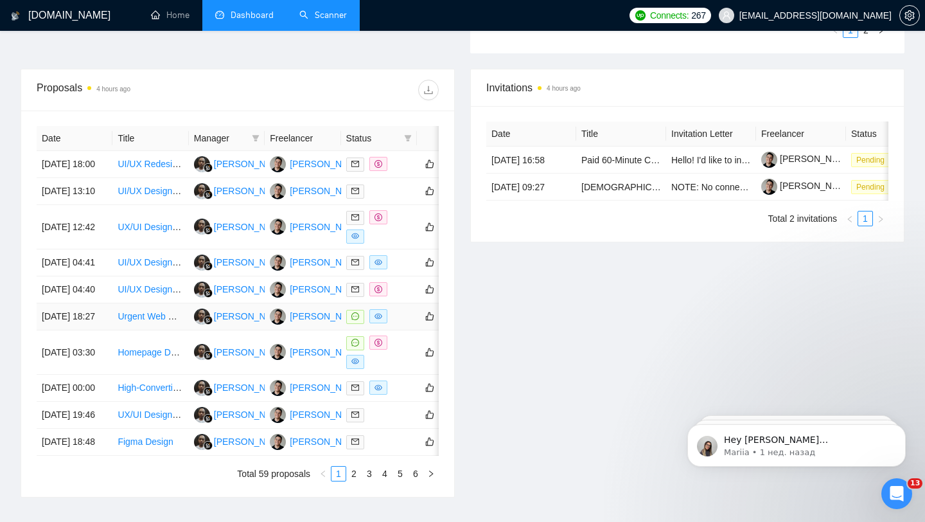
click at [395, 324] on div at bounding box center [379, 316] width 66 height 15
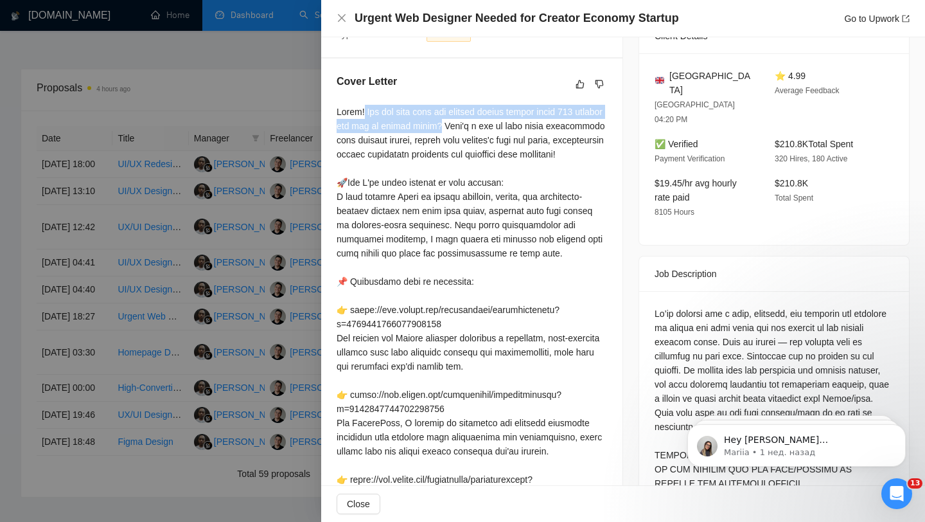
drag, startPoint x: 360, startPoint y: 121, endPoint x: 473, endPoint y: 139, distance: 113.8
click at [473, 139] on div at bounding box center [472, 387] width 270 height 565
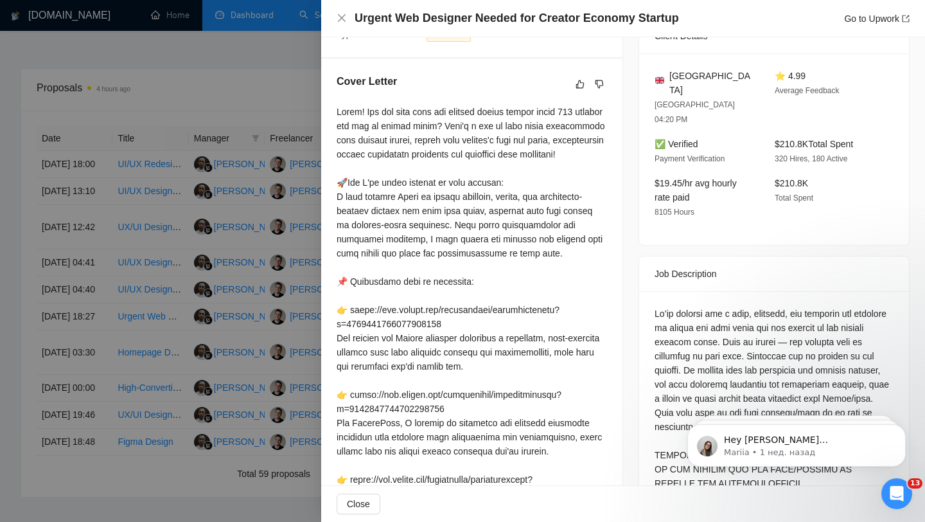
click at [232, 300] on div at bounding box center [462, 261] width 925 height 522
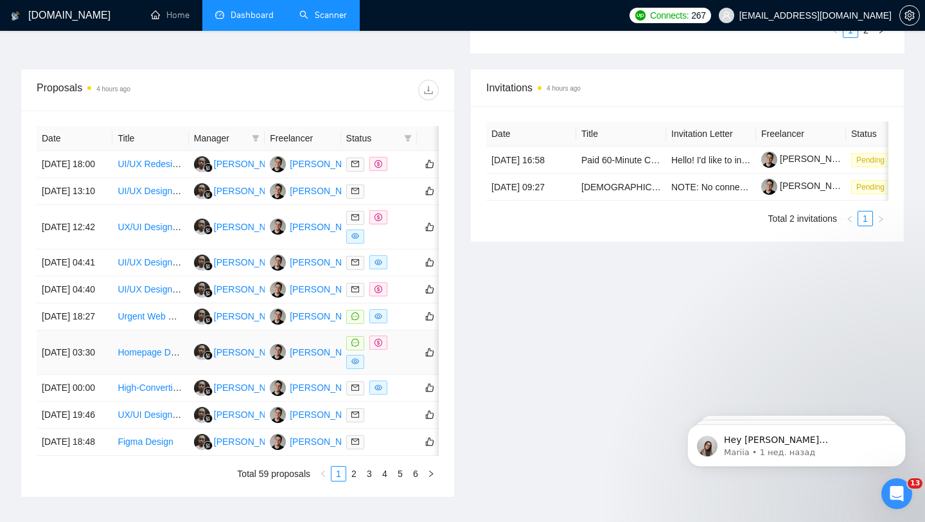
click at [404, 369] on div at bounding box center [379, 351] width 66 height 33
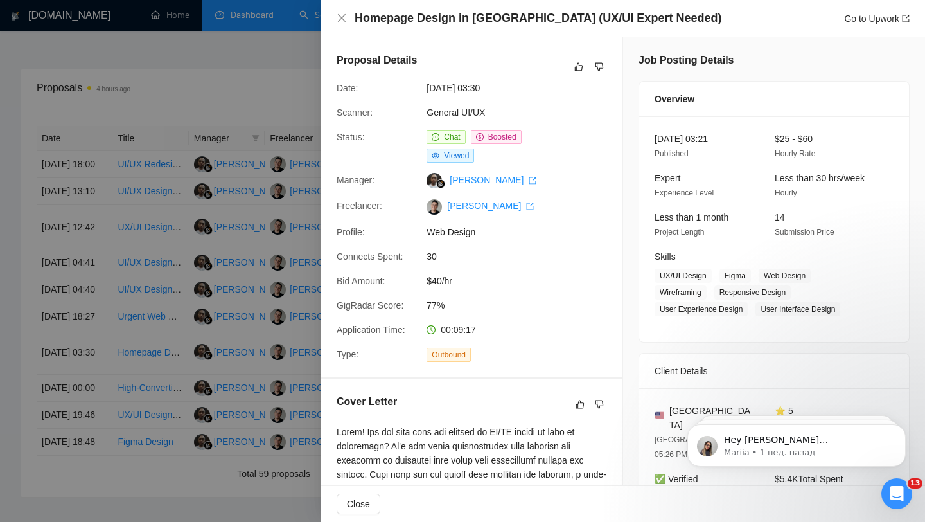
scroll to position [446, 0]
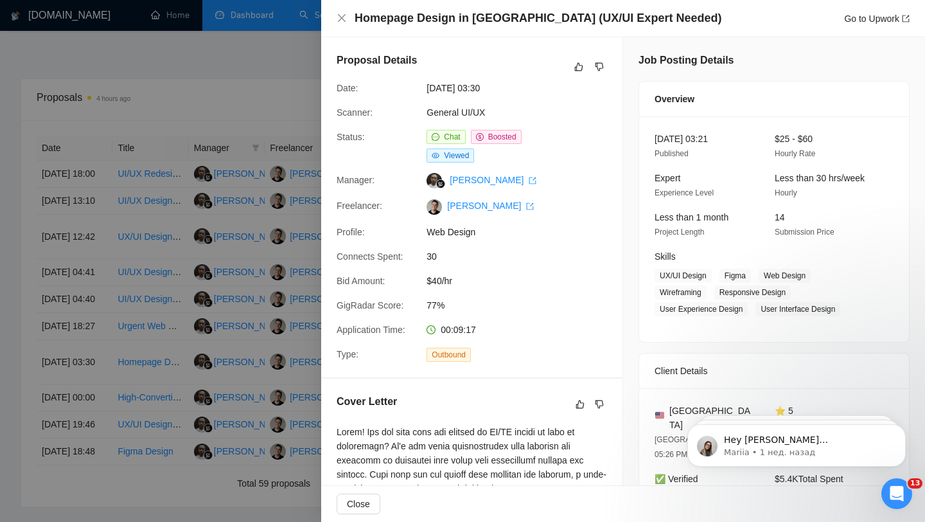
drag, startPoint x: 359, startPoint y: 19, endPoint x: 627, endPoint y: 27, distance: 268.0
click at [627, 27] on div "Homepage Design in Figma (UX/UI Expert Needed) Go to Upwork" at bounding box center [623, 18] width 604 height 37
click at [440, 283] on span "$40/hr" at bounding box center [523, 281] width 193 height 14
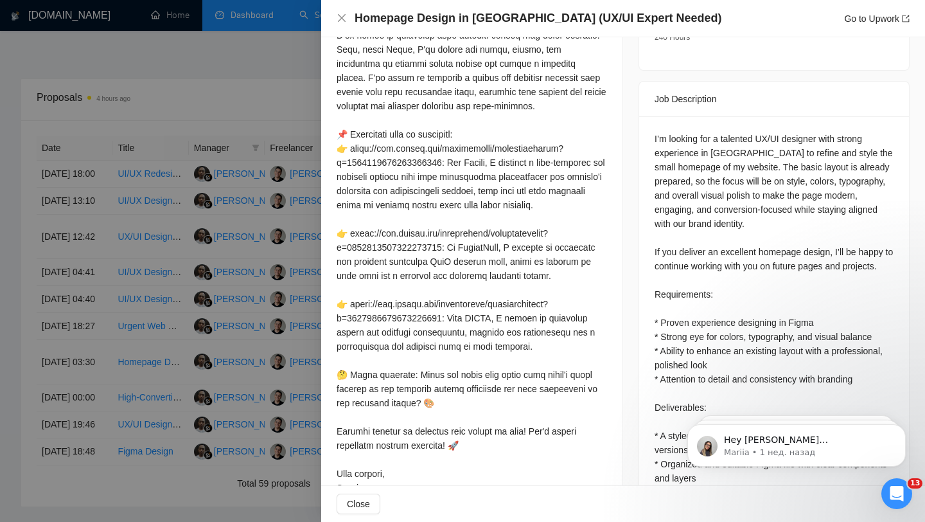
scroll to position [553, 0]
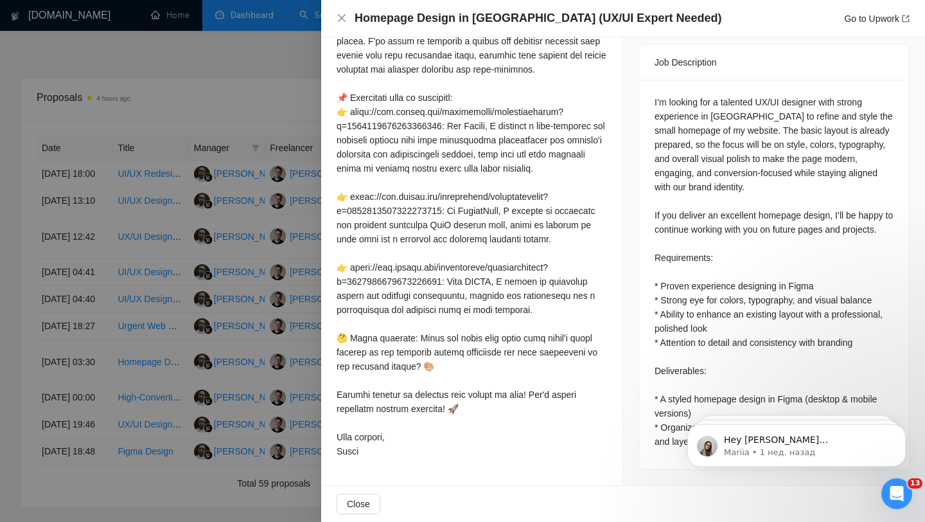
click at [251, 326] on div at bounding box center [462, 261] width 925 height 522
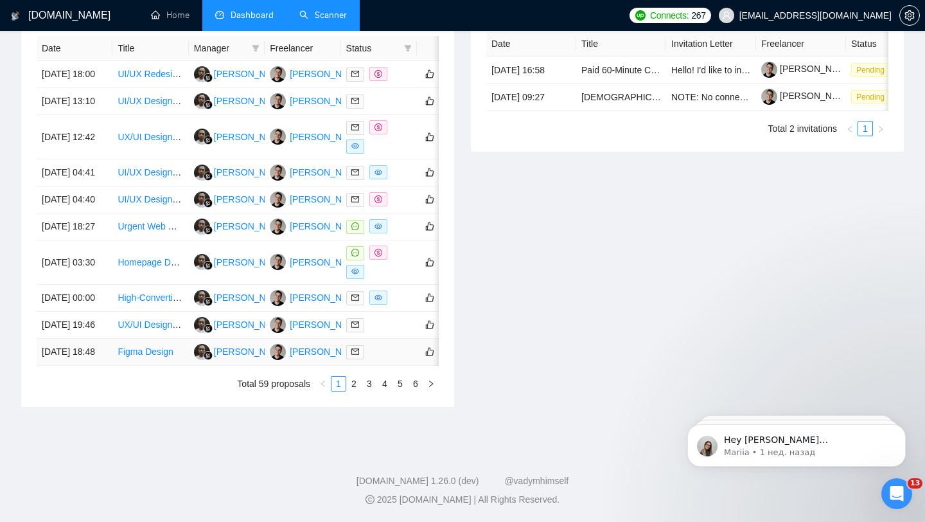
scroll to position [599, 0]
click at [350, 391] on link "2" at bounding box center [354, 383] width 14 height 14
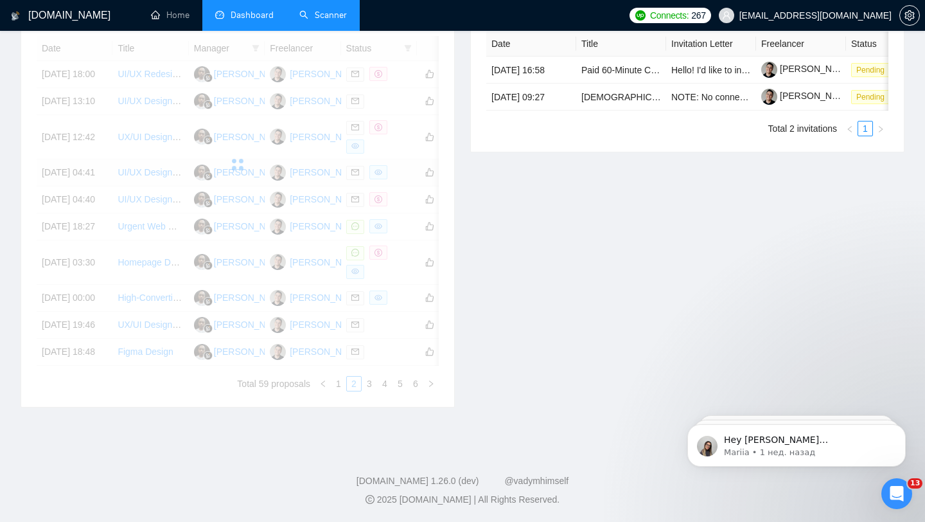
scroll to position [485, 0]
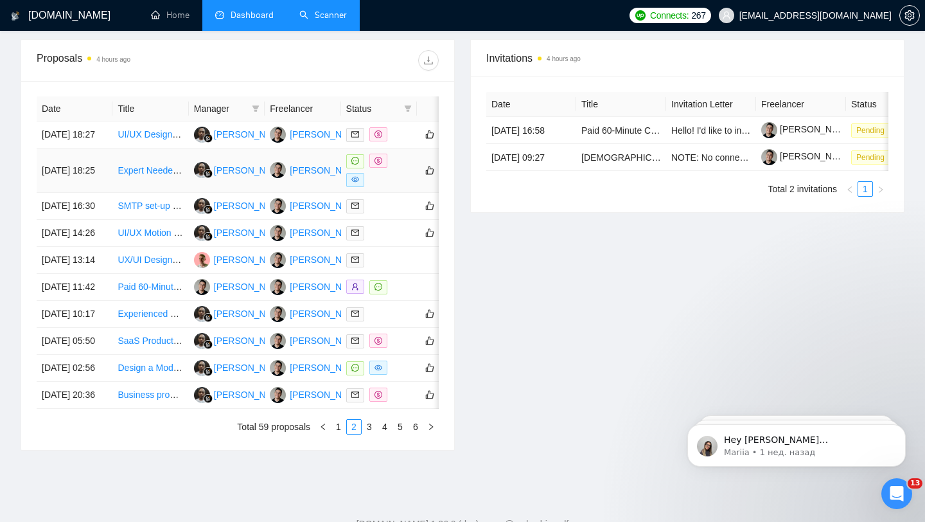
click at [407, 187] on div at bounding box center [379, 170] width 66 height 33
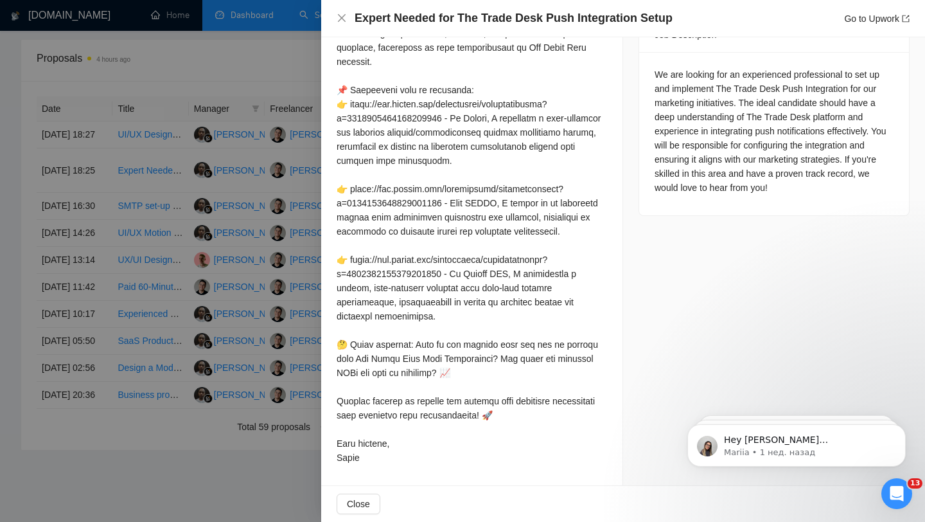
click at [204, 199] on div at bounding box center [462, 261] width 925 height 522
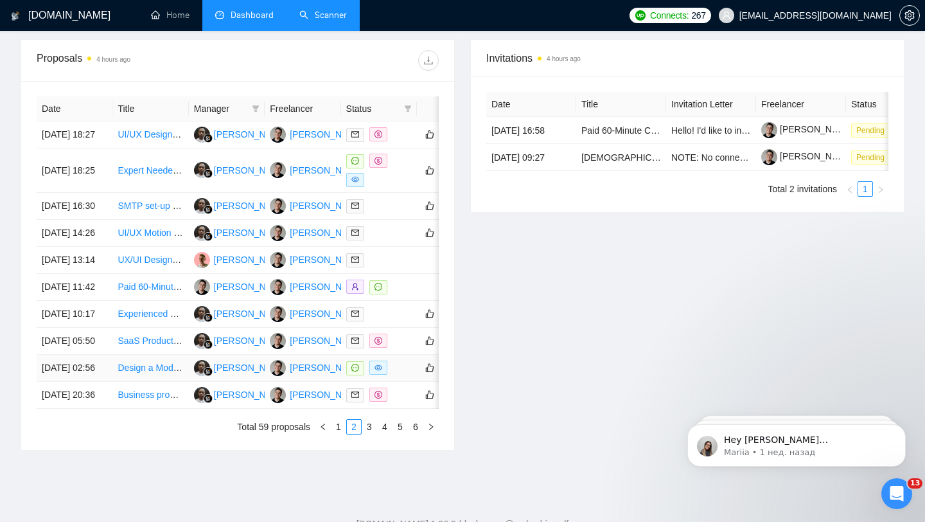
scroll to position [486, 0]
click at [399, 375] on div at bounding box center [379, 367] width 66 height 15
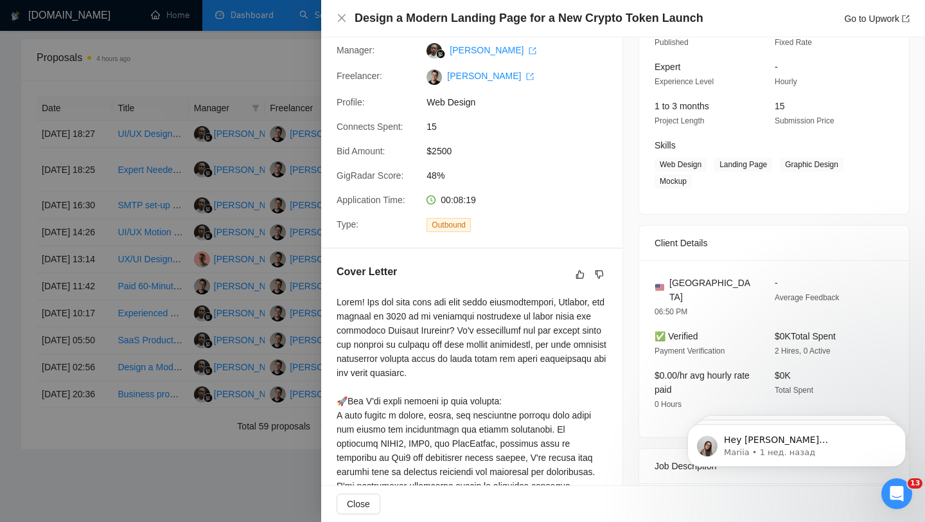
scroll to position [0, 0]
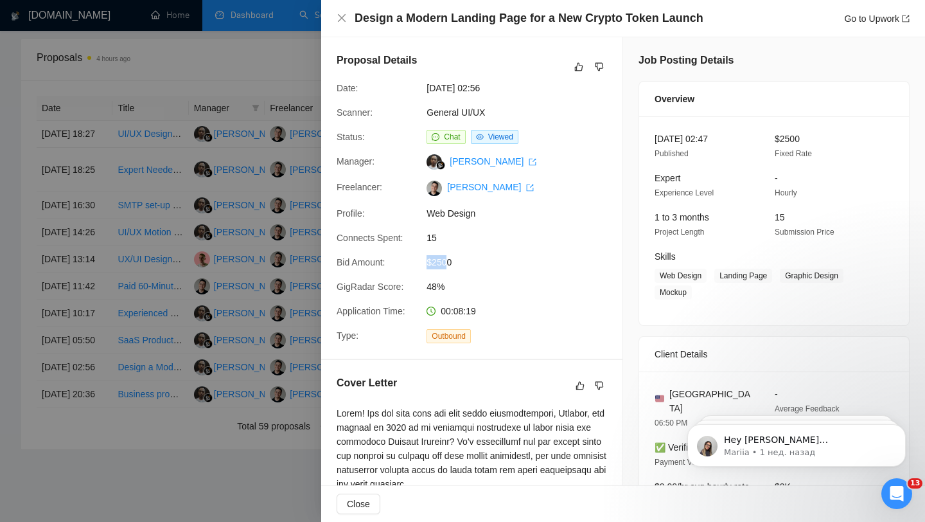
drag, startPoint x: 423, startPoint y: 261, endPoint x: 449, endPoint y: 261, distance: 25.7
click at [449, 261] on div "$2500" at bounding box center [489, 262] width 136 height 14
drag, startPoint x: 477, startPoint y: 264, endPoint x: 387, endPoint y: 257, distance: 90.9
click at [387, 257] on div "Bid Amount: $2500" at bounding box center [467, 262] width 270 height 14
click at [202, 257] on div at bounding box center [462, 261] width 925 height 522
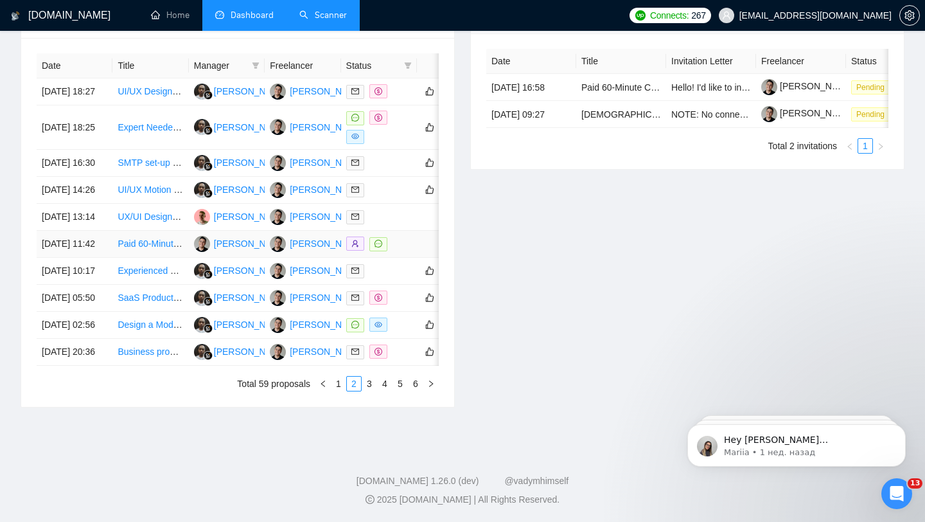
scroll to position [637, 0]
click at [364, 378] on link "3" at bounding box center [369, 383] width 14 height 14
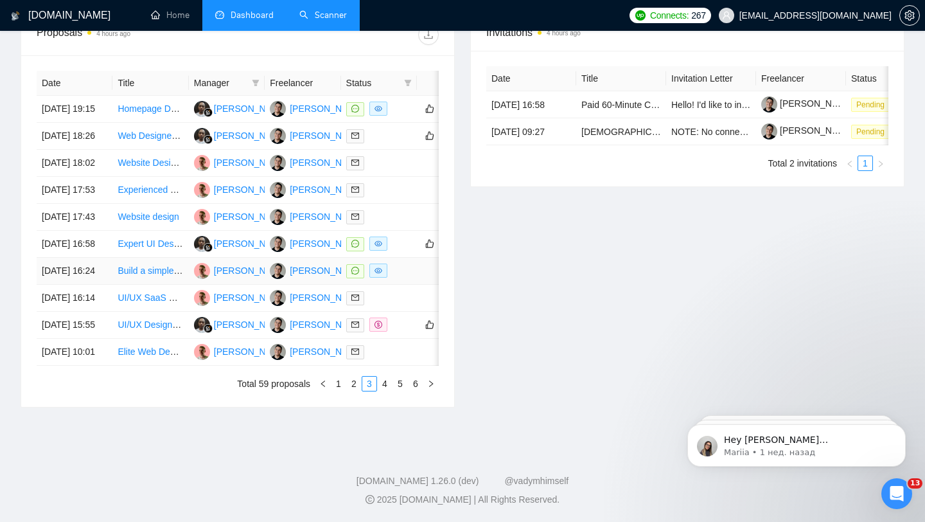
scroll to position [488, 0]
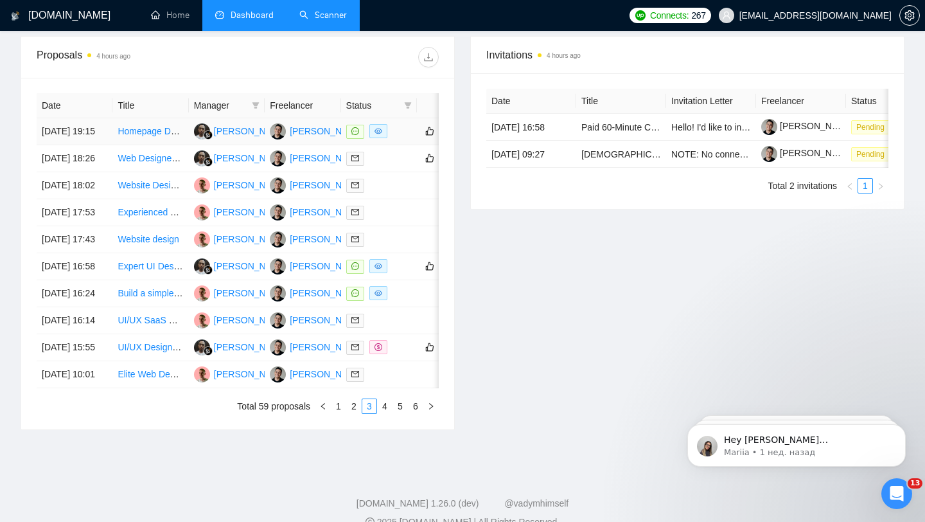
click at [398, 139] on div at bounding box center [379, 131] width 66 height 15
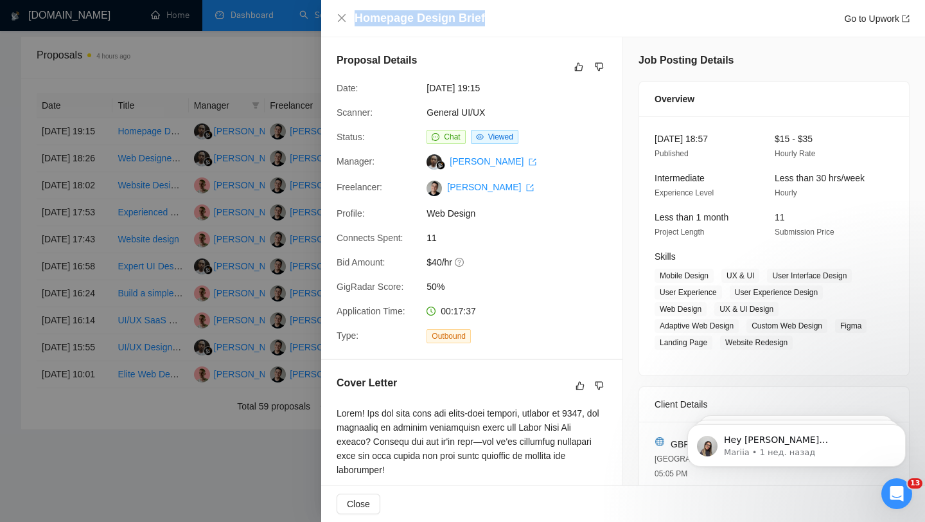
drag, startPoint x: 357, startPoint y: 17, endPoint x: 505, endPoint y: 20, distance: 147.8
click at [505, 20] on div "Homepage Design Brief Go to Upwork" at bounding box center [632, 18] width 555 height 16
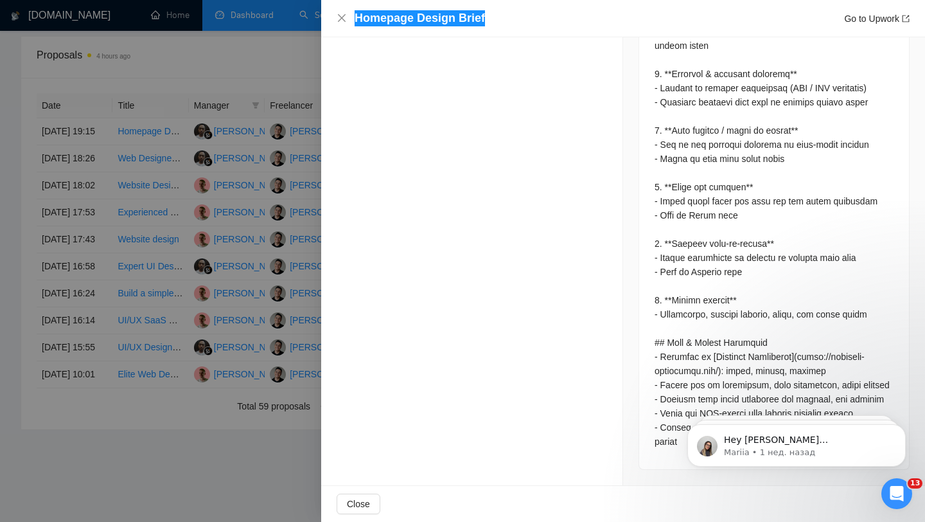
scroll to position [508, 0]
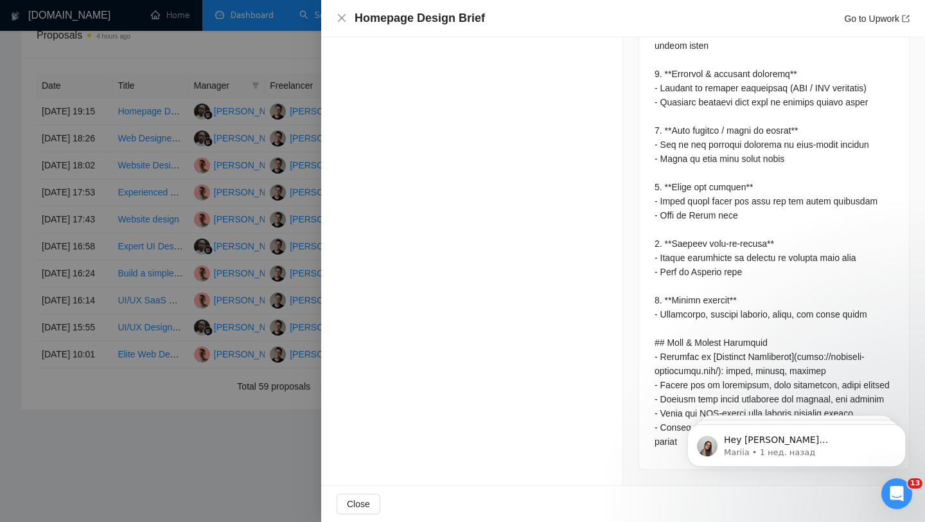
click at [252, 157] on div at bounding box center [462, 261] width 925 height 522
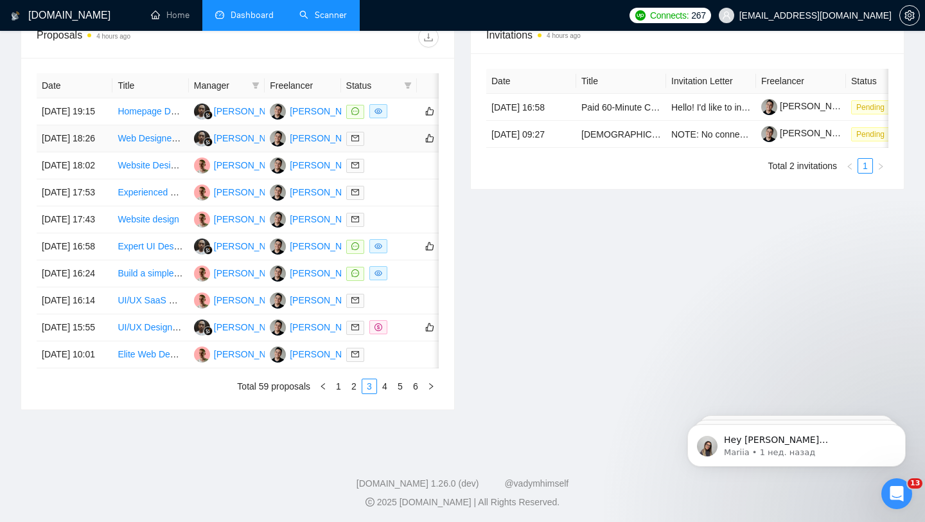
click at [385, 146] on div at bounding box center [379, 138] width 66 height 15
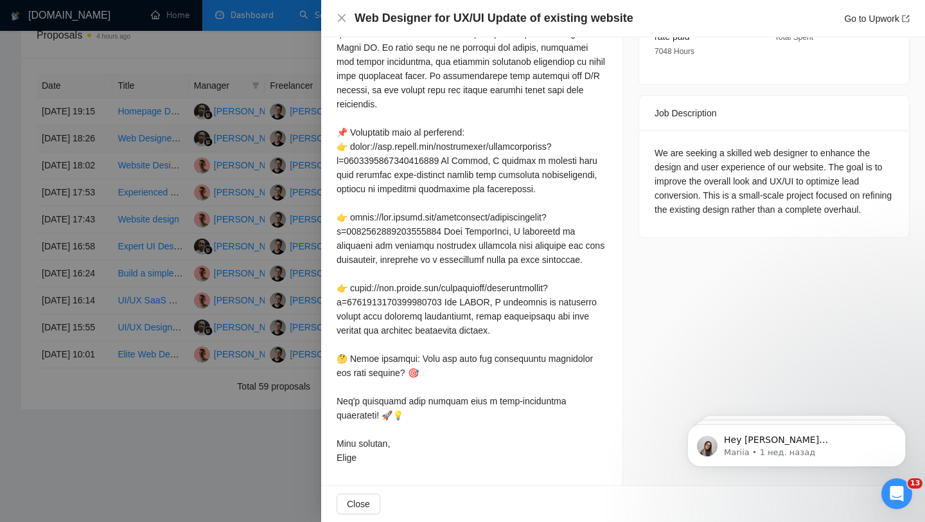
scroll to position [478, 0]
drag, startPoint x: 182, startPoint y: 228, endPoint x: 242, endPoint y: 294, distance: 89.2
click at [182, 228] on div at bounding box center [462, 261] width 925 height 522
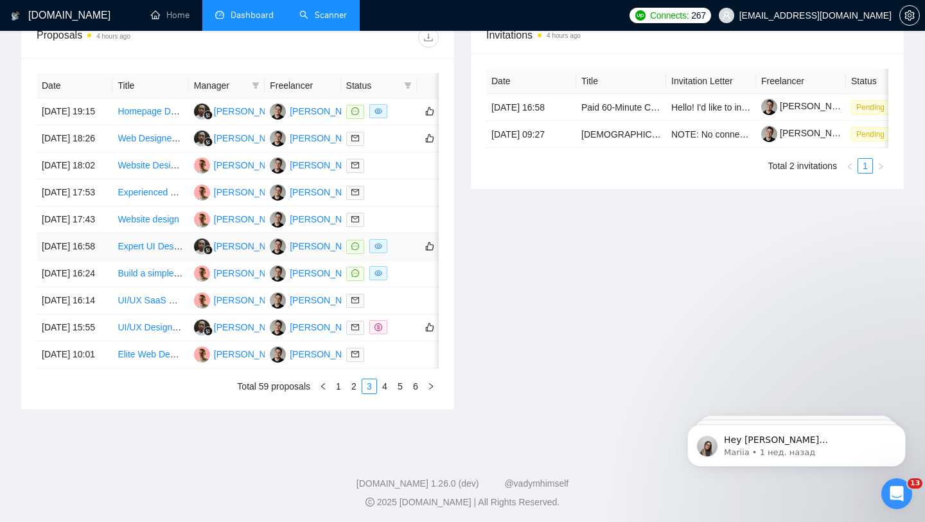
click at [396, 254] on div at bounding box center [379, 246] width 66 height 15
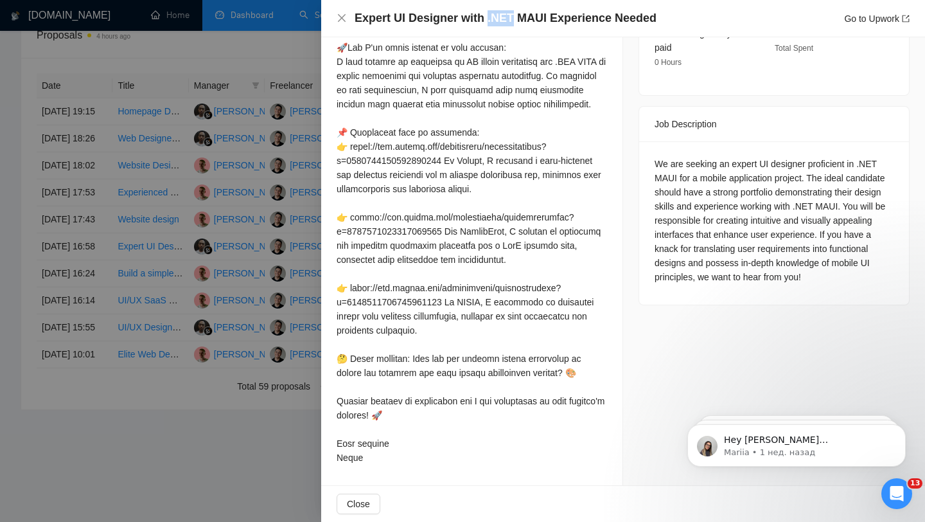
drag, startPoint x: 484, startPoint y: 17, endPoint x: 509, endPoint y: 13, distance: 24.7
click at [509, 13] on h4 "Expert UI Designer with .NET MAUI Experience Needed" at bounding box center [506, 18] width 302 height 16
drag, startPoint x: 392, startPoint y: 17, endPoint x: 458, endPoint y: 19, distance: 66.2
click at [459, 19] on h4 "Expert UI Designer with .NET MAUI Experience Needed" at bounding box center [506, 18] width 302 height 16
drag, startPoint x: 484, startPoint y: 19, endPoint x: 508, endPoint y: 20, distance: 24.4
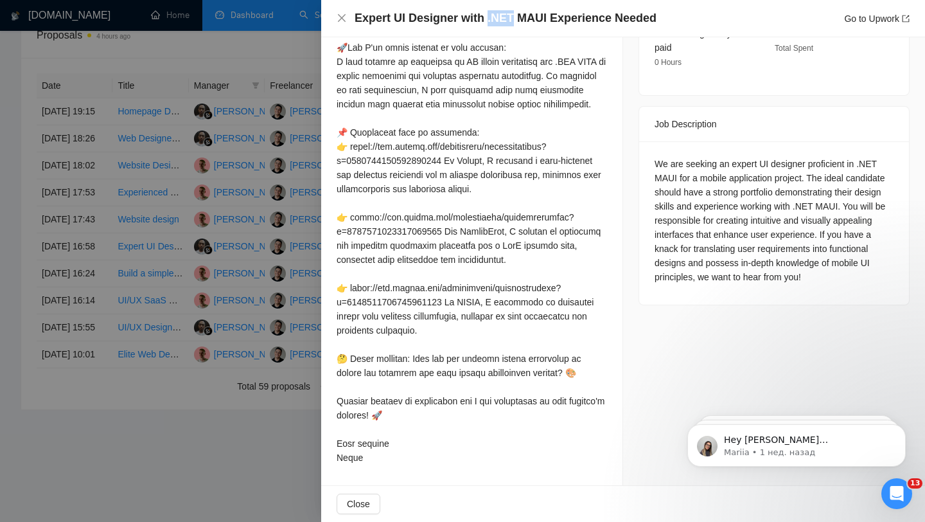
click at [508, 20] on h4 "Expert UI Designer with .NET MAUI Experience Needed" at bounding box center [506, 18] width 302 height 16
click at [172, 288] on div at bounding box center [462, 261] width 925 height 522
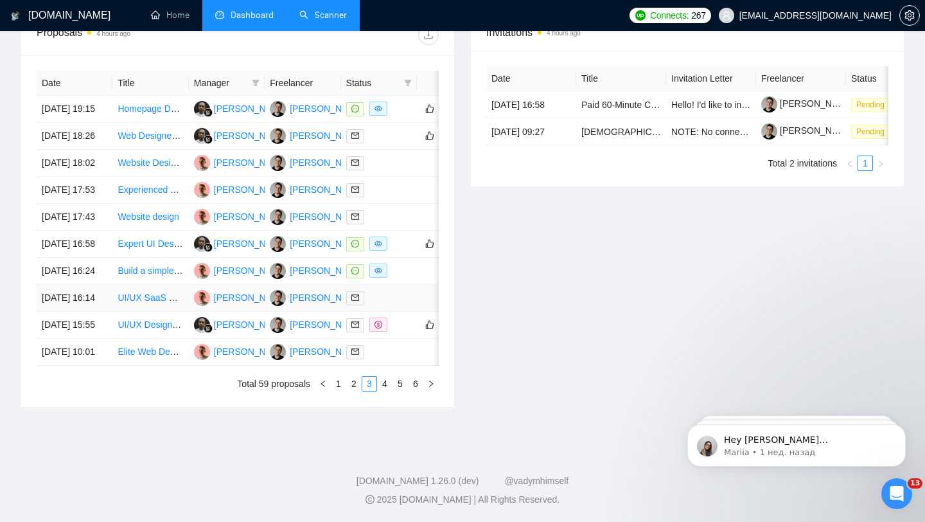
scroll to position [581, 0]
click at [384, 391] on link "4" at bounding box center [385, 383] width 14 height 14
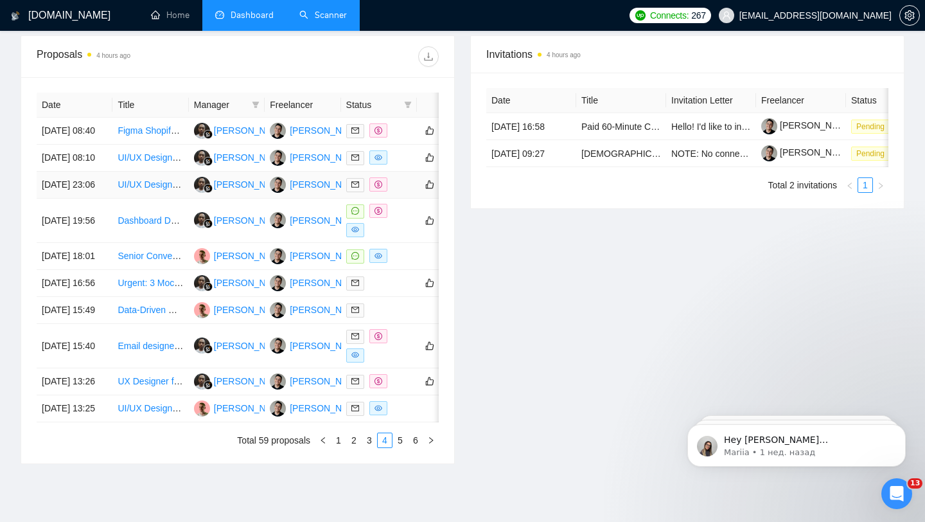
scroll to position [464, 0]
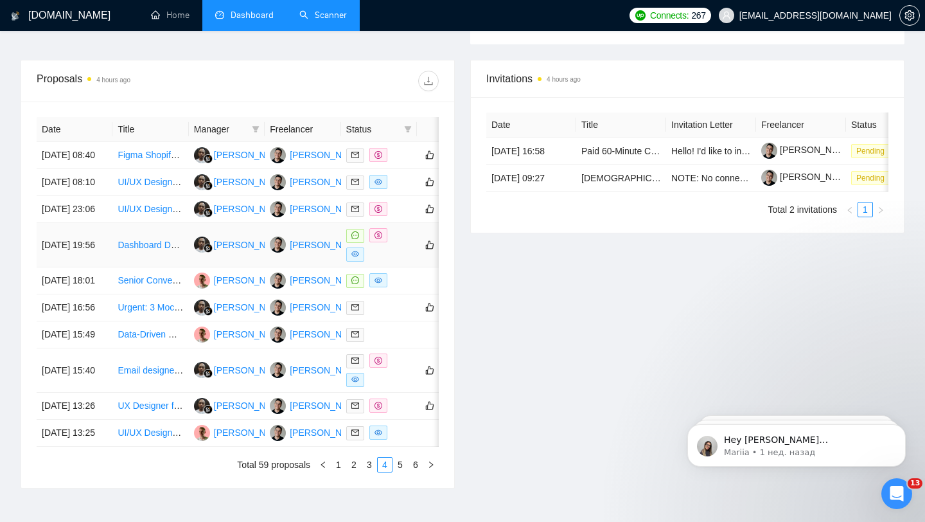
click at [399, 261] on div at bounding box center [379, 244] width 66 height 33
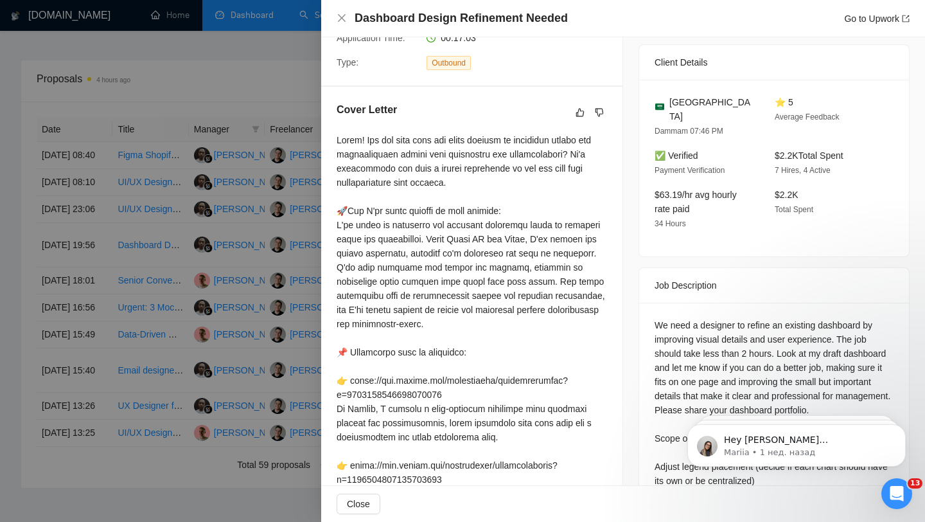
scroll to position [262, 0]
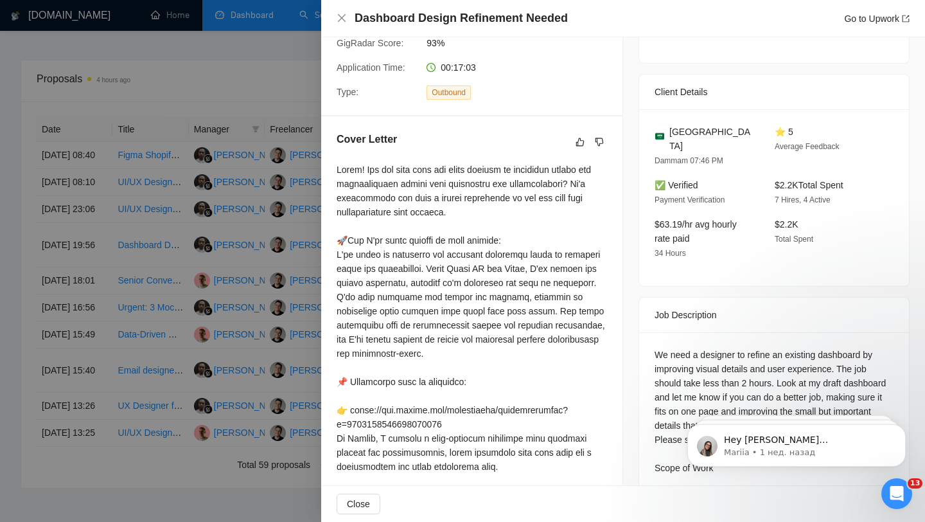
click at [220, 271] on div at bounding box center [462, 261] width 925 height 522
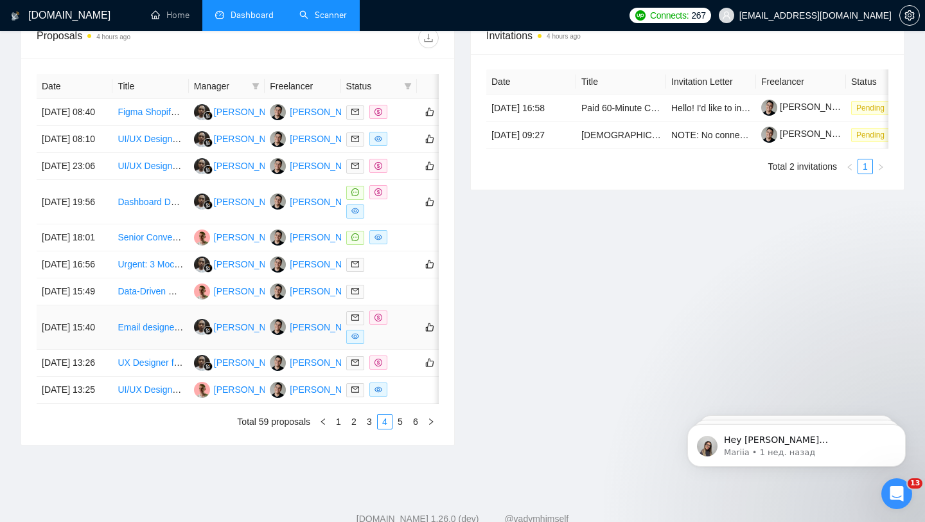
scroll to position [594, 0]
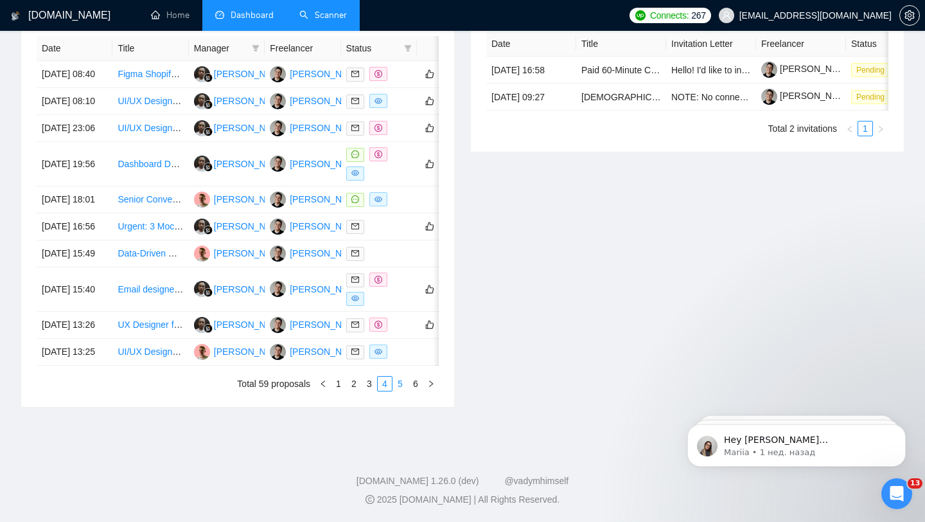
click at [401, 391] on link "5" at bounding box center [400, 383] width 14 height 14
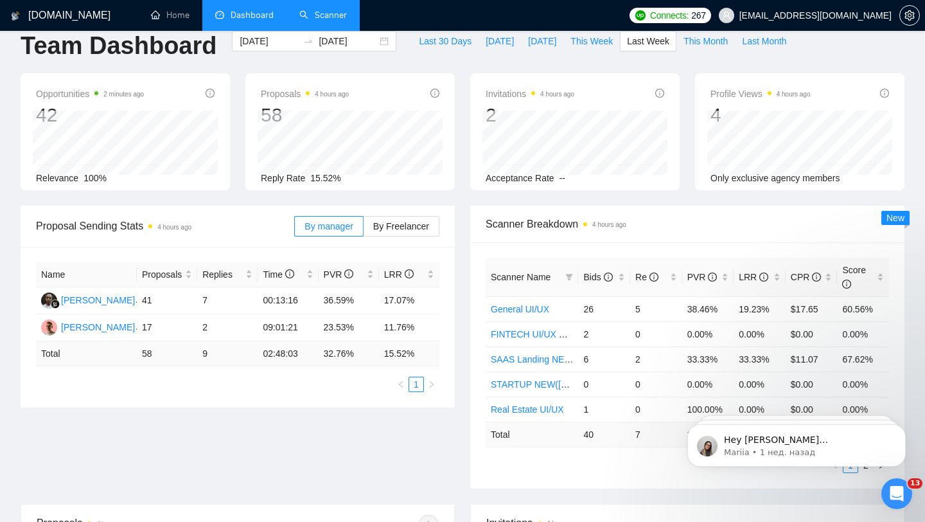
scroll to position [0, 0]
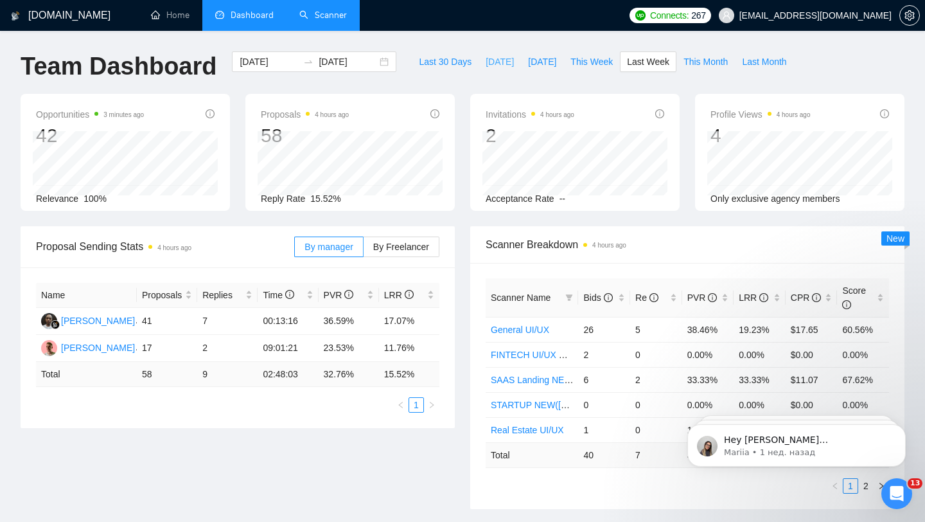
click at [486, 68] on span "[DATE]" at bounding box center [500, 62] width 28 height 14
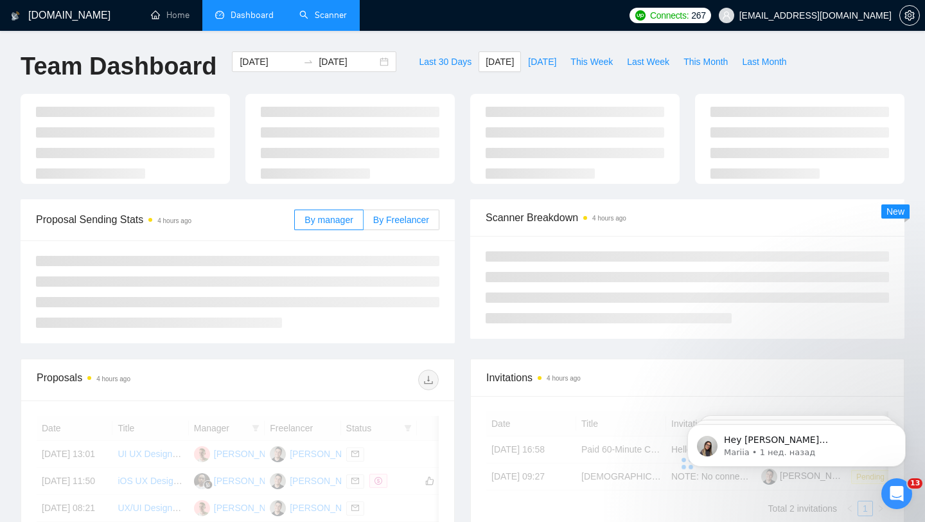
type input "[DATE]"
click at [418, 224] on span "By Freelancer" at bounding box center [401, 220] width 56 height 10
click at [364, 223] on input "By Freelancer" at bounding box center [364, 223] width 0 height 0
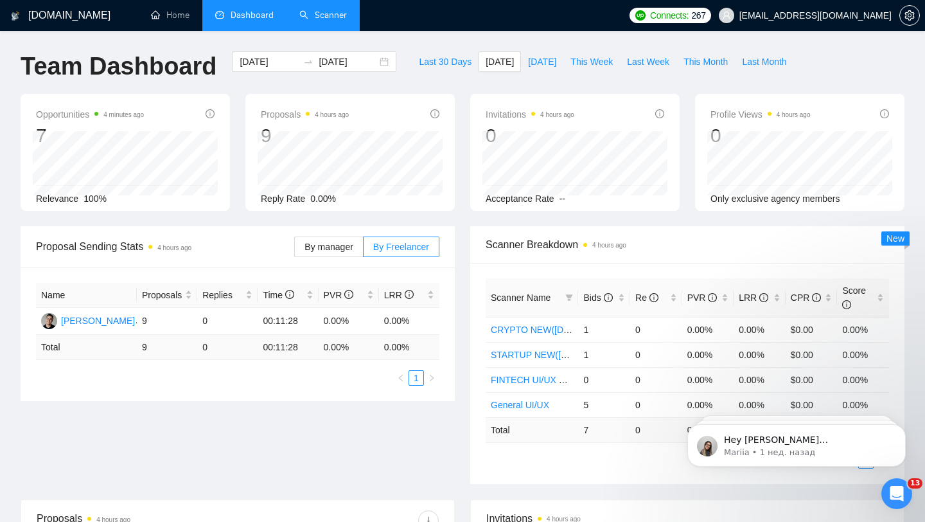
click at [838, 15] on span "[EMAIL_ADDRESS][DOMAIN_NAME]" at bounding box center [815, 15] width 152 height 0
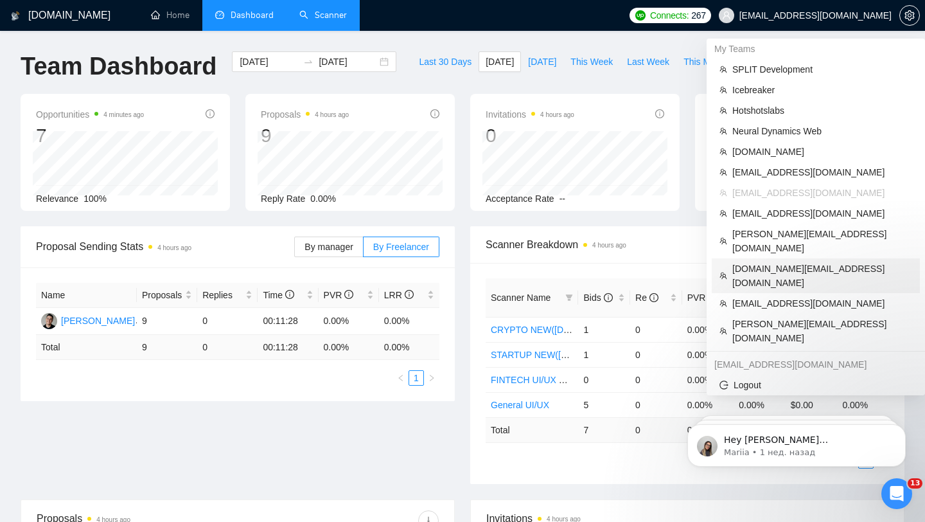
click at [761, 261] on span "[DOMAIN_NAME][EMAIL_ADDRESS][DOMAIN_NAME]" at bounding box center [822, 275] width 180 height 28
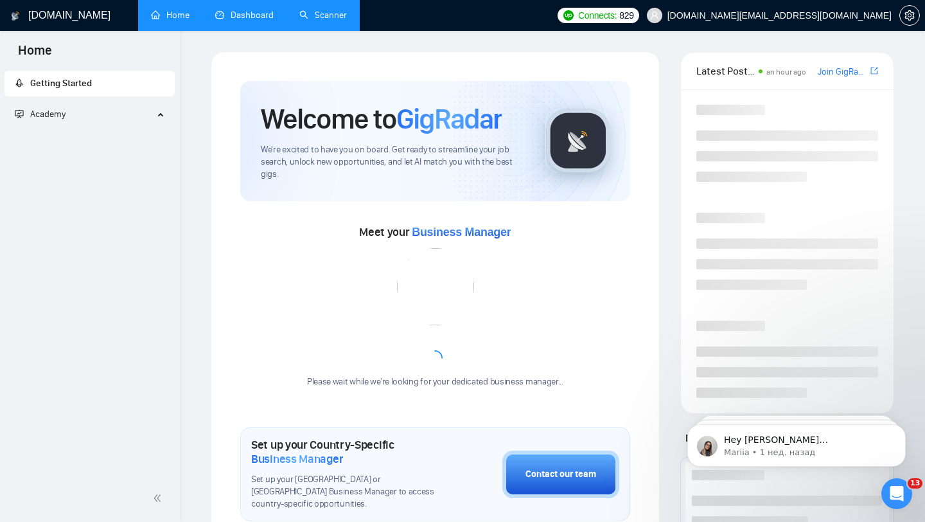
click at [247, 21] on link "Dashboard" at bounding box center [244, 15] width 58 height 11
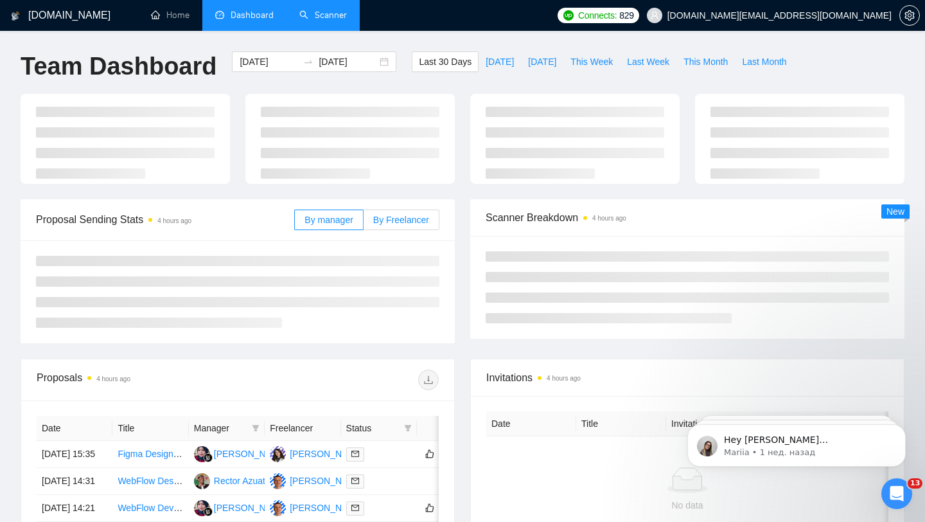
type input "[DATE]"
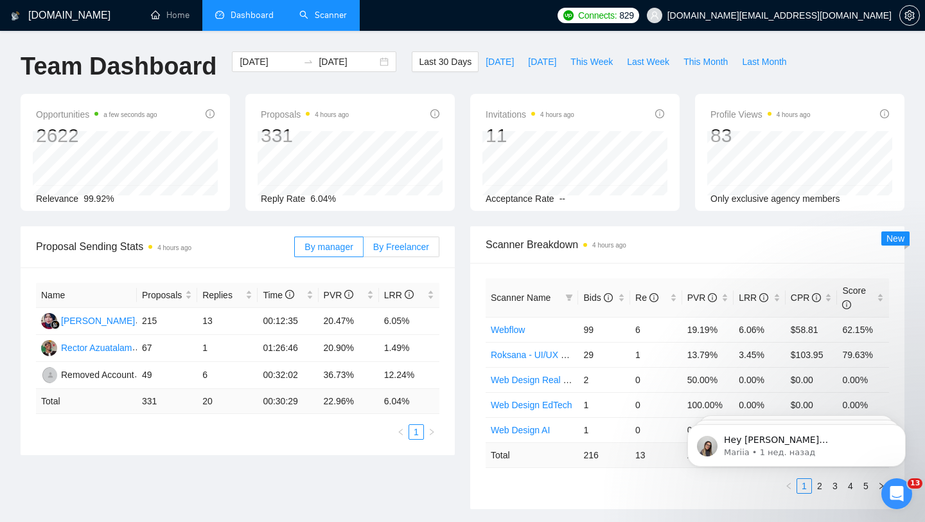
click at [394, 253] on label "By Freelancer" at bounding box center [402, 246] width 76 height 21
click at [364, 250] on input "By Freelancer" at bounding box center [364, 250] width 0 height 0
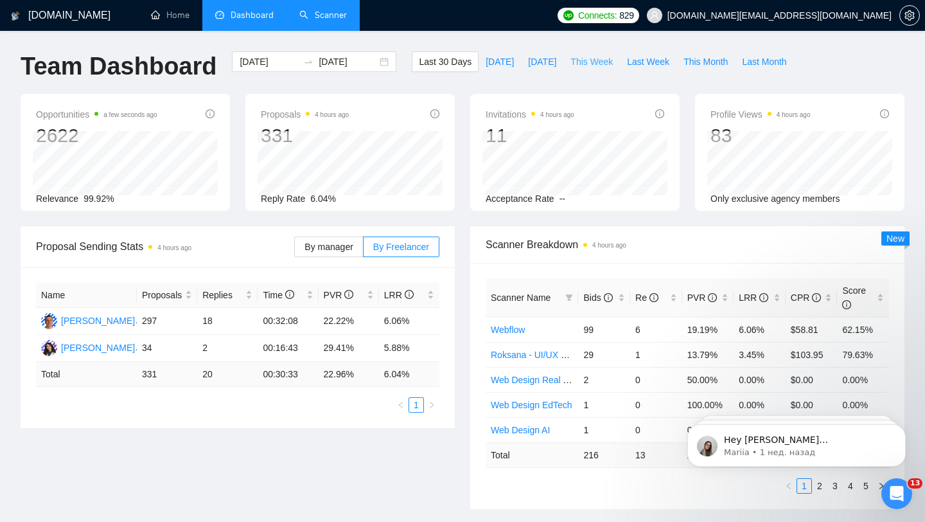
click at [590, 66] on span "This Week" at bounding box center [591, 62] width 42 height 14
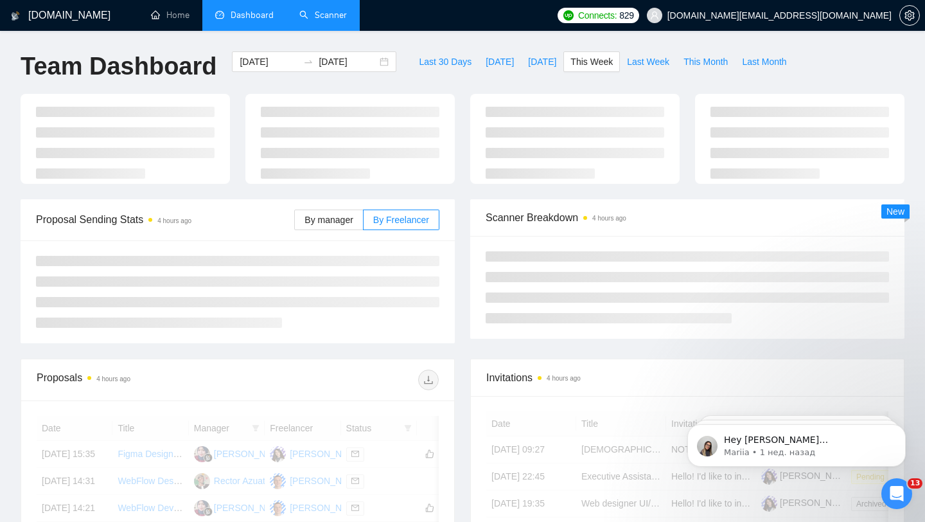
type input "[DATE]"
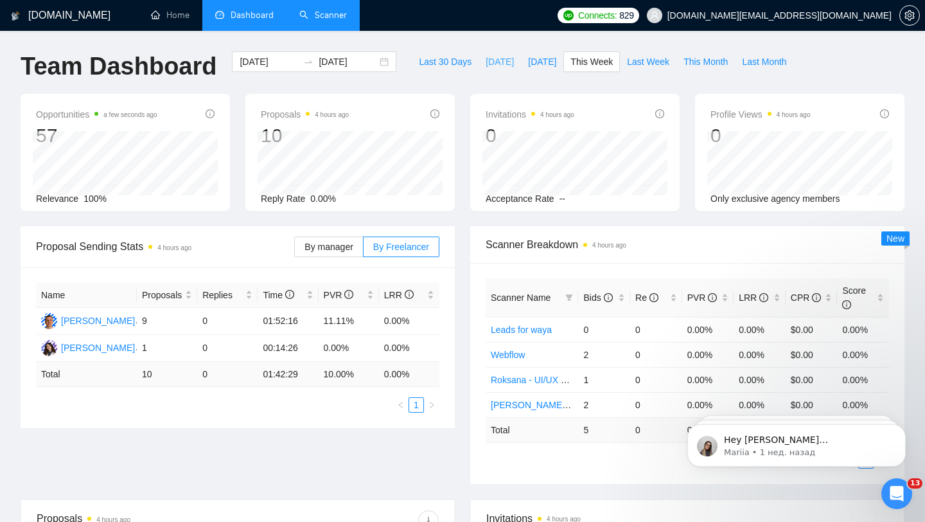
click at [492, 60] on span "[DATE]" at bounding box center [500, 62] width 28 height 14
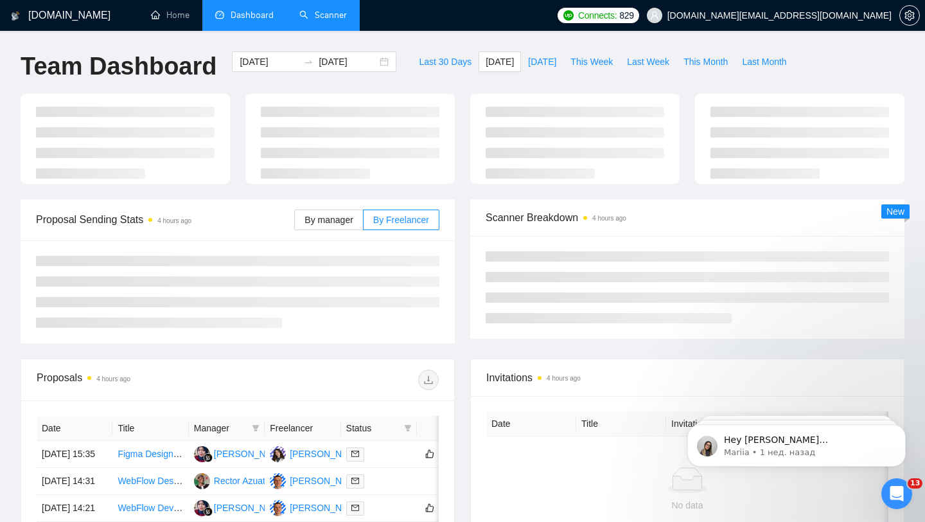
type input "[DATE]"
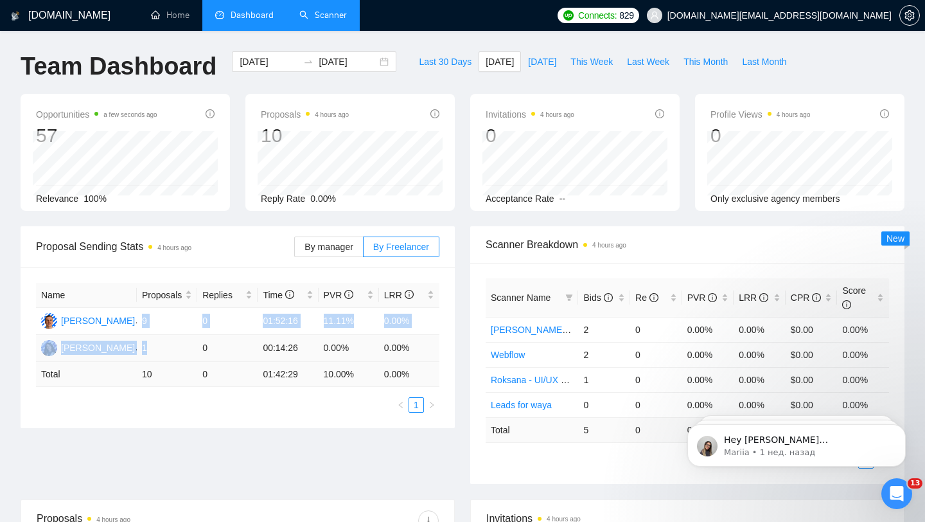
drag, startPoint x: 139, startPoint y: 321, endPoint x: 145, endPoint y: 348, distance: 27.0
click at [145, 348] on tbody "[PERSON_NAME] 9 0 01:52:16 11.11% 0.00% [PERSON_NAME] 1 0 00:14:26 0.00% 0.00%" at bounding box center [237, 335] width 403 height 54
click at [145, 348] on td "1" at bounding box center [167, 348] width 60 height 27
drag, startPoint x: 141, startPoint y: 344, endPoint x: 154, endPoint y: 344, distance: 12.8
click at [154, 344] on td "1" at bounding box center [167, 348] width 60 height 27
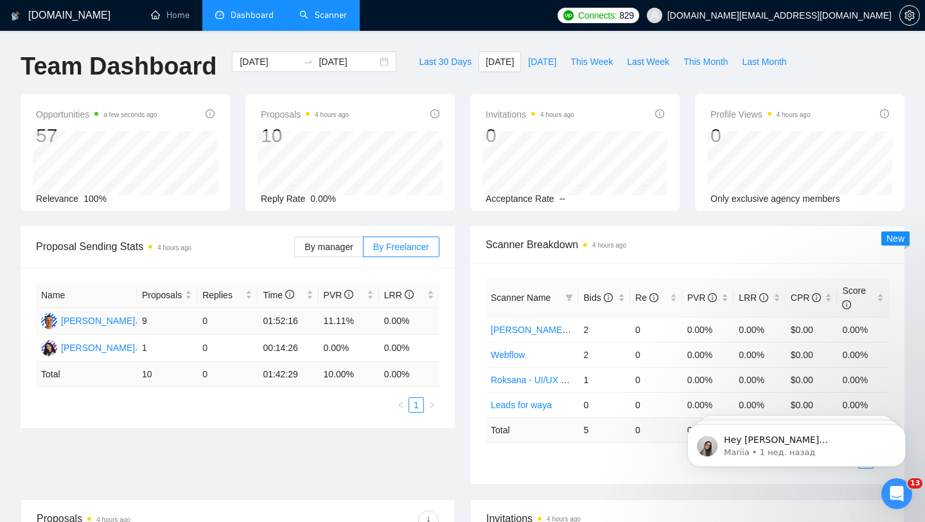
click at [142, 319] on td "9" at bounding box center [167, 321] width 60 height 27
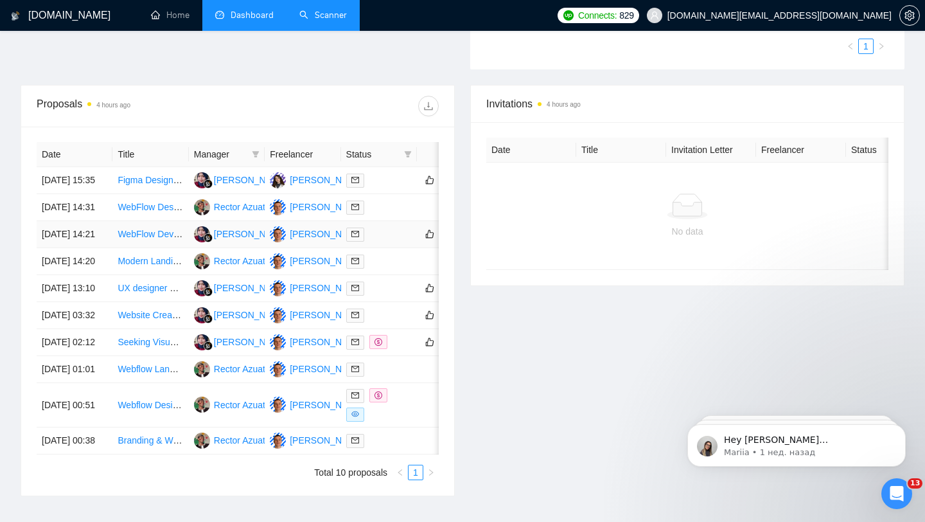
scroll to position [427, 0]
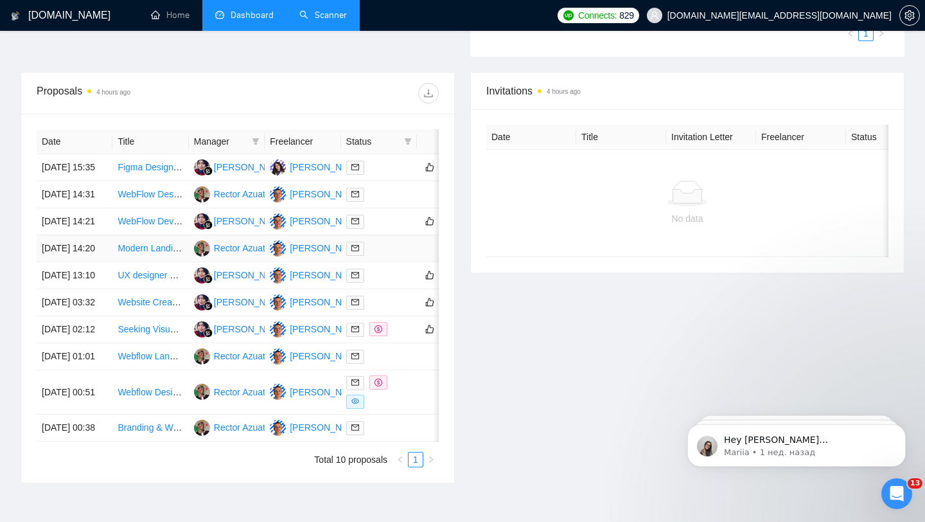
click at [384, 256] on div at bounding box center [379, 248] width 66 height 15
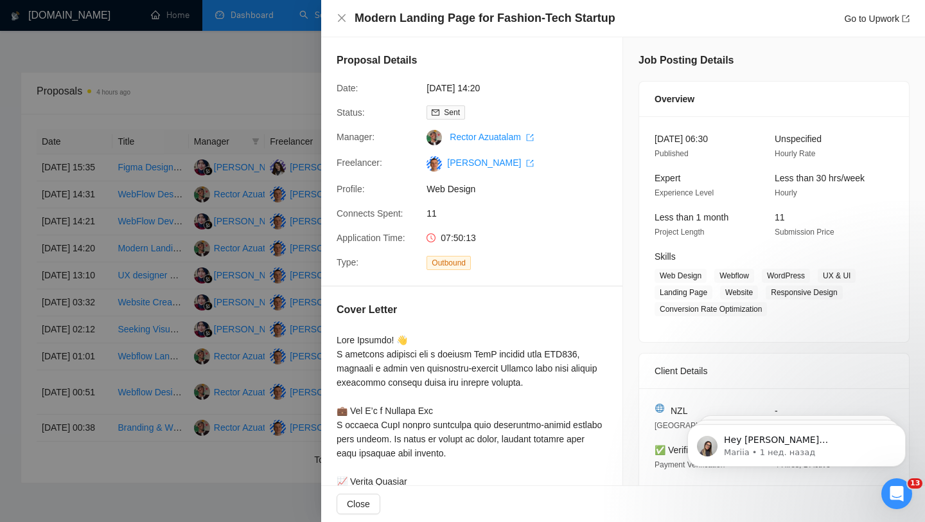
click at [258, 263] on div at bounding box center [462, 261] width 925 height 522
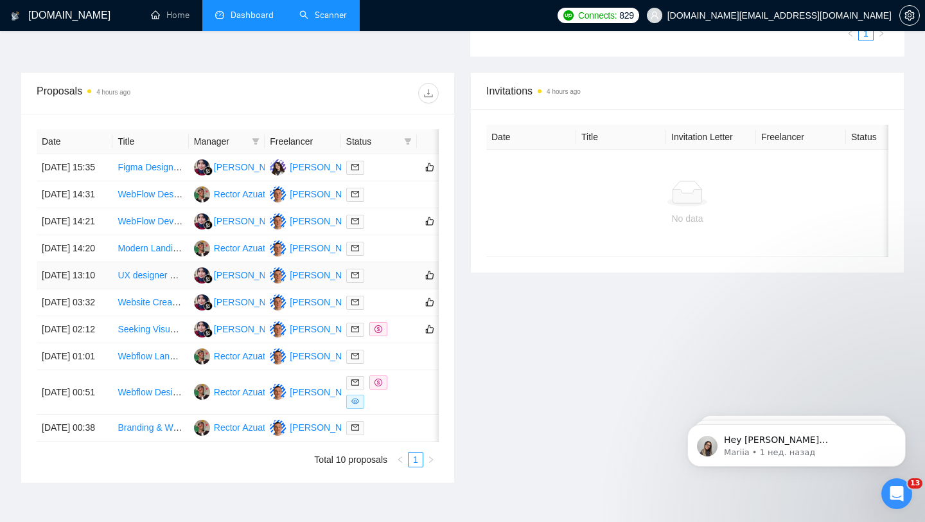
scroll to position [469, 0]
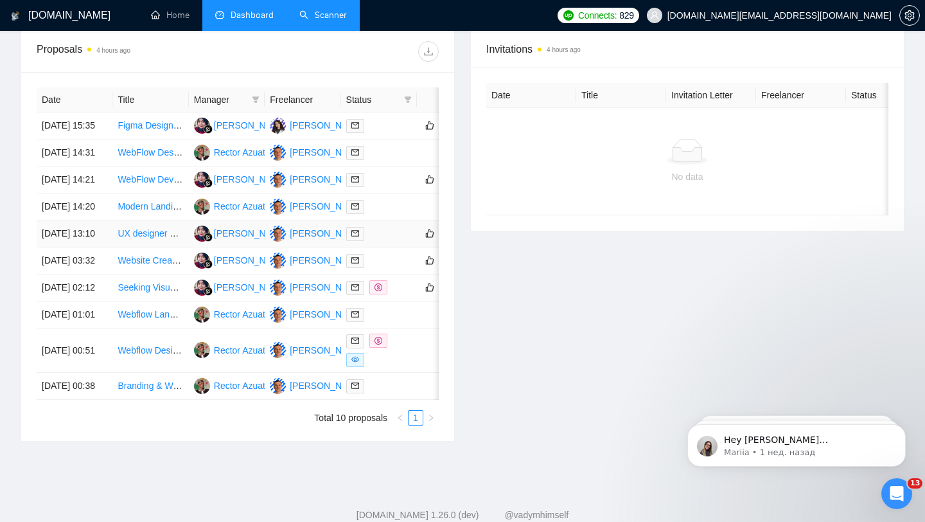
click at [388, 241] on div at bounding box center [379, 233] width 66 height 15
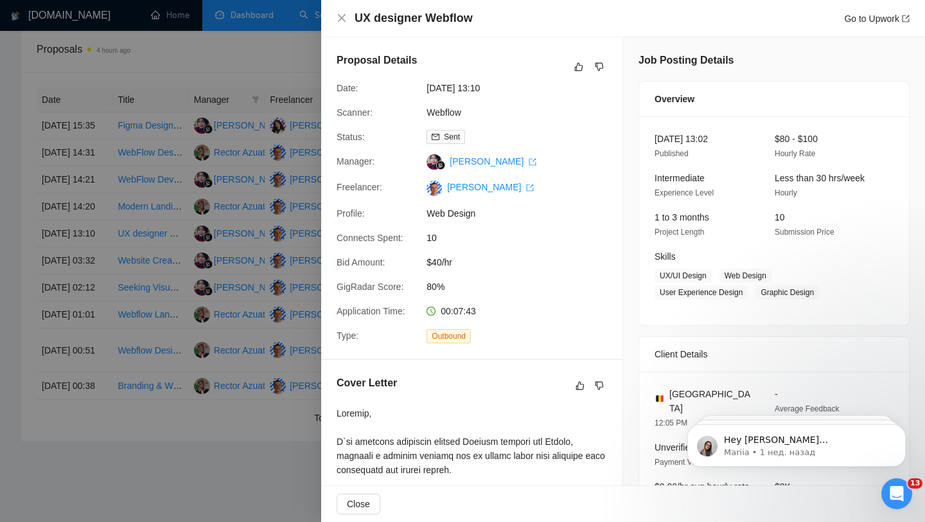
drag, startPoint x: 285, startPoint y: 211, endPoint x: 283, endPoint y: 305, distance: 93.2
click at [285, 211] on div at bounding box center [462, 261] width 925 height 522
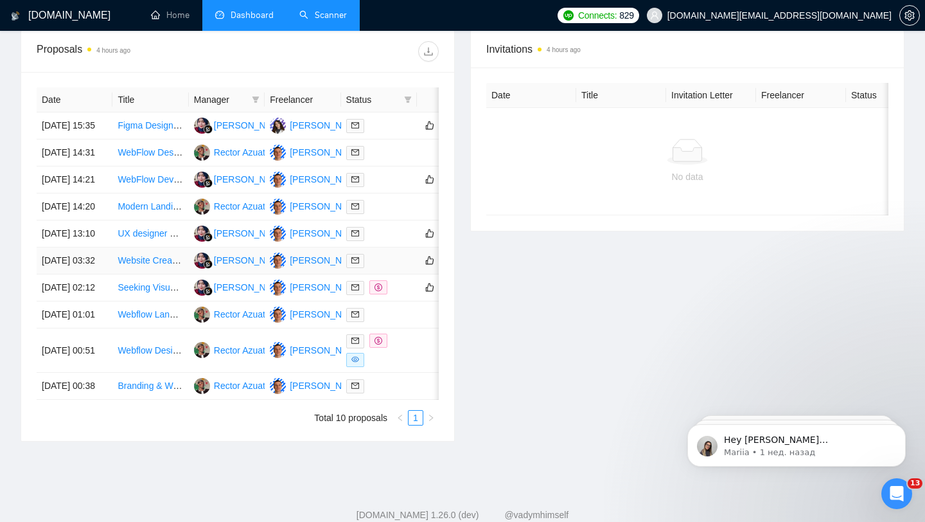
click at [385, 274] on td at bounding box center [379, 260] width 76 height 27
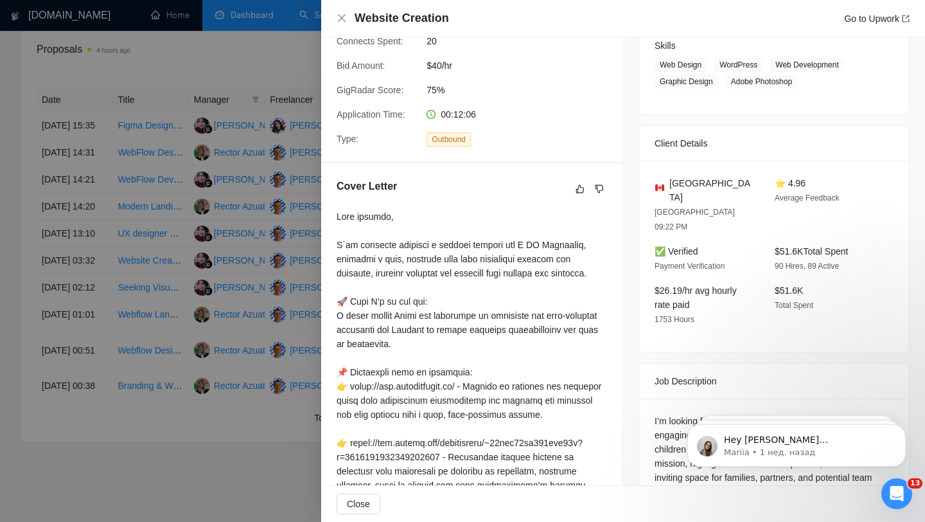
scroll to position [450, 0]
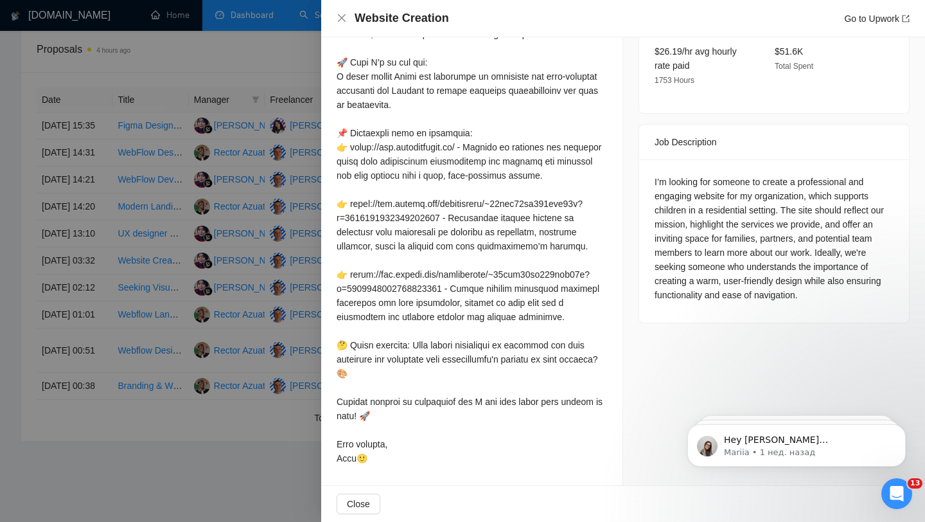
click at [217, 265] on div at bounding box center [462, 261] width 925 height 522
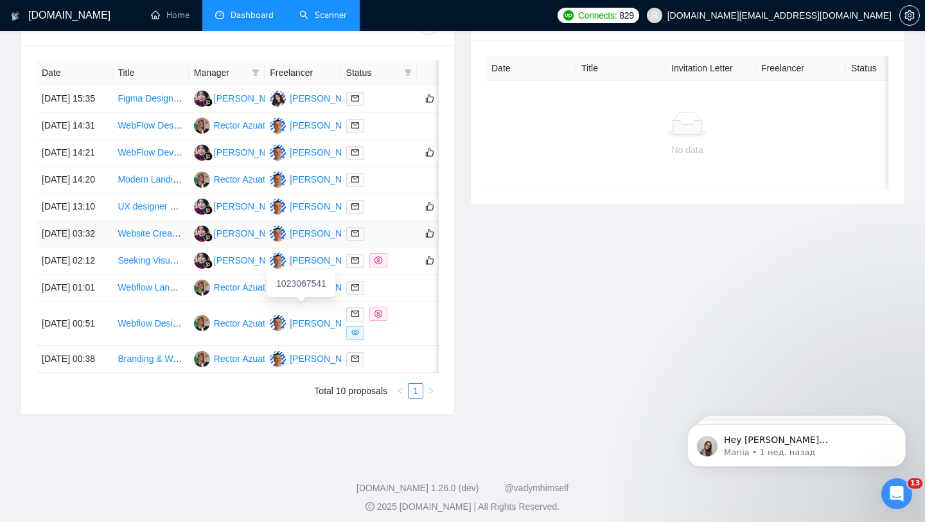
scroll to position [553, 0]
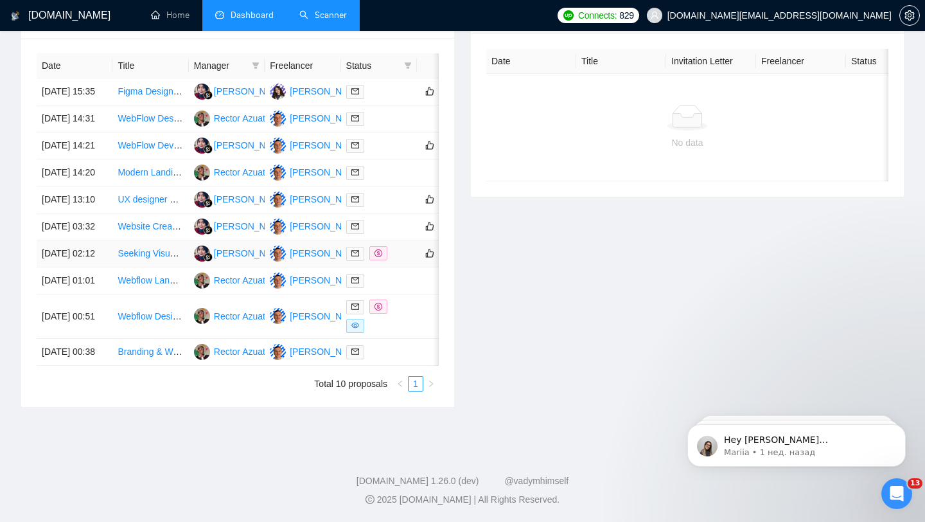
click at [398, 267] on td at bounding box center [379, 253] width 76 height 27
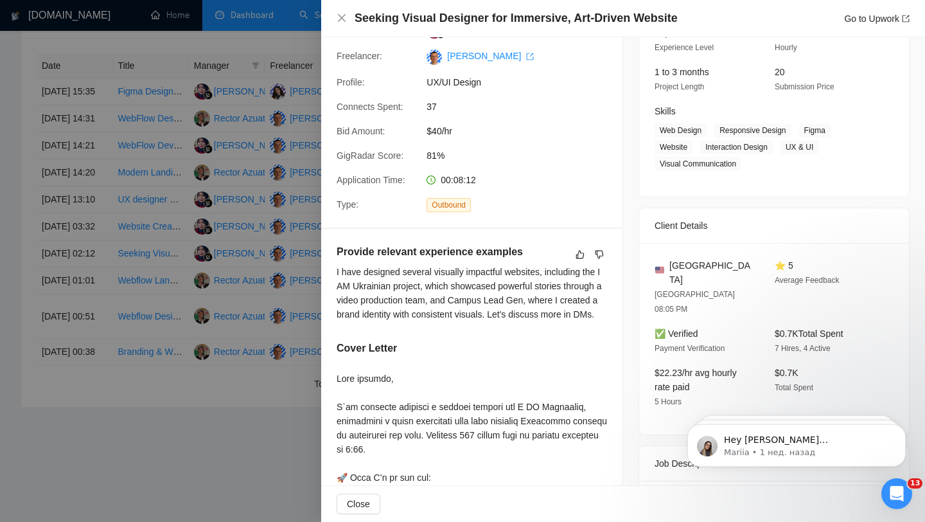
scroll to position [0, 0]
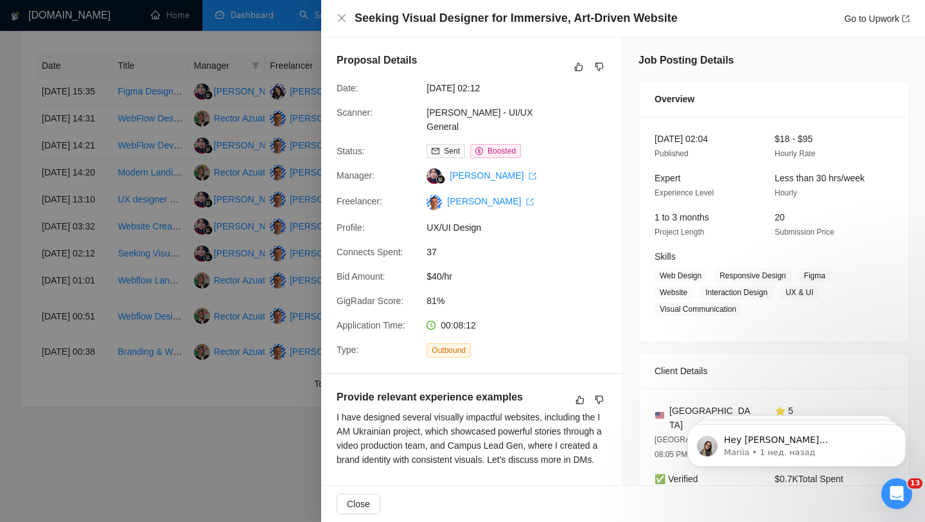
click at [494, 82] on span "[DATE] 02:12" at bounding box center [523, 88] width 193 height 14
drag, startPoint x: 487, startPoint y: 85, endPoint x: 515, endPoint y: 91, distance: 28.2
click at [515, 91] on span "[DATE] 02:12" at bounding box center [523, 88] width 193 height 14
click at [258, 265] on div at bounding box center [462, 261] width 925 height 522
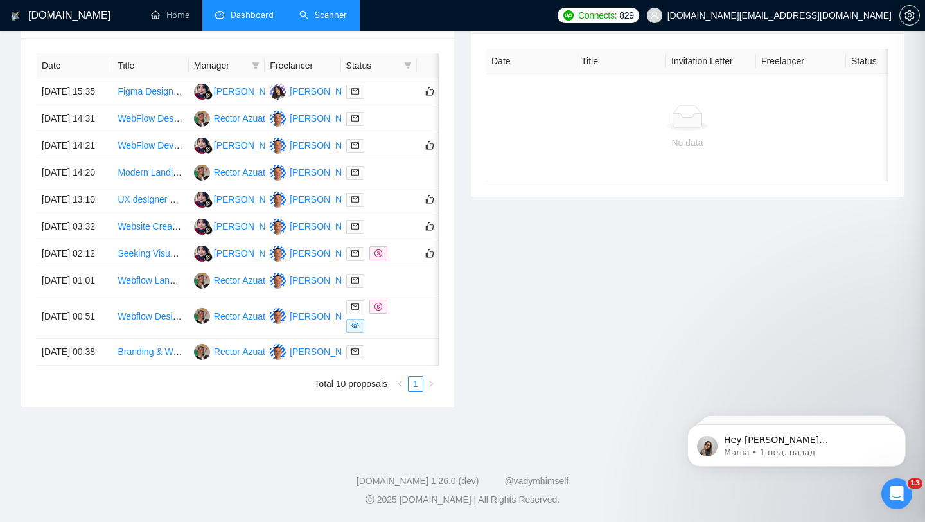
click at [233, 236] on div at bounding box center [462, 261] width 925 height 522
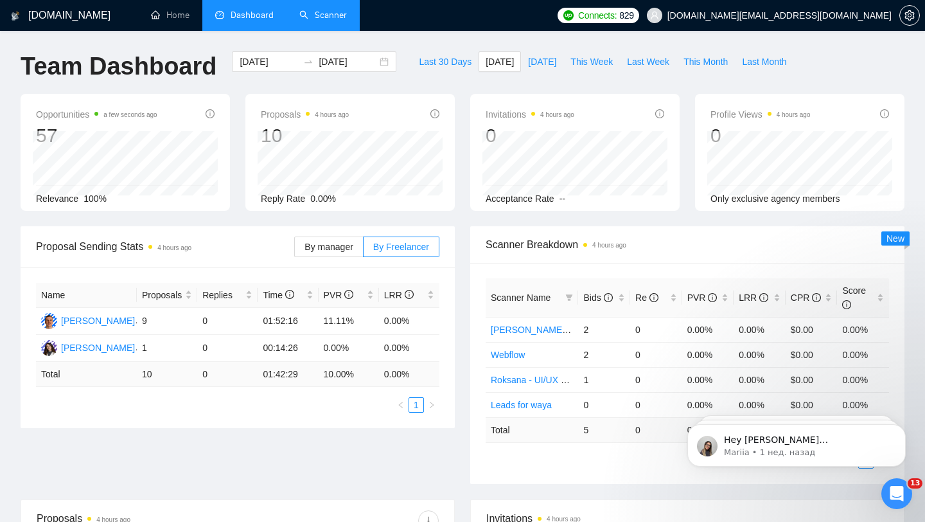
click at [329, 21] on link "Scanner" at bounding box center [323, 15] width 48 height 11
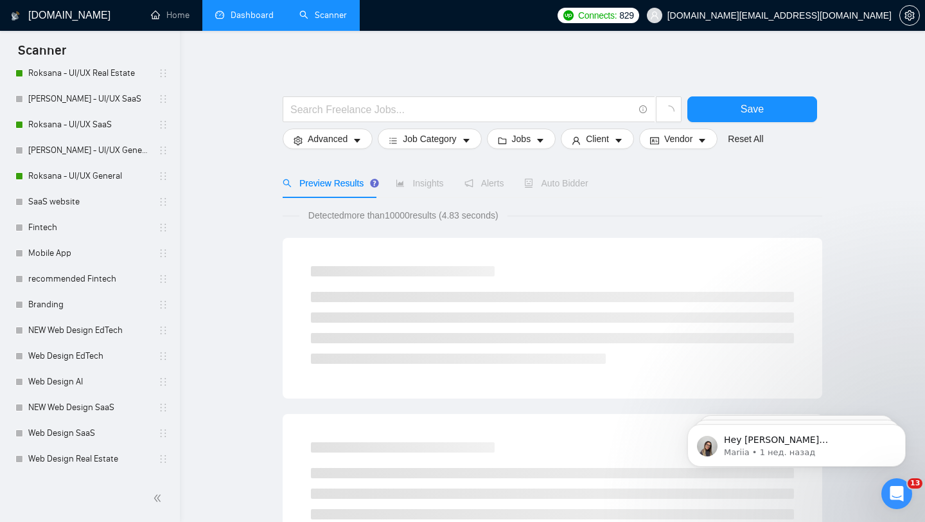
scroll to position [393, 0]
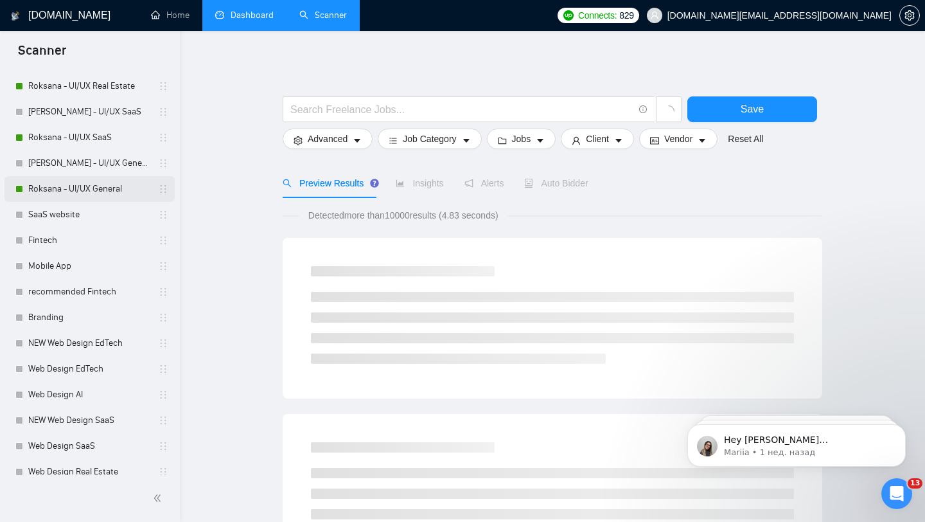
click at [112, 191] on link "Roksana - UI/UX General" at bounding box center [89, 189] width 122 height 26
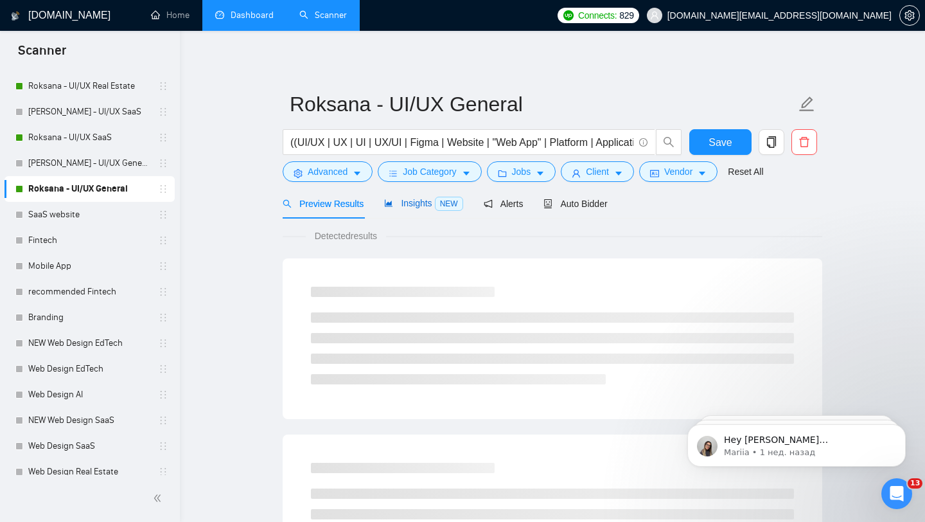
click at [428, 205] on span "Insights NEW" at bounding box center [423, 203] width 78 height 10
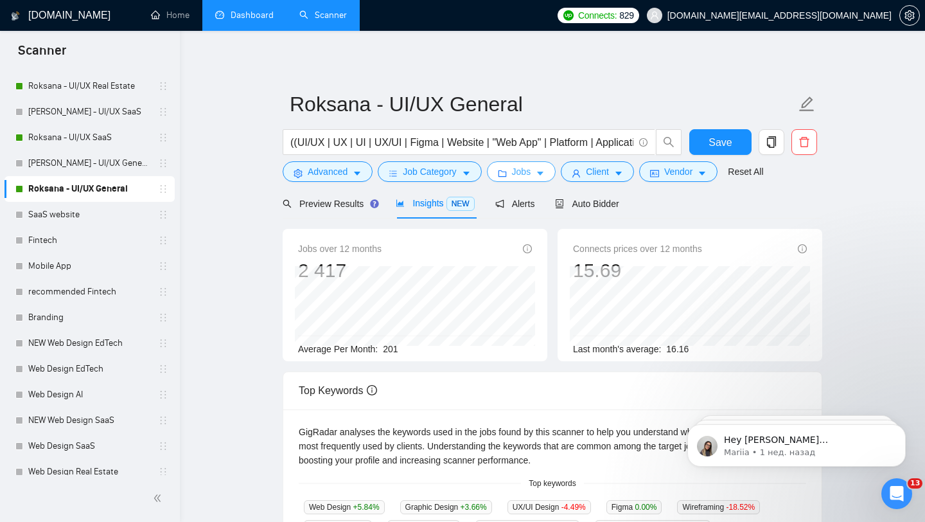
click at [544, 175] on icon "caret-down" at bounding box center [540, 173] width 9 height 9
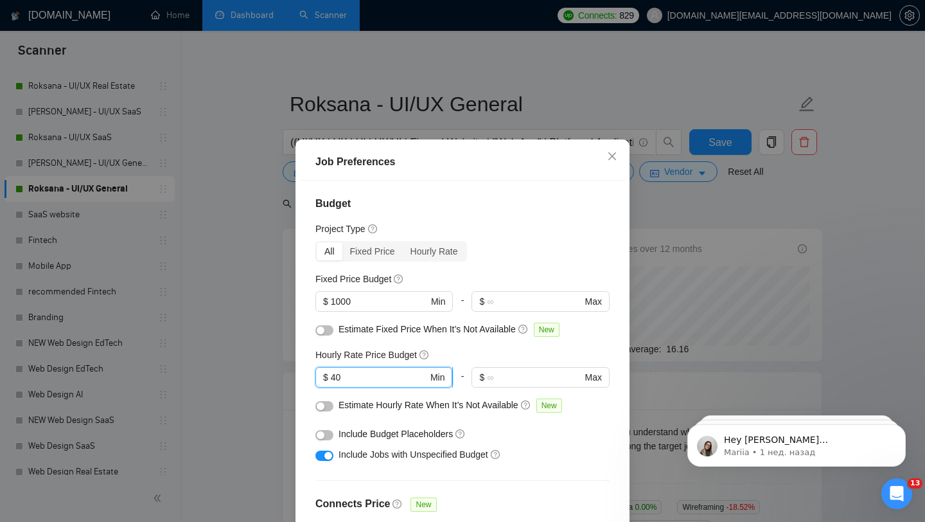
click at [350, 378] on input "40" at bounding box center [379, 377] width 97 height 14
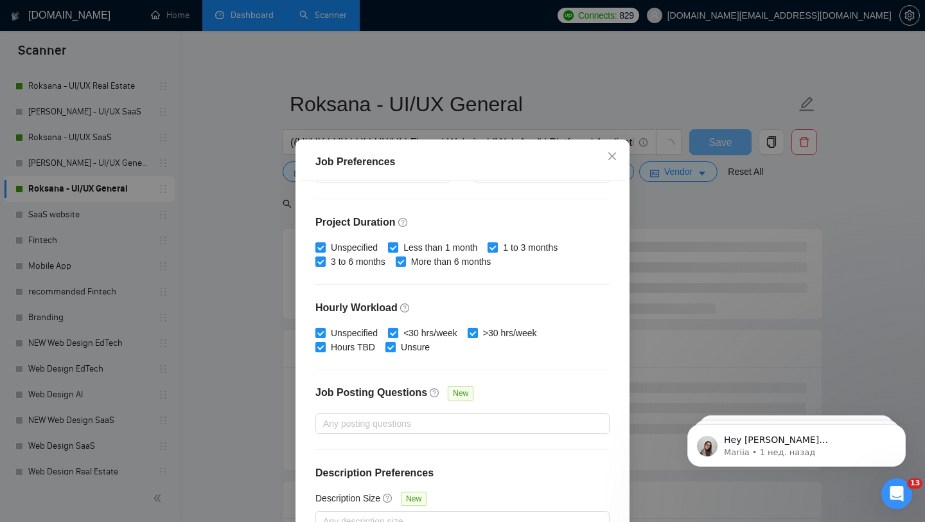
scroll to position [80, 0]
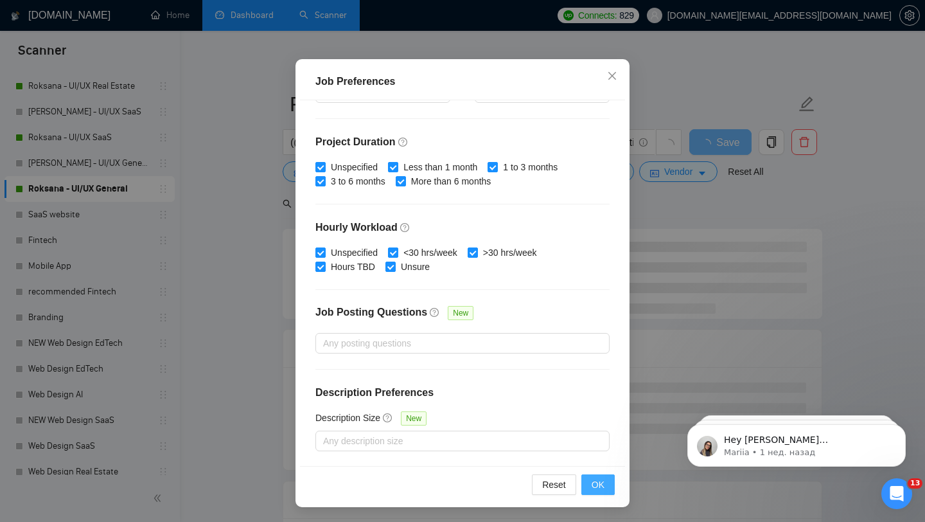
type input "35"
click at [596, 477] on span "OK" at bounding box center [598, 484] width 13 height 14
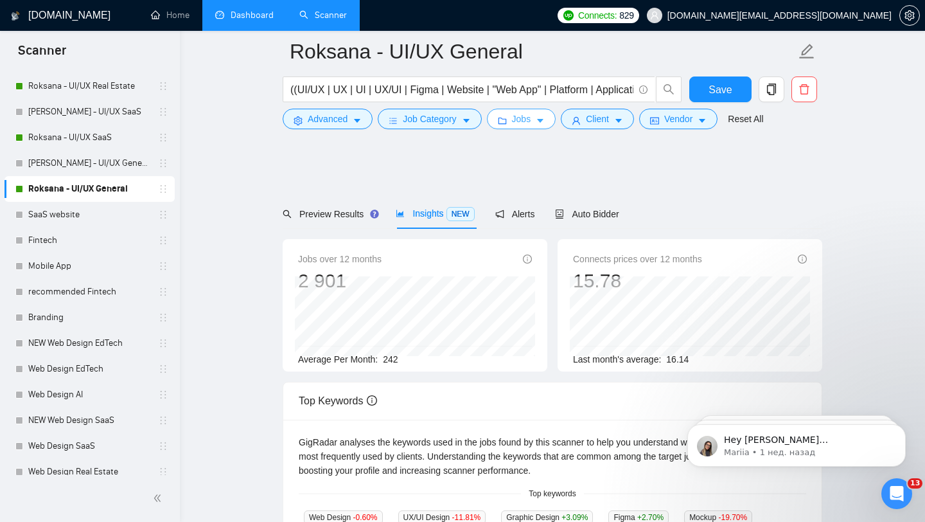
scroll to position [116, 0]
